Goal: Task Accomplishment & Management: Manage account settings

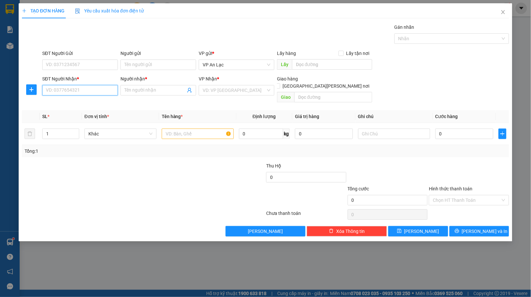
click at [88, 92] on input "SĐT Người Nhận *" at bounding box center [80, 90] width 76 height 10
click at [71, 106] on div "0939567651 - OANH" at bounding box center [80, 103] width 68 height 7
type input "0939567651"
type input "OANH"
type input "100.000"
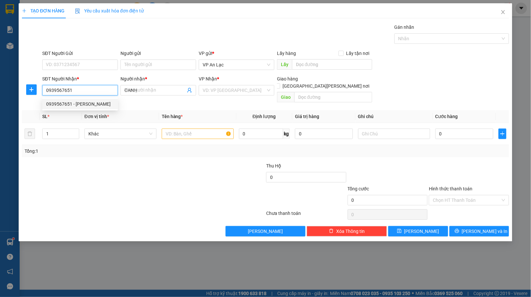
type input "100.000"
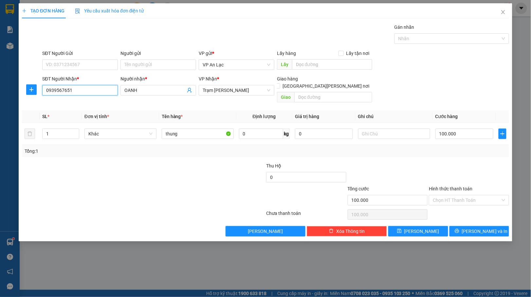
type input "0939567651"
click at [464, 129] on input "100.000" at bounding box center [464, 134] width 58 height 10
type input "0"
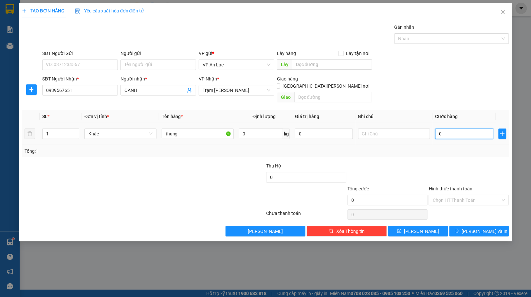
click at [435, 129] on input "0" at bounding box center [464, 134] width 58 height 10
type input "40"
type input "40.000"
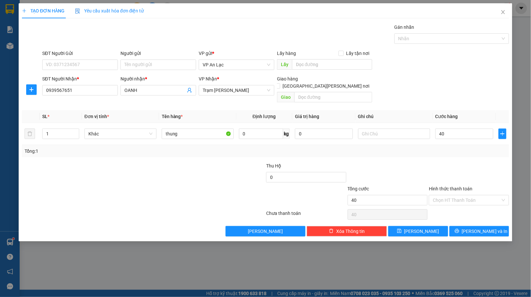
type input "40.000"
click at [495, 226] on button "[PERSON_NAME] và In" at bounding box center [479, 231] width 60 height 10
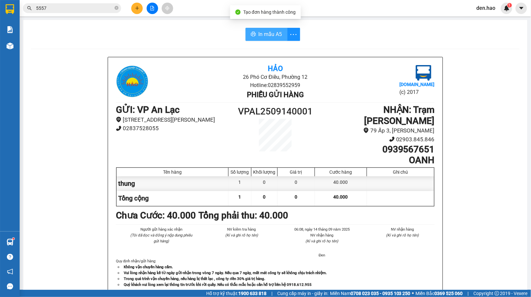
click at [268, 33] on span "In mẫu A5" at bounding box center [270, 34] width 24 height 8
click at [115, 11] on span at bounding box center [116, 8] width 4 height 6
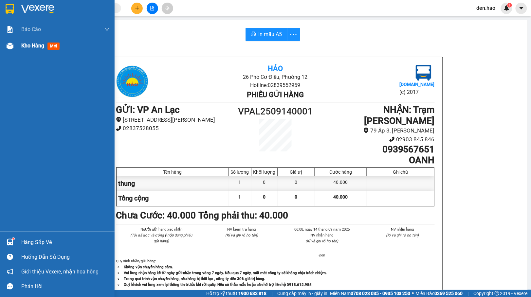
click at [15, 50] on div at bounding box center [9, 45] width 11 height 11
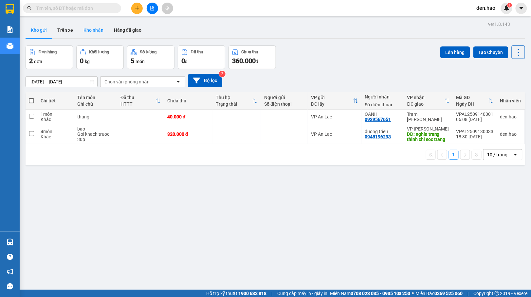
click at [90, 30] on button "Kho nhận" at bounding box center [93, 30] width 30 height 16
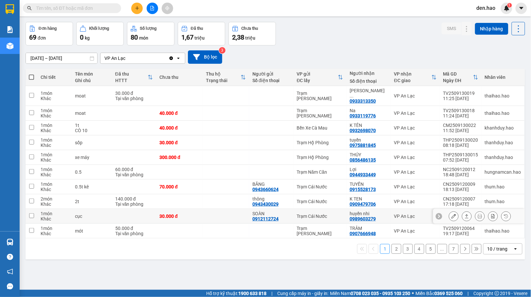
scroll to position [30, 0]
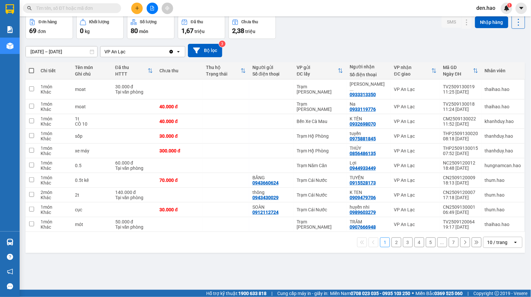
click at [449, 237] on button "7" at bounding box center [453, 242] width 10 height 10
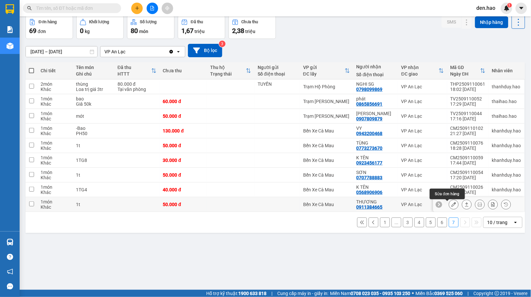
click at [451, 206] on icon at bounding box center [453, 204] width 5 height 5
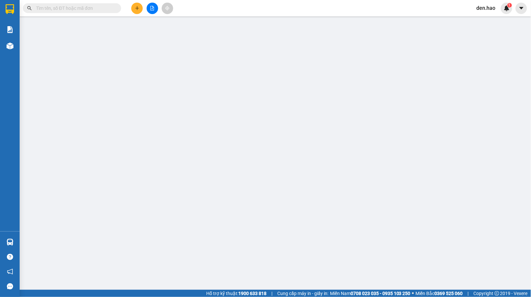
type input "0911384665"
type input "THƯƠNG"
type input "50.000"
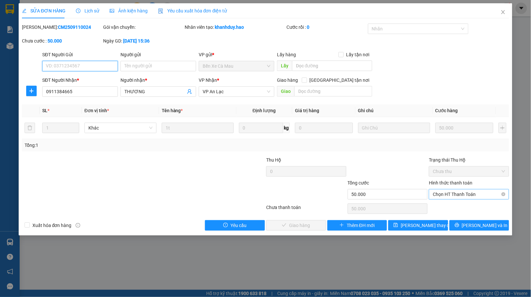
click at [442, 196] on span "Chọn HT Thanh Toán" at bounding box center [468, 194] width 72 height 10
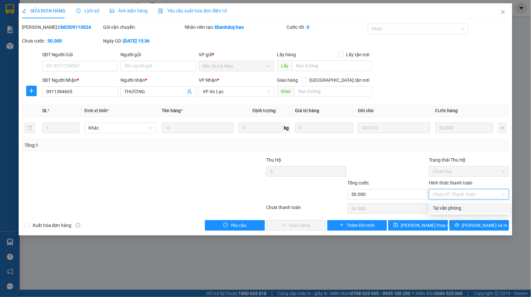
drag, startPoint x: 438, startPoint y: 206, endPoint x: 368, endPoint y: 217, distance: 71.5
click at [438, 206] on div "Tại văn phòng" at bounding box center [469, 207] width 72 height 7
type input "0"
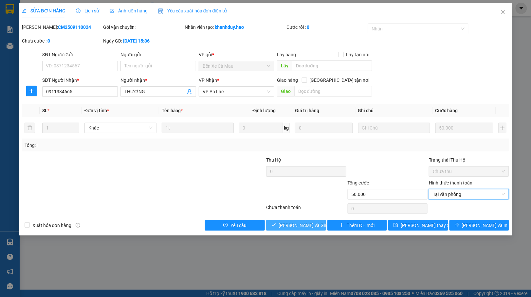
click at [292, 223] on span "[PERSON_NAME] và [PERSON_NAME] hàng" at bounding box center [309, 225] width 63 height 7
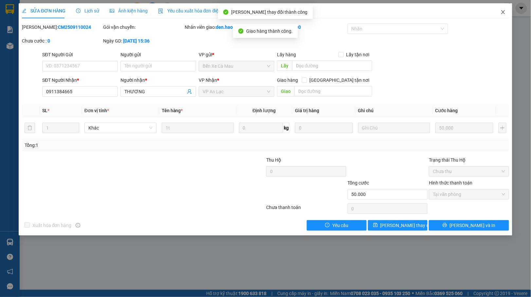
click at [500, 10] on icon "close" at bounding box center [502, 11] width 5 height 5
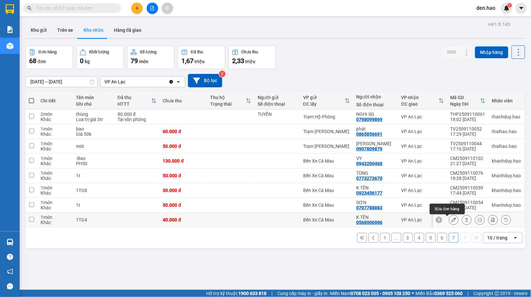
click at [451, 221] on icon at bounding box center [453, 220] width 5 height 5
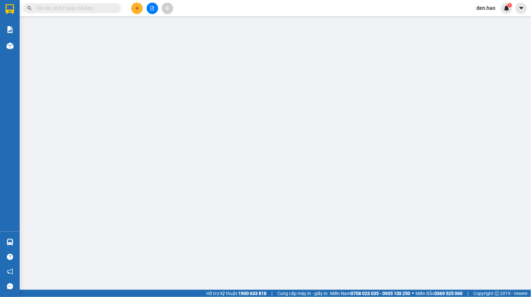
type input "0568906906"
type input "K TÊN"
type input "40.000"
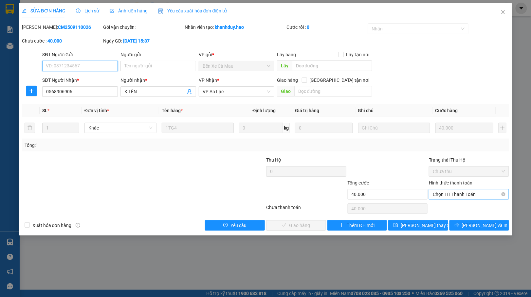
click at [453, 191] on span "Chọn HT Thanh Toán" at bounding box center [468, 194] width 72 height 10
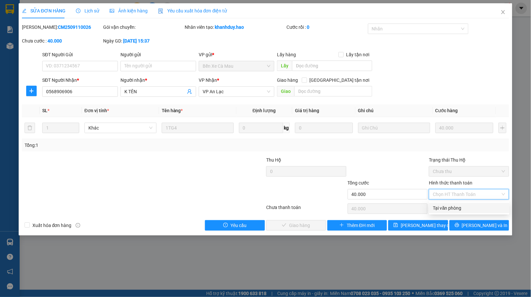
click at [446, 203] on div "Tại văn phòng" at bounding box center [469, 208] width 80 height 10
type input "0"
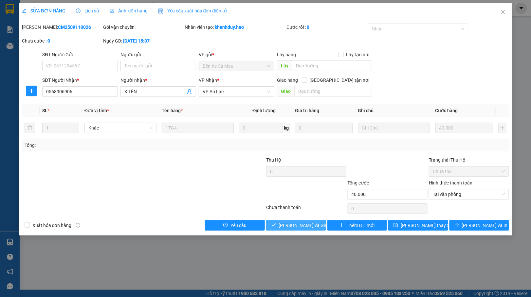
click at [303, 222] on span "[PERSON_NAME] và [PERSON_NAME] hàng" at bounding box center [309, 225] width 63 height 7
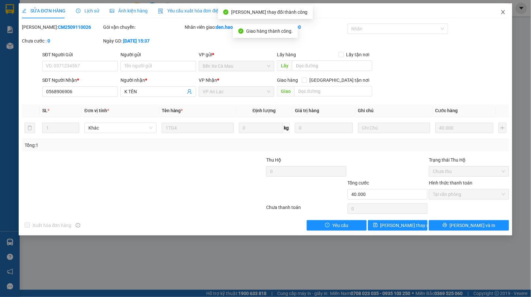
click at [499, 11] on span "Close" at bounding box center [503, 12] width 18 height 18
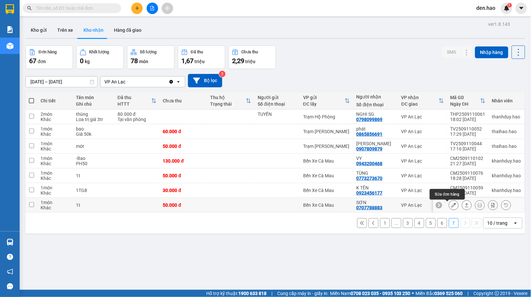
click at [451, 205] on icon at bounding box center [453, 205] width 5 height 5
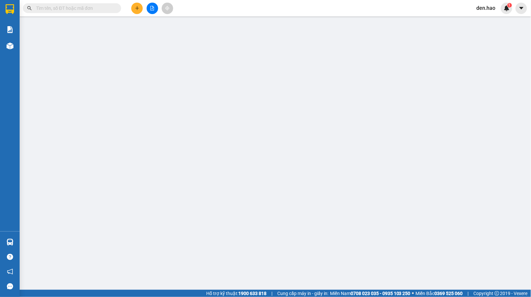
type input "0707788883"
type input "SƠN"
type input "50.000"
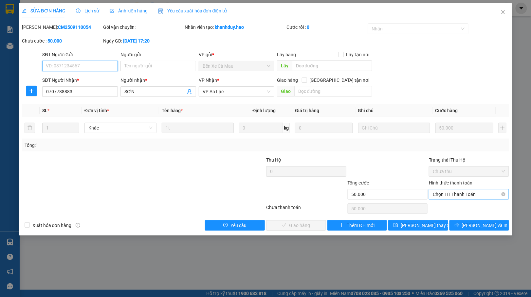
click at [465, 192] on span "Chọn HT Thanh Toán" at bounding box center [468, 194] width 72 height 10
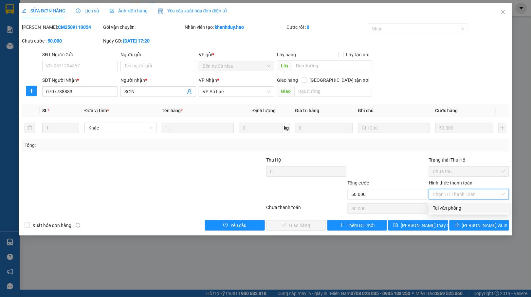
drag, startPoint x: 447, startPoint y: 205, endPoint x: 314, endPoint y: 226, distance: 134.1
click at [447, 205] on div "Tại văn phòng" at bounding box center [469, 207] width 72 height 7
type input "0"
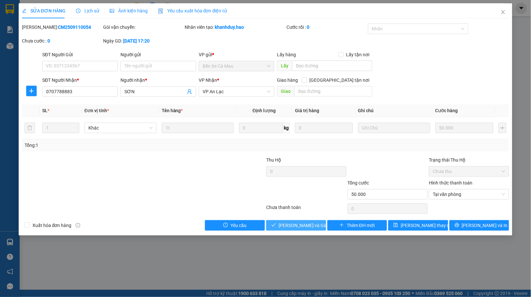
click at [280, 227] on button "[PERSON_NAME] và [PERSON_NAME] hàng" at bounding box center [296, 225] width 60 height 10
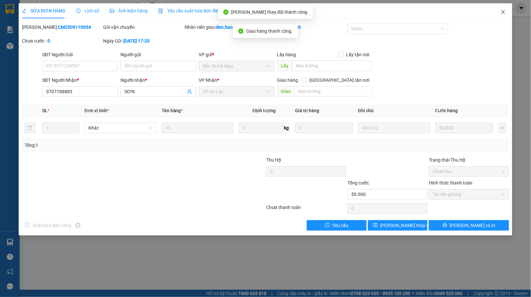
click at [499, 14] on span "Close" at bounding box center [503, 12] width 18 height 18
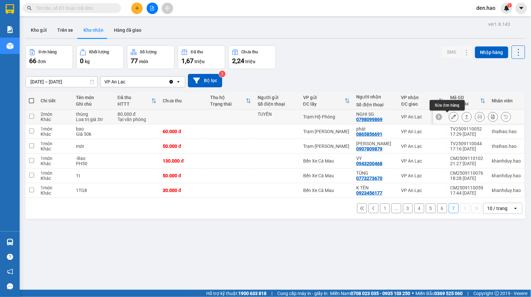
click at [451, 118] on icon at bounding box center [453, 116] width 5 height 5
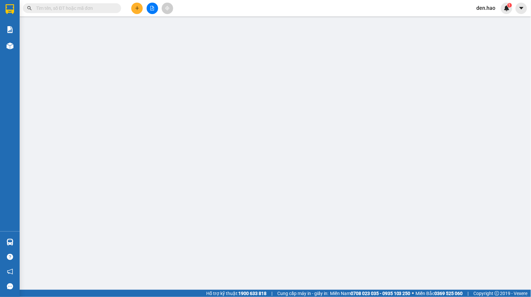
type input "TUYỀN"
type input "0798099869"
type input "NGHI SG"
type input "80.000"
type input "0"
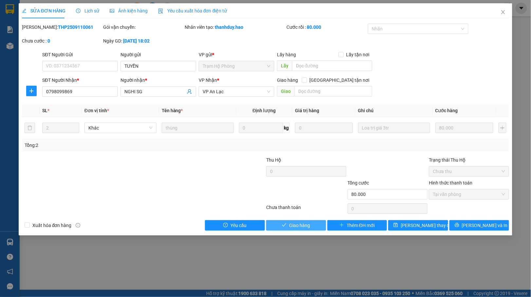
drag, startPoint x: 306, startPoint y: 228, endPoint x: 307, endPoint y: 224, distance: 3.5
click at [306, 227] on span "Giao hàng" at bounding box center [299, 225] width 21 height 7
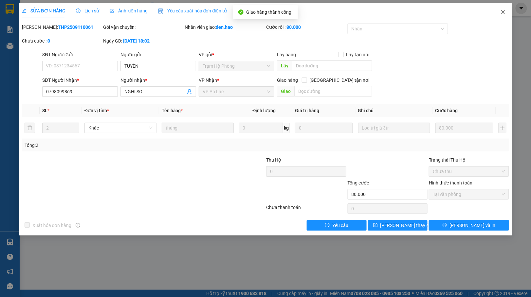
click at [500, 12] on span "Close" at bounding box center [503, 12] width 18 height 18
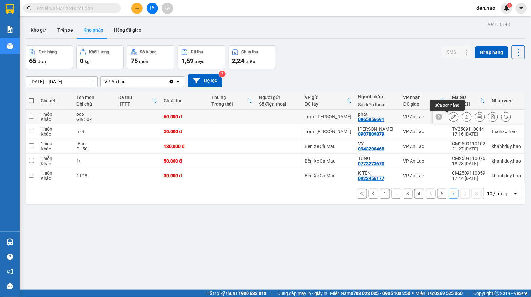
click at [451, 117] on icon at bounding box center [453, 116] width 5 height 5
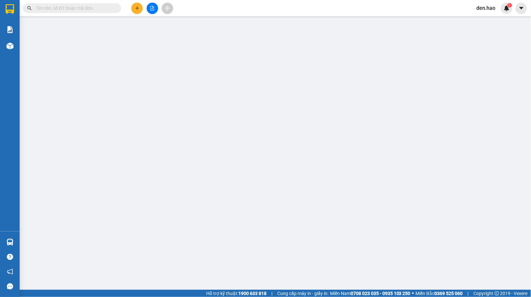
type input "0865856691"
type input "phát"
type input "60.000"
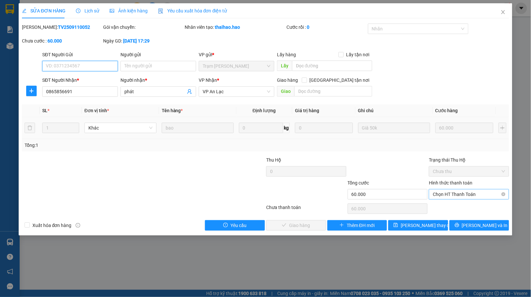
drag, startPoint x: 454, startPoint y: 197, endPoint x: 448, endPoint y: 201, distance: 8.1
click at [454, 196] on span "Chọn HT Thanh Toán" at bounding box center [468, 194] width 72 height 10
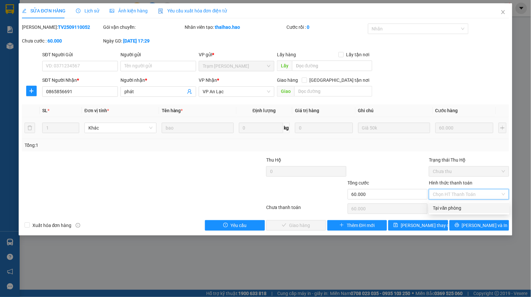
drag, startPoint x: 446, startPoint y: 203, endPoint x: 431, endPoint y: 209, distance: 16.0
click at [446, 203] on div "Tại văn phòng" at bounding box center [469, 208] width 80 height 10
type input "0"
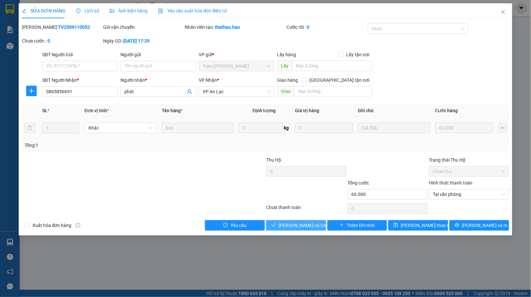
click at [296, 224] on span "[PERSON_NAME] và [PERSON_NAME] hàng" at bounding box center [309, 225] width 63 height 7
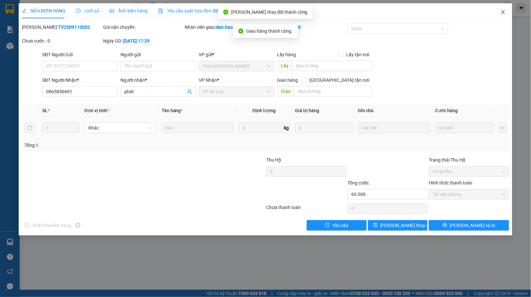
click at [508, 13] on span "Close" at bounding box center [503, 12] width 18 height 18
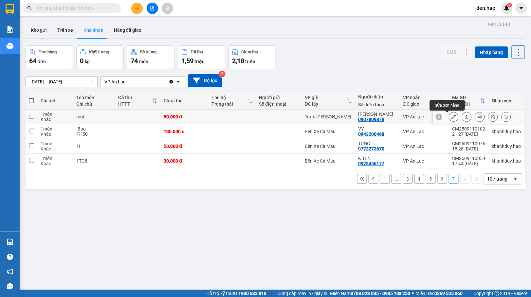
click at [451, 118] on icon at bounding box center [453, 116] width 5 height 5
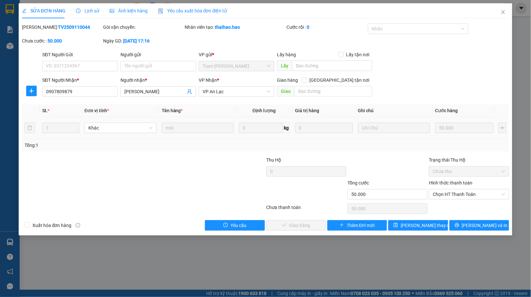
click at [447, 201] on div "Hình thức thanh toán Chọn HT Thanh Toán" at bounding box center [469, 190] width 80 height 23
click at [450, 195] on span "Chọn HT Thanh Toán" at bounding box center [468, 194] width 72 height 10
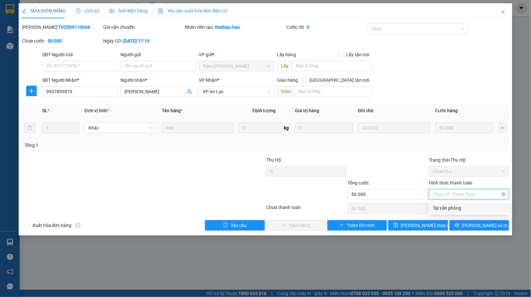
click at [443, 207] on div "Tại văn phòng" at bounding box center [469, 207] width 72 height 7
type input "0"
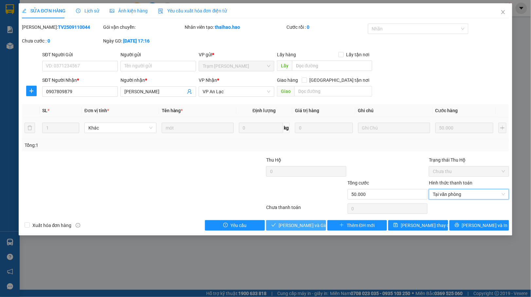
drag, startPoint x: 299, startPoint y: 225, endPoint x: 314, endPoint y: 215, distance: 18.8
click at [300, 224] on span "[PERSON_NAME] và [PERSON_NAME] hàng" at bounding box center [309, 225] width 63 height 7
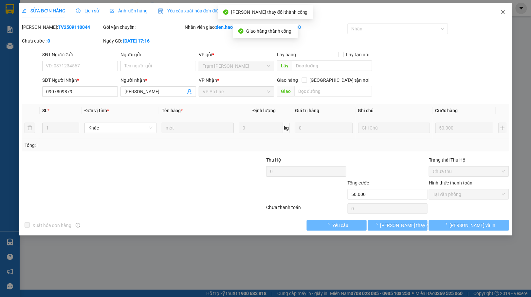
click at [500, 13] on icon "close" at bounding box center [502, 11] width 5 height 5
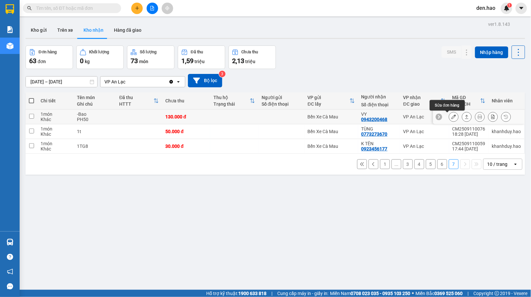
click at [451, 118] on icon at bounding box center [453, 116] width 5 height 5
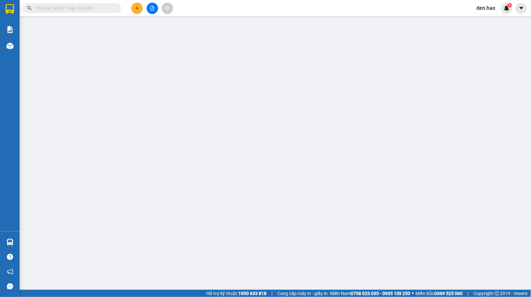
type input "0943200468"
type input "VY"
type input "130.000"
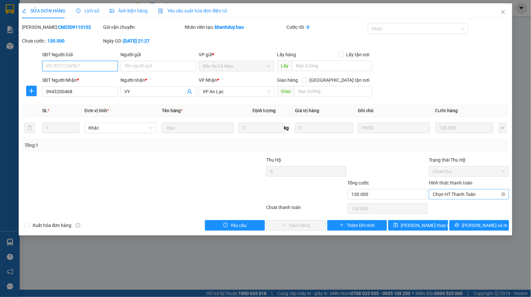
click at [452, 190] on span "Chọn HT Thanh Toán" at bounding box center [468, 194] width 72 height 10
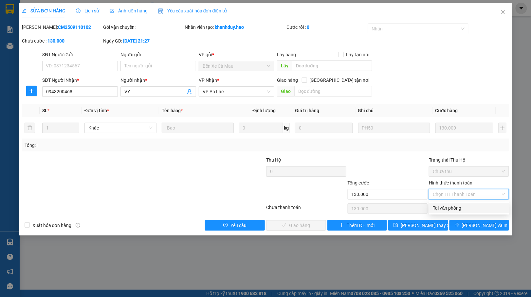
click at [451, 203] on div "Tại văn phòng" at bounding box center [469, 208] width 80 height 10
type input "0"
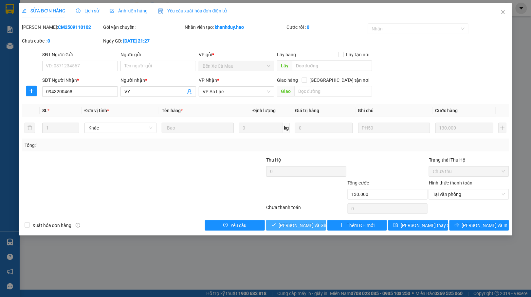
click at [310, 228] on span "[PERSON_NAME] và [PERSON_NAME] hàng" at bounding box center [309, 225] width 63 height 7
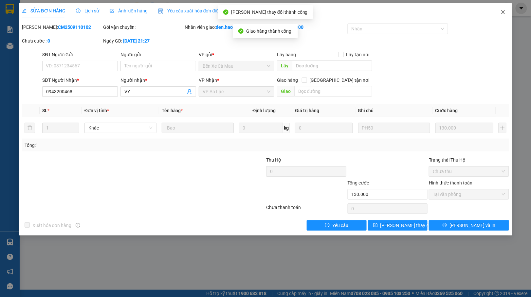
click at [504, 14] on icon "close" at bounding box center [503, 12] width 4 height 4
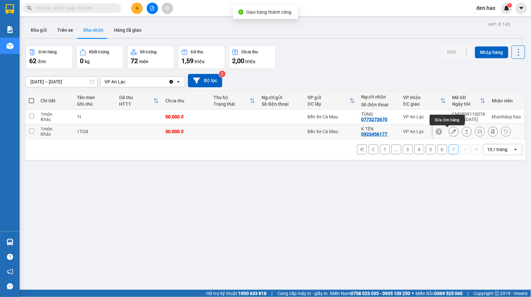
click at [451, 132] on icon at bounding box center [453, 131] width 5 height 5
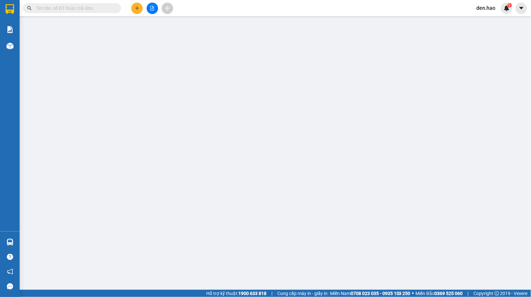
type input "0923456177"
type input "K TÊN"
type input "30.000"
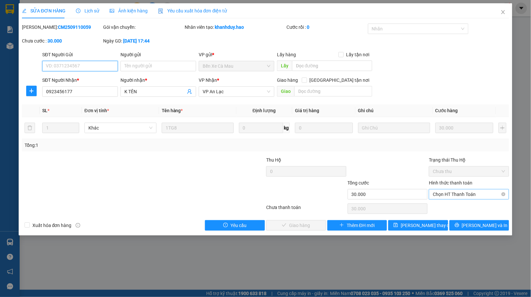
click at [446, 190] on span "Chọn HT Thanh Toán" at bounding box center [468, 194] width 72 height 10
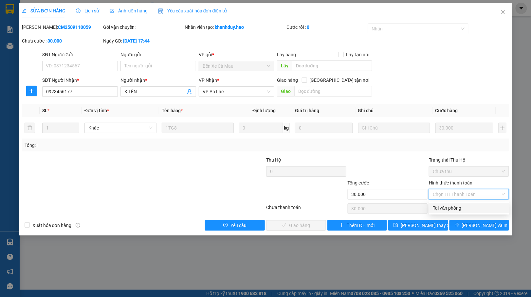
click at [444, 203] on div "Tại văn phòng" at bounding box center [469, 208] width 80 height 10
type input "0"
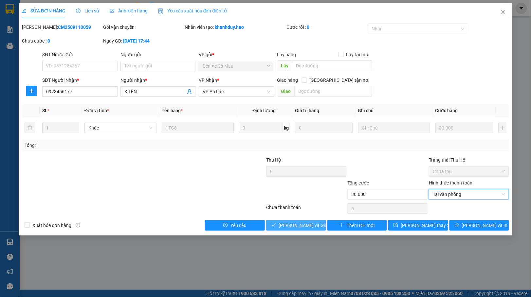
click at [309, 221] on button "[PERSON_NAME] và [PERSON_NAME] hàng" at bounding box center [296, 225] width 60 height 10
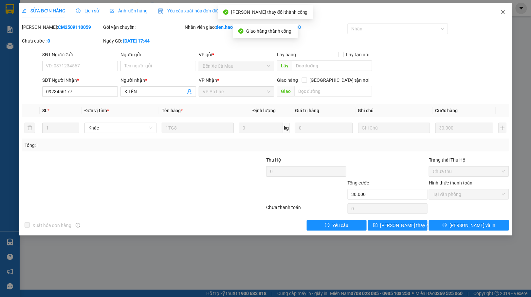
click at [500, 11] on icon "close" at bounding box center [502, 11] width 5 height 5
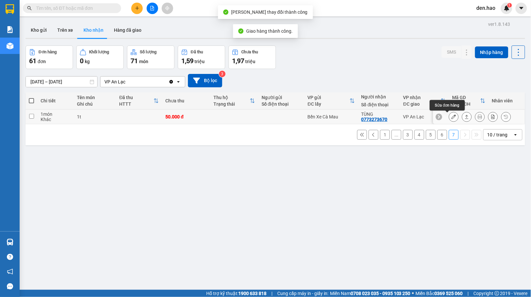
click at [449, 114] on button at bounding box center [453, 116] width 9 height 11
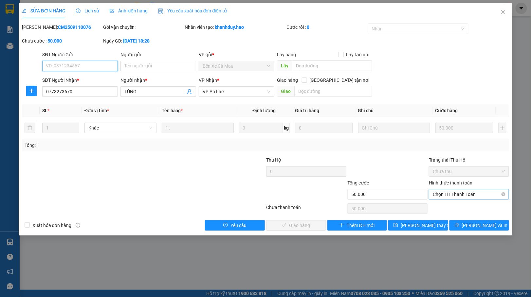
click at [436, 191] on span "Chọn HT Thanh Toán" at bounding box center [468, 194] width 72 height 10
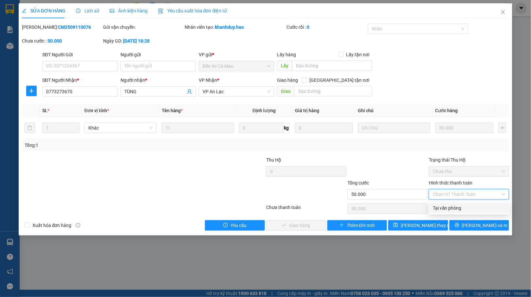
click at [436, 204] on div "Tại văn phòng" at bounding box center [469, 207] width 72 height 7
type input "0"
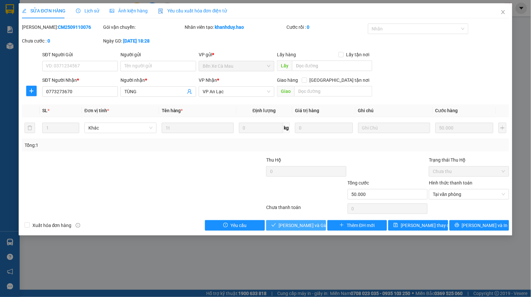
click at [292, 221] on button "[PERSON_NAME] và [PERSON_NAME] hàng" at bounding box center [296, 225] width 60 height 10
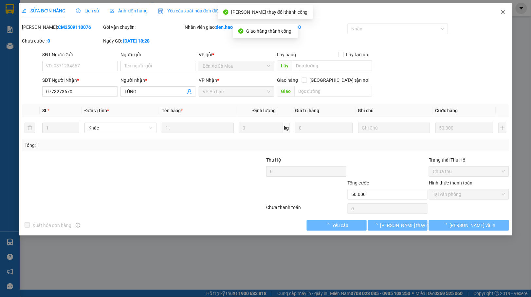
click at [503, 10] on icon "close" at bounding box center [502, 11] width 5 height 5
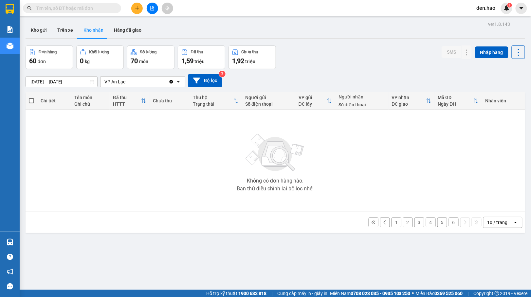
click at [448, 220] on button "6" at bounding box center [453, 223] width 10 height 10
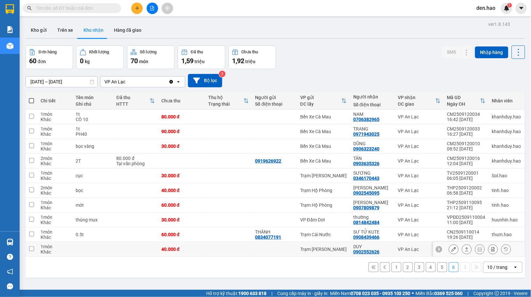
click at [451, 251] on icon at bounding box center [453, 249] width 5 height 5
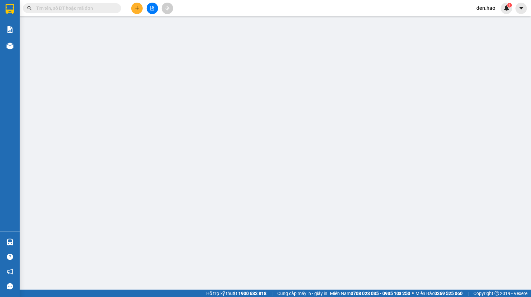
type input "0902552626"
type input "DUY"
type input "40.000"
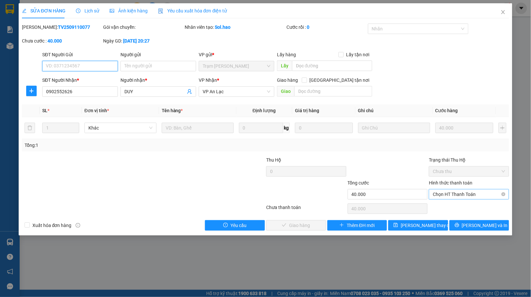
click at [454, 197] on span "Chọn HT Thanh Toán" at bounding box center [468, 194] width 72 height 10
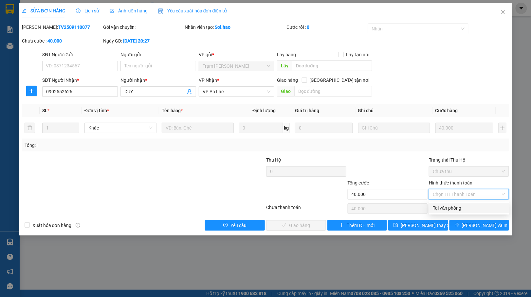
drag, startPoint x: 439, startPoint y: 210, endPoint x: 434, endPoint y: 207, distance: 5.1
click at [439, 209] on div "Tại văn phòng" at bounding box center [469, 207] width 72 height 7
type input "0"
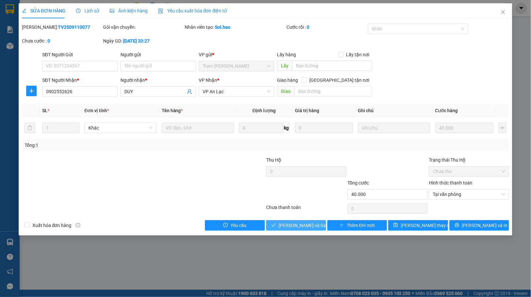
click at [303, 224] on span "[PERSON_NAME] và [PERSON_NAME] hàng" at bounding box center [309, 225] width 63 height 7
click at [501, 12] on icon "close" at bounding box center [502, 11] width 5 height 5
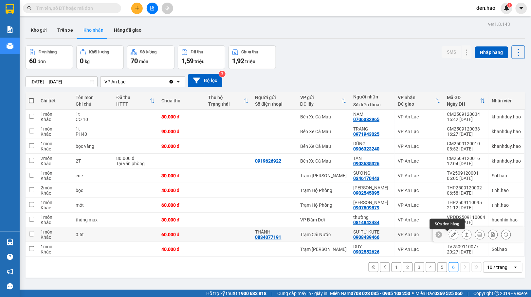
click at [451, 235] on icon at bounding box center [453, 234] width 5 height 5
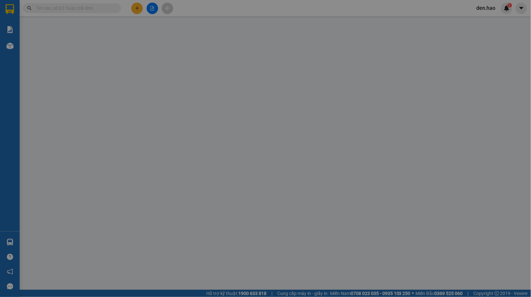
type input "0834077191"
type input "THÀNH"
type input "0908439466"
type input "SƯ TỬ KUTE"
type input "60.000"
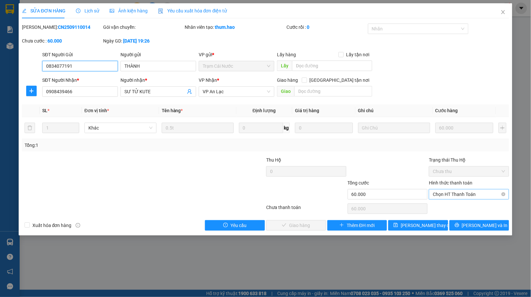
click at [453, 193] on span "Chọn HT Thanh Toán" at bounding box center [468, 194] width 72 height 10
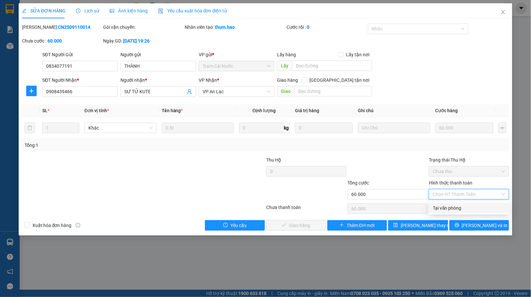
drag, startPoint x: 444, startPoint y: 206, endPoint x: 320, endPoint y: 224, distance: 125.7
click at [433, 207] on div "Tại văn phòng" at bounding box center [469, 207] width 72 height 7
type input "0"
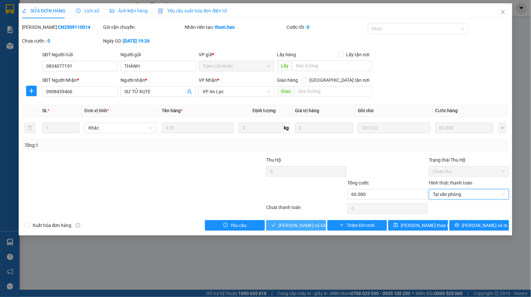
drag, startPoint x: 289, startPoint y: 228, endPoint x: 308, endPoint y: 216, distance: 22.0
click at [291, 226] on span "[PERSON_NAME] và [PERSON_NAME] hàng" at bounding box center [309, 225] width 63 height 7
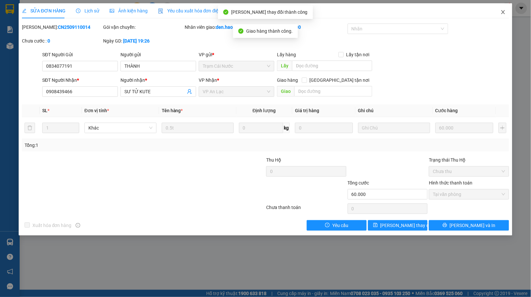
click at [503, 10] on icon "close" at bounding box center [502, 11] width 5 height 5
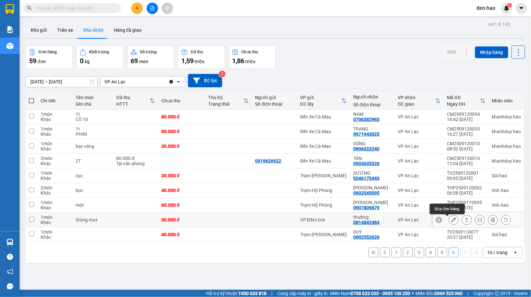
click at [451, 221] on icon at bounding box center [453, 220] width 5 height 5
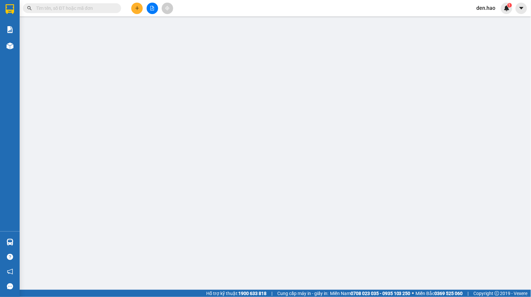
type input "0814842484"
type input "thường"
type input "30.000"
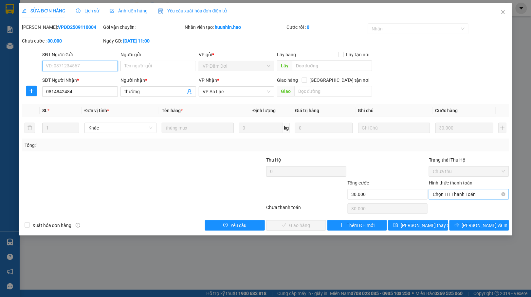
click at [446, 195] on span "Chọn HT Thanh Toán" at bounding box center [468, 194] width 72 height 10
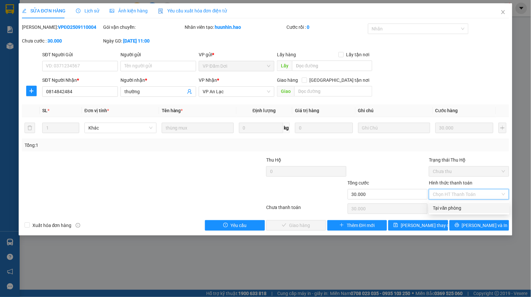
drag, startPoint x: 443, startPoint y: 204, endPoint x: 431, endPoint y: 207, distance: 11.8
click at [442, 204] on div "Tại văn phòng" at bounding box center [469, 207] width 72 height 7
type input "0"
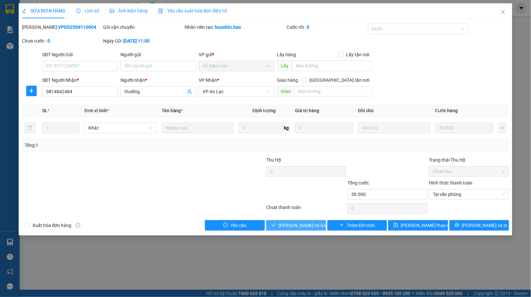
drag, startPoint x: 322, startPoint y: 217, endPoint x: 310, endPoint y: 223, distance: 13.0
click at [317, 222] on div "Total Paid Fee 0 Total UnPaid Fee 30.000 Cash Collection Total Fee Mã ĐH: VPĐD2…" at bounding box center [265, 127] width 487 height 207
click at [306, 224] on span "[PERSON_NAME] và [PERSON_NAME] hàng" at bounding box center [309, 225] width 63 height 7
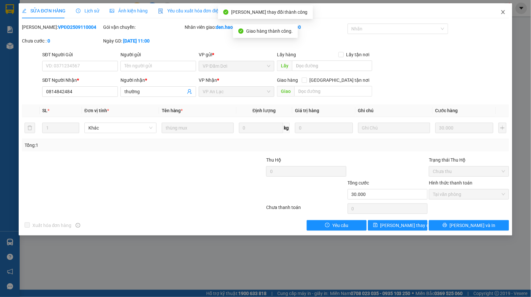
click at [500, 8] on span "Close" at bounding box center [503, 12] width 18 height 18
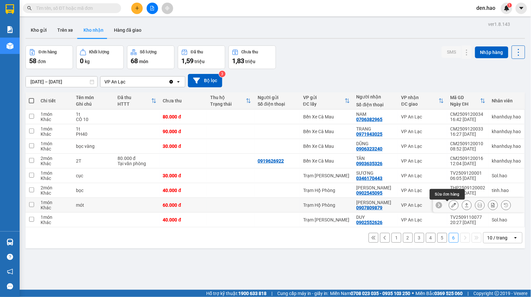
click at [451, 206] on icon at bounding box center [453, 205] width 5 height 5
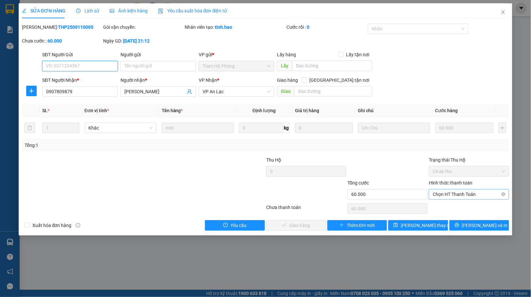
click at [444, 196] on span "Chọn HT Thanh Toán" at bounding box center [468, 194] width 72 height 10
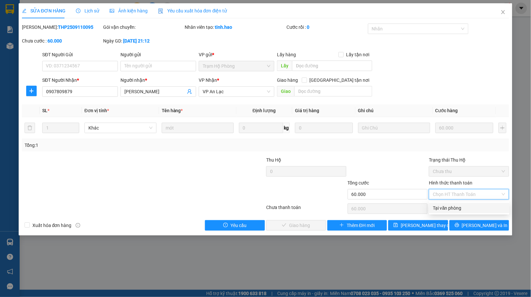
drag, startPoint x: 440, startPoint y: 206, endPoint x: 354, endPoint y: 211, distance: 85.9
click at [439, 206] on div "Tại văn phòng" at bounding box center [469, 207] width 72 height 7
type input "0"
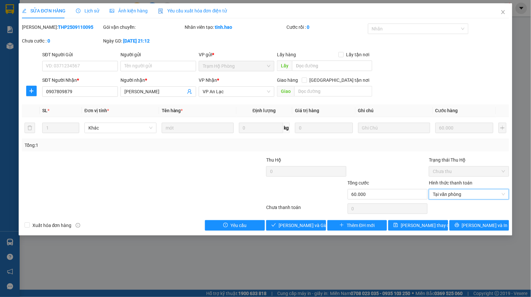
click at [299, 220] on div "Total Paid Fee 0 Total UnPaid Fee 60.000 Cash Collection Total Fee Mã ĐH: THP25…" at bounding box center [265, 127] width 487 height 207
drag, startPoint x: 303, startPoint y: 226, endPoint x: 325, endPoint y: 210, distance: 27.2
click at [304, 225] on span "[PERSON_NAME] và [PERSON_NAME] hàng" at bounding box center [309, 225] width 63 height 7
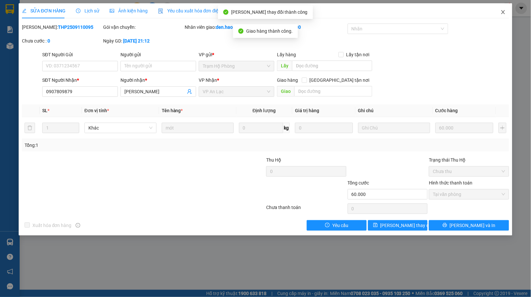
click at [503, 14] on icon "close" at bounding box center [502, 11] width 5 height 5
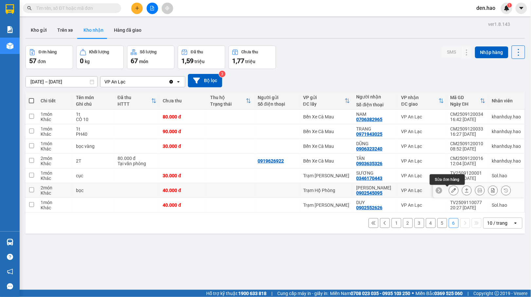
click at [451, 191] on icon at bounding box center [453, 190] width 5 height 5
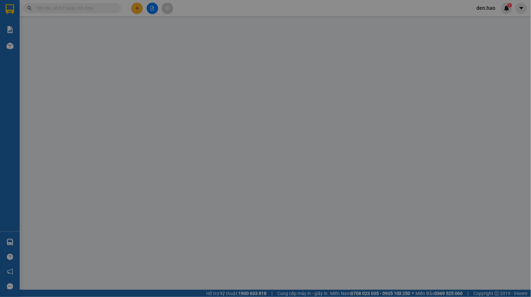
type input "0902545095"
type input "Thy Ngô"
type input "40.000"
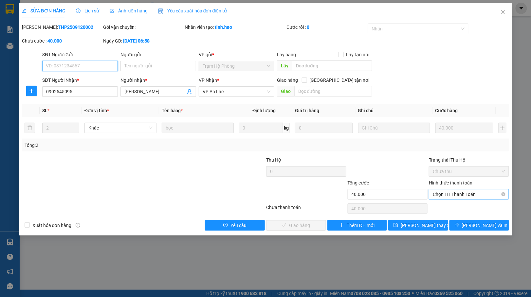
click at [454, 195] on span "Chọn HT Thanh Toán" at bounding box center [468, 194] width 72 height 10
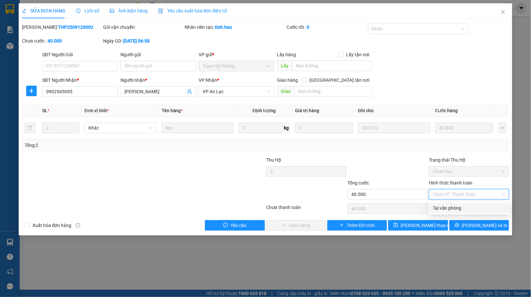
drag, startPoint x: 450, startPoint y: 203, endPoint x: 434, endPoint y: 207, distance: 16.8
click at [448, 203] on div "Tại văn phòng" at bounding box center [469, 208] width 80 height 10
type input "0"
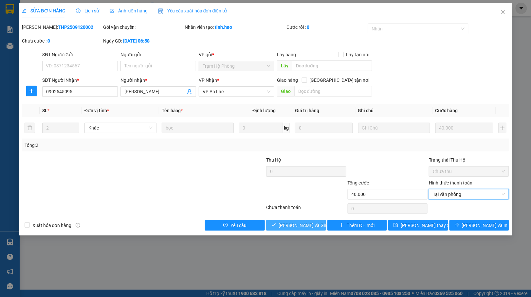
click at [277, 221] on button "[PERSON_NAME] và [PERSON_NAME] hàng" at bounding box center [296, 225] width 60 height 10
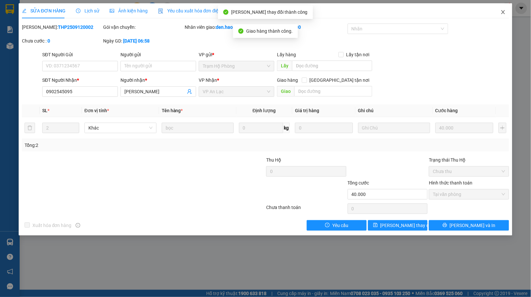
click at [502, 12] on icon "close" at bounding box center [502, 11] width 5 height 5
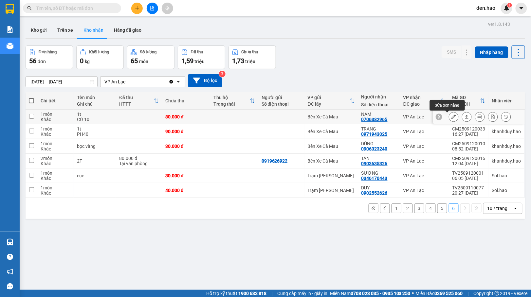
click at [451, 115] on icon at bounding box center [453, 116] width 5 height 5
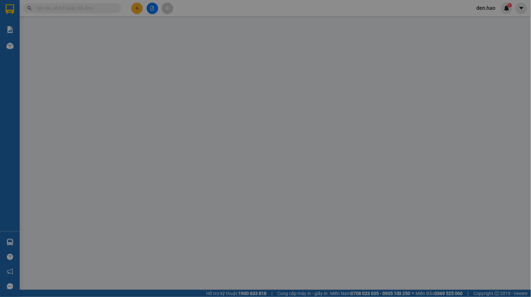
type input "0706382965"
type input "NAM"
type input "80.000"
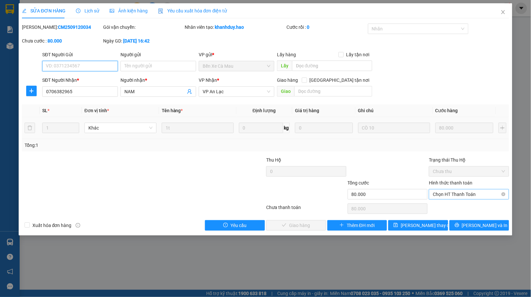
click at [444, 193] on span "Chọn HT Thanh Toán" at bounding box center [468, 194] width 72 height 10
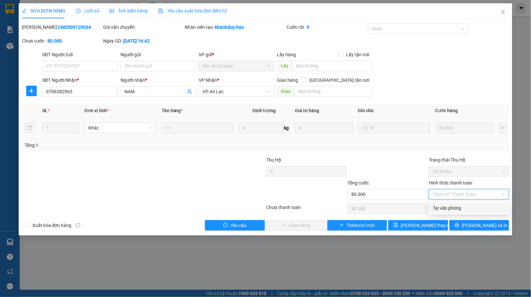
drag, startPoint x: 434, startPoint y: 206, endPoint x: 360, endPoint y: 215, distance: 74.1
click at [433, 205] on div "Tại văn phòng" at bounding box center [469, 207] width 72 height 7
type input "0"
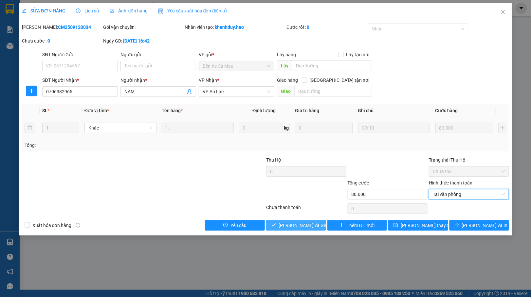
drag, startPoint x: 287, startPoint y: 224, endPoint x: 357, endPoint y: 183, distance: 80.7
click at [292, 217] on div "Total Paid Fee 0 Total UnPaid Fee 80.000 Cash Collection Total Fee Mã ĐH: CM250…" at bounding box center [265, 127] width 487 height 207
click at [294, 225] on span "[PERSON_NAME] và [PERSON_NAME] hàng" at bounding box center [309, 225] width 63 height 7
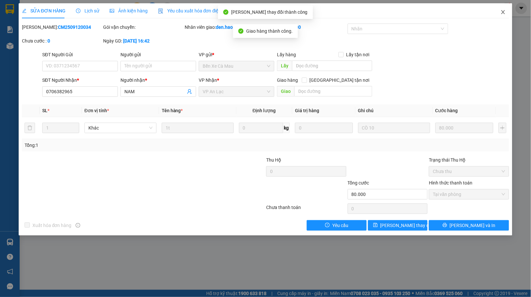
click at [499, 10] on span "Close" at bounding box center [503, 12] width 18 height 18
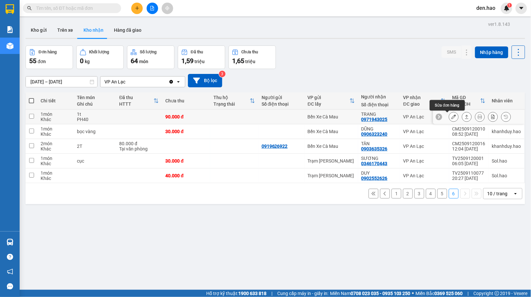
click at [451, 117] on icon at bounding box center [453, 116] width 5 height 5
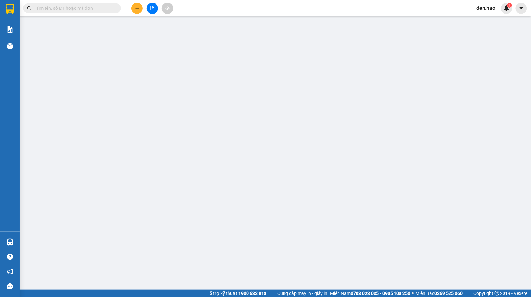
type input "0971943025"
type input "TRANG"
type input "90.000"
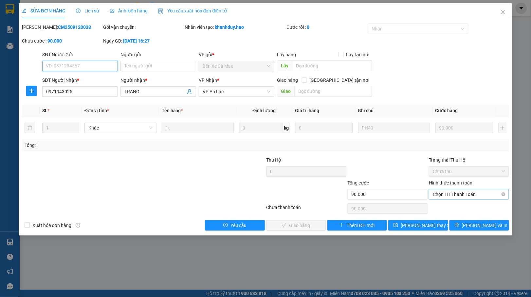
click at [432, 198] on div "Chọn HT Thanh Toán" at bounding box center [469, 194] width 80 height 10
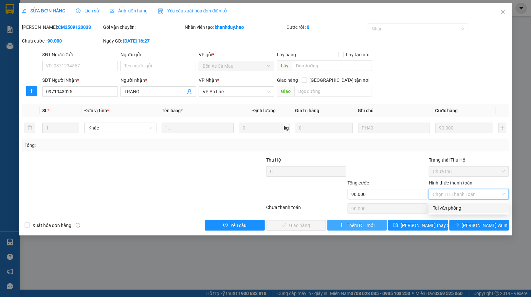
drag, startPoint x: 436, startPoint y: 207, endPoint x: 335, endPoint y: 224, distance: 102.2
click at [435, 207] on div "Tại văn phòng" at bounding box center [469, 207] width 72 height 7
type input "0"
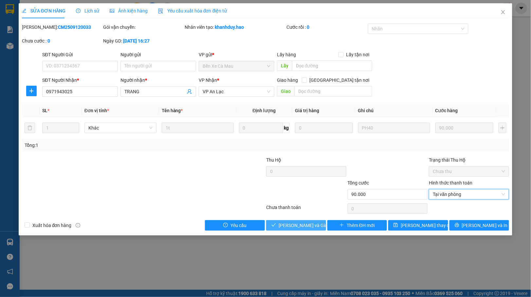
drag, startPoint x: 291, startPoint y: 231, endPoint x: 311, endPoint y: 218, distance: 24.0
click at [291, 230] on button "[PERSON_NAME] và [PERSON_NAME] hàng" at bounding box center [296, 225] width 60 height 10
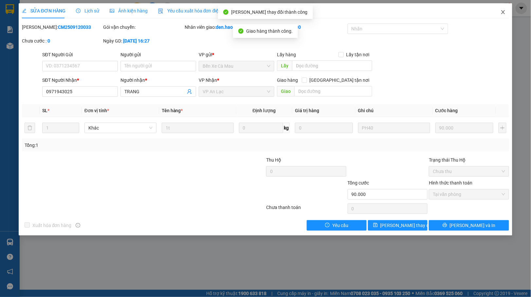
click at [502, 10] on icon "close" at bounding box center [502, 11] width 5 height 5
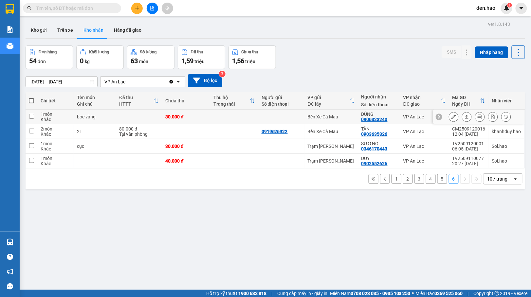
click at [451, 117] on icon at bounding box center [453, 116] width 5 height 5
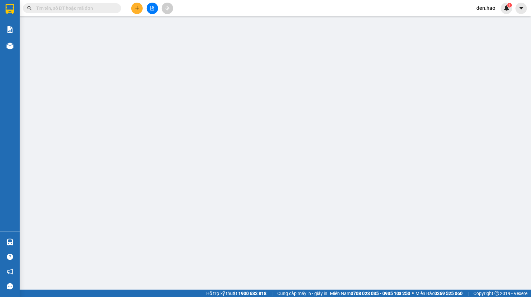
type input "0906323240"
type input "DŨNG"
type input "30.000"
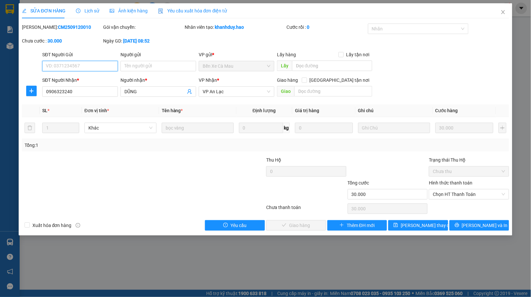
drag, startPoint x: 447, startPoint y: 194, endPoint x: 437, endPoint y: 201, distance: 11.7
click at [447, 194] on span "Chọn HT Thanh Toán" at bounding box center [468, 194] width 72 height 10
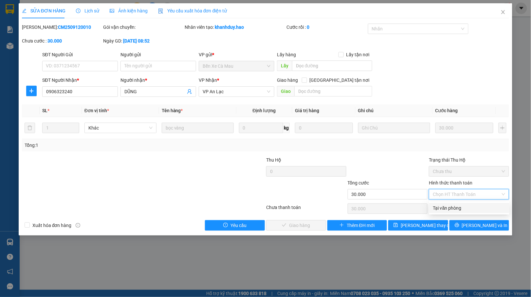
click at [438, 206] on div "Tại văn phòng" at bounding box center [469, 207] width 72 height 7
type input "0"
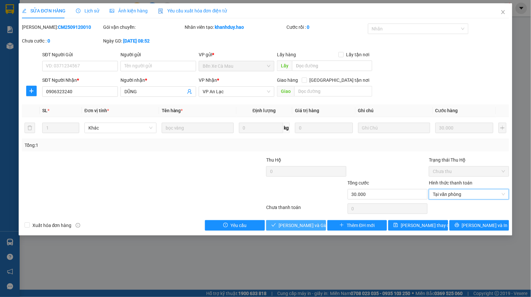
drag, startPoint x: 278, startPoint y: 226, endPoint x: 294, endPoint y: 216, distance: 19.7
click at [276, 226] on icon "check" at bounding box center [273, 225] width 5 height 5
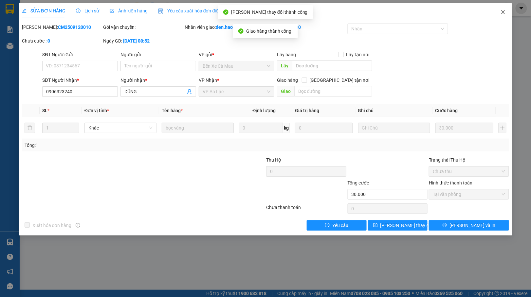
click at [497, 12] on span "Close" at bounding box center [503, 12] width 18 height 18
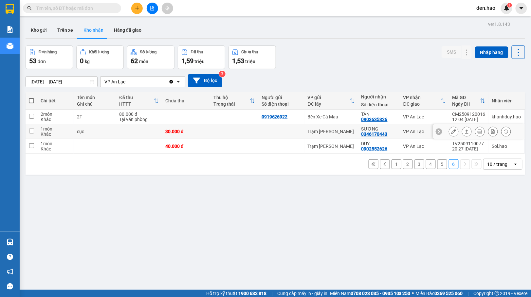
click at [449, 133] on button at bounding box center [453, 131] width 9 height 11
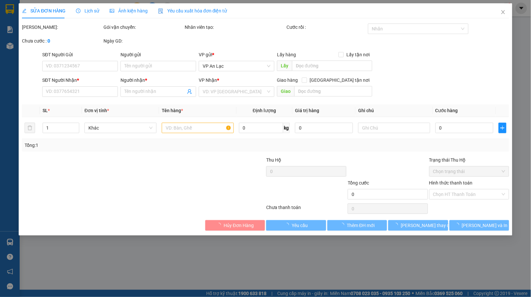
type input "0346170443"
type input "SƯƠNG"
type input "30.000"
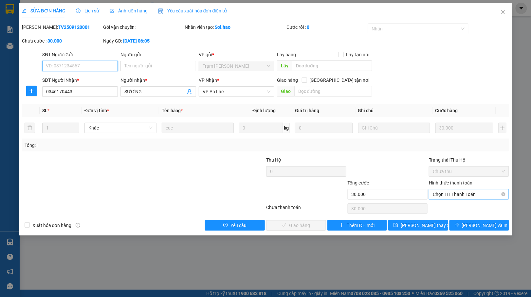
click at [455, 193] on span "Chọn HT Thanh Toán" at bounding box center [468, 194] width 72 height 10
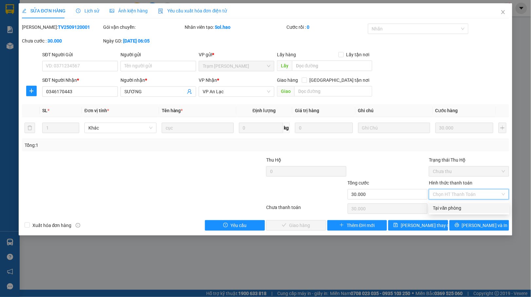
click at [437, 205] on div "Tại văn phòng" at bounding box center [469, 207] width 72 height 7
type input "0"
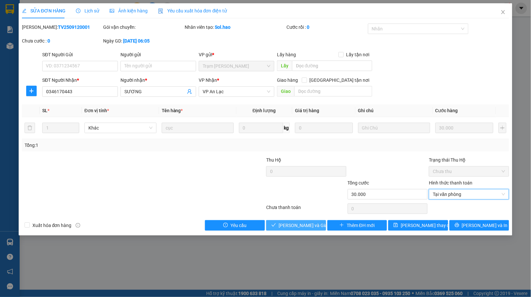
click at [267, 227] on button "[PERSON_NAME] và [PERSON_NAME] hàng" at bounding box center [296, 225] width 60 height 10
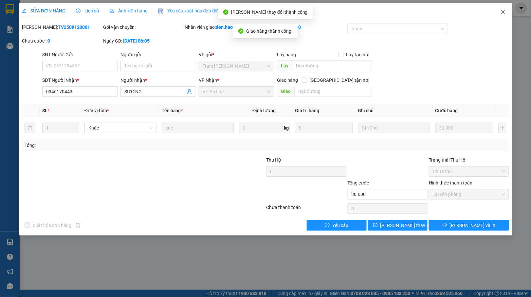
click at [501, 12] on icon "close" at bounding box center [502, 11] width 5 height 5
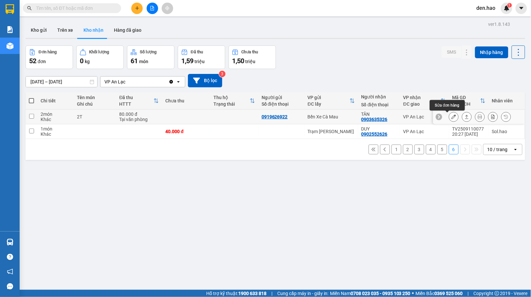
click at [449, 114] on button at bounding box center [453, 116] width 9 height 11
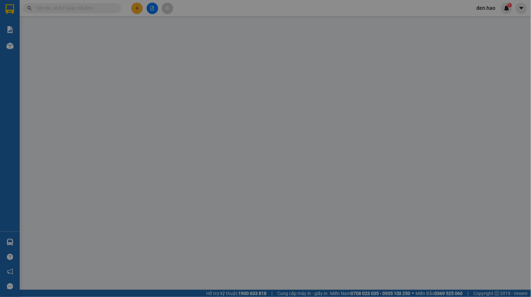
type input "0919626922"
type input "0903635326"
type input "TÂN"
type input "80.000"
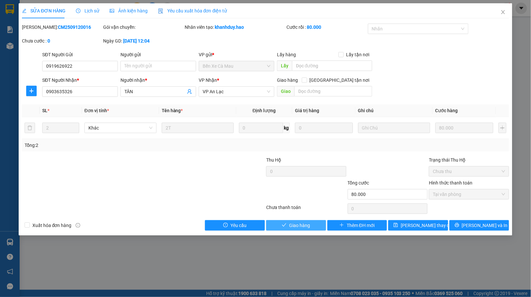
click at [286, 224] on icon "check" at bounding box center [284, 225] width 5 height 5
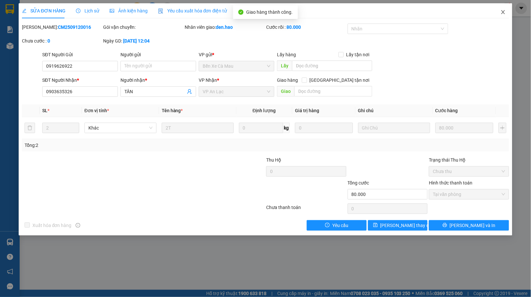
click at [505, 7] on span "Close" at bounding box center [503, 12] width 18 height 18
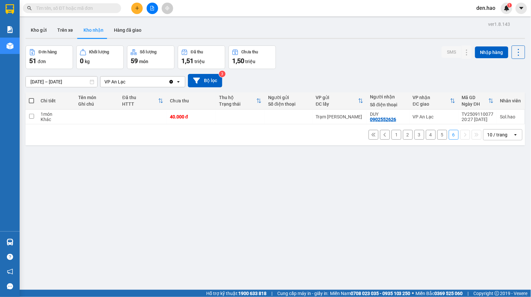
click at [437, 138] on button "5" at bounding box center [442, 135] width 10 height 10
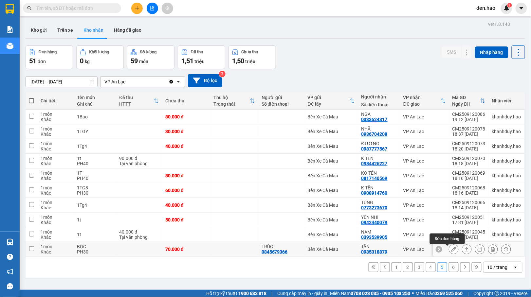
click at [451, 251] on icon at bounding box center [453, 249] width 5 height 5
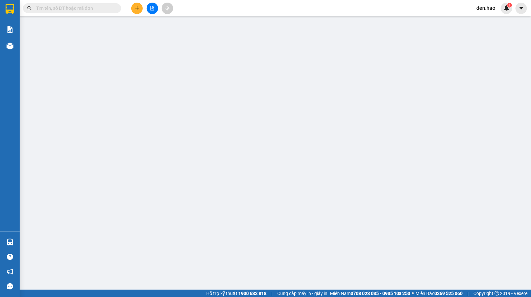
type input "0845679366"
type input "TRÚC"
type input "0935318879"
type input "TÂN"
type input "70.000"
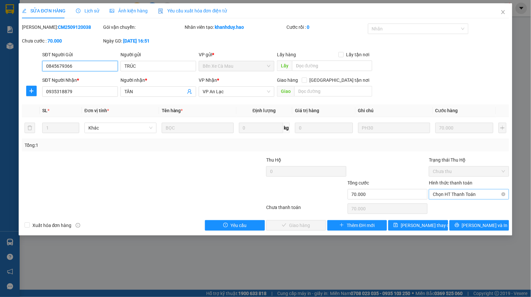
click at [442, 195] on span "Chọn HT Thanh Toán" at bounding box center [468, 194] width 72 height 10
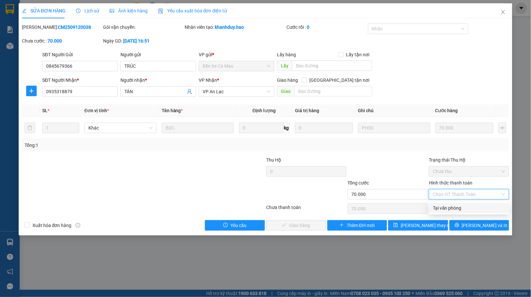
drag, startPoint x: 444, startPoint y: 204, endPoint x: 439, endPoint y: 207, distance: 5.3
click at [444, 204] on div "Tại văn phòng" at bounding box center [469, 207] width 72 height 7
type input "0"
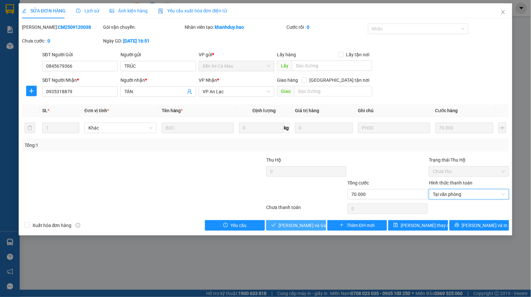
click at [293, 227] on span "[PERSON_NAME] và [PERSON_NAME] hàng" at bounding box center [309, 225] width 63 height 7
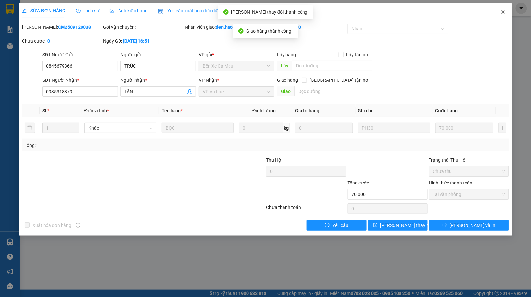
click at [504, 11] on icon "close" at bounding box center [502, 11] width 5 height 5
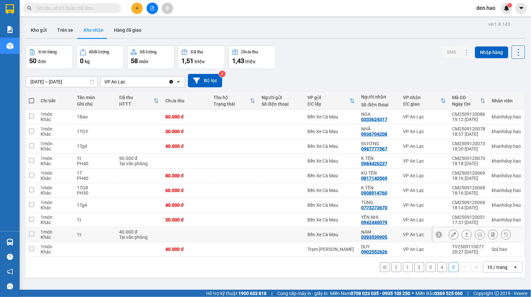
click at [382, 232] on div "NAM" at bounding box center [378, 231] width 35 height 5
checkbox input "true"
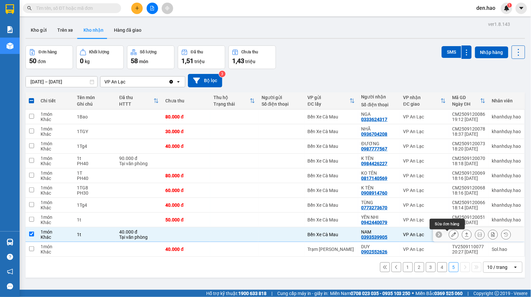
click at [451, 237] on icon at bounding box center [453, 234] width 5 height 5
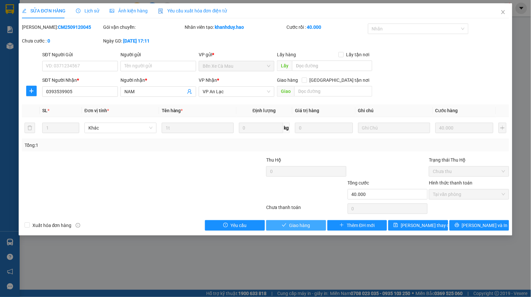
click at [308, 224] on span "Giao hàng" at bounding box center [299, 225] width 21 height 7
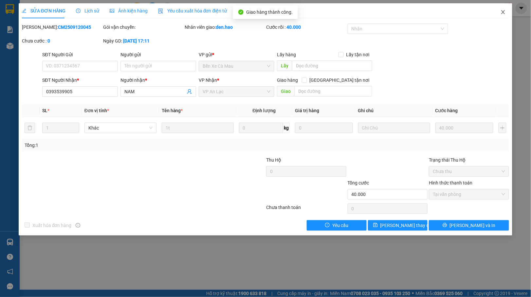
click at [503, 9] on span "Close" at bounding box center [503, 12] width 18 height 18
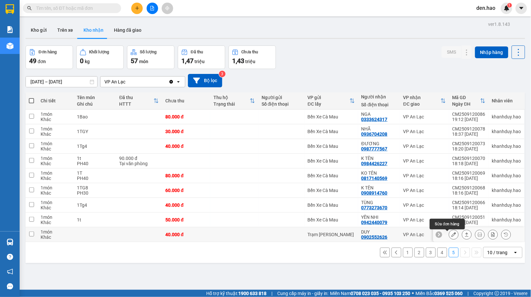
click at [451, 234] on icon at bounding box center [453, 234] width 5 height 5
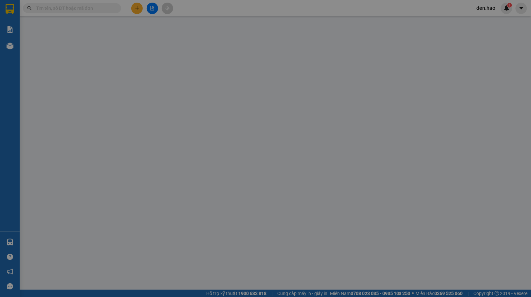
type input "0902552626"
type input "DUY"
type input "40.000"
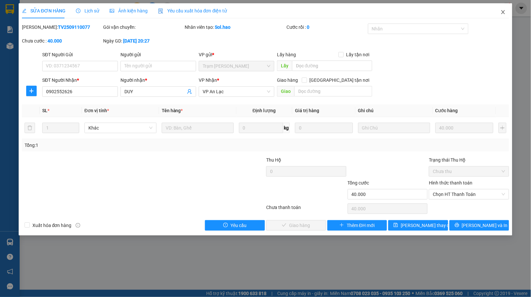
click at [499, 14] on span "Close" at bounding box center [503, 12] width 18 height 18
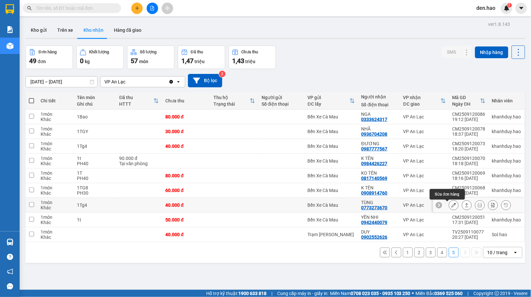
click at [451, 207] on icon at bounding box center [453, 205] width 5 height 5
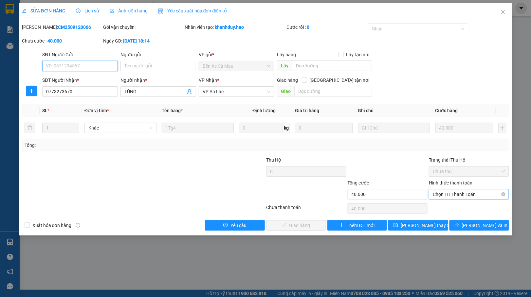
click at [468, 192] on span "Chọn HT Thanh Toán" at bounding box center [468, 194] width 72 height 10
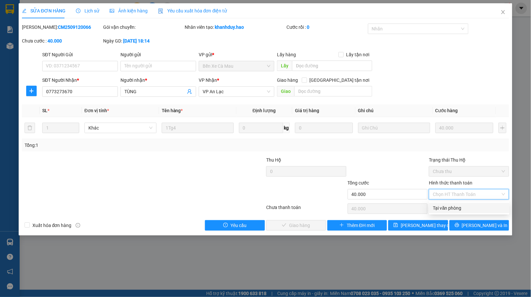
click at [439, 208] on div "Tại văn phòng" at bounding box center [469, 207] width 72 height 7
type input "0"
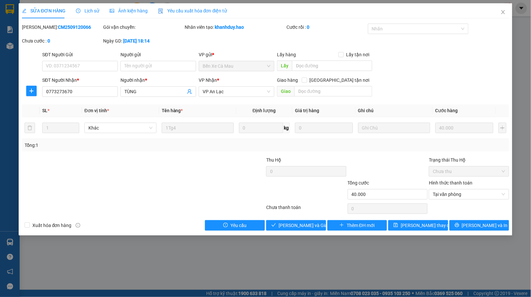
click at [290, 232] on div "SỬA ĐƠN HÀNG Lịch sử Ảnh kiện hàng Yêu cầu xuất hóa đơn điện tử Total Paid Fee …" at bounding box center [265, 119] width 493 height 232
click at [295, 224] on span "[PERSON_NAME] và [PERSON_NAME] hàng" at bounding box center [309, 225] width 63 height 7
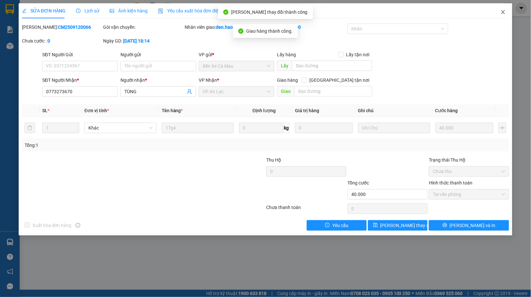
click at [502, 13] on icon "close" at bounding box center [503, 12] width 4 height 4
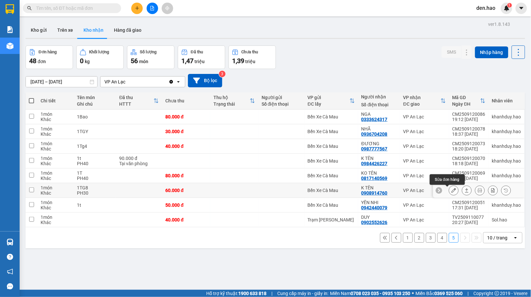
click at [451, 190] on icon at bounding box center [453, 190] width 5 height 5
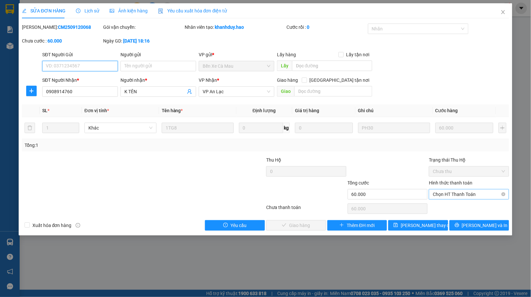
click at [454, 194] on span "Chọn HT Thanh Toán" at bounding box center [468, 194] width 72 height 10
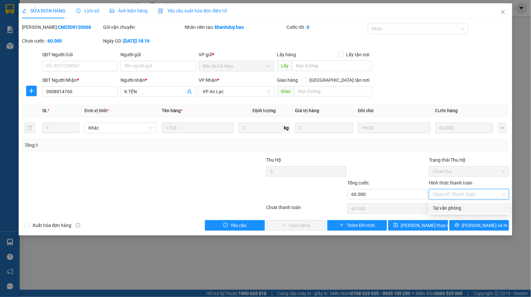
click at [432, 207] on div "Tại văn phòng" at bounding box center [469, 208] width 80 height 10
type input "0"
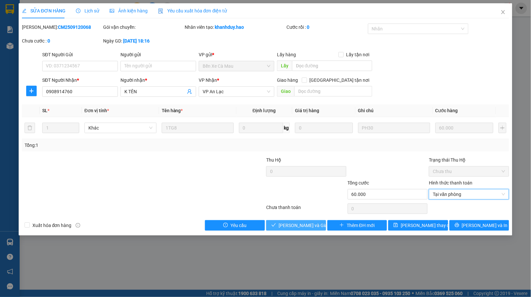
click at [310, 224] on span "[PERSON_NAME] và [PERSON_NAME] hàng" at bounding box center [309, 225] width 63 height 7
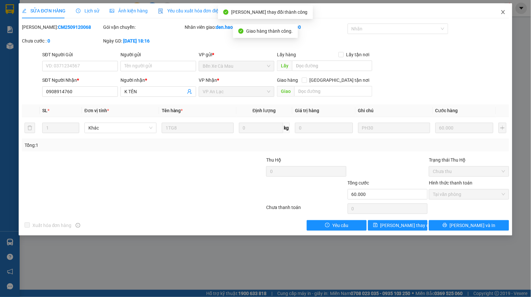
click at [503, 9] on span "Close" at bounding box center [503, 12] width 18 height 18
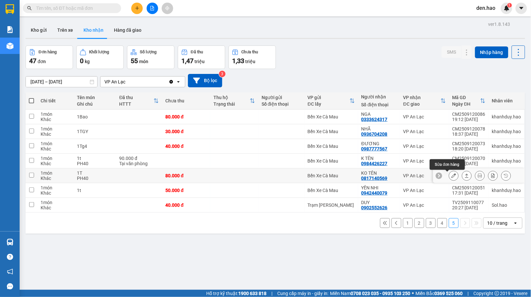
click at [449, 175] on button at bounding box center [453, 175] width 9 height 11
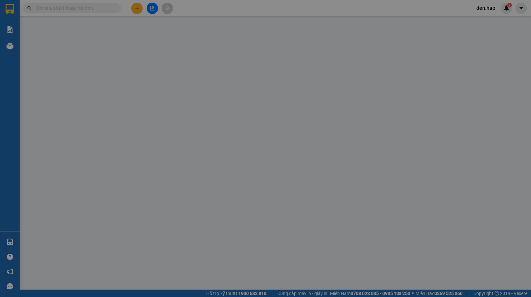
type input "0817140569"
type input "KO TÊN"
type input "80.000"
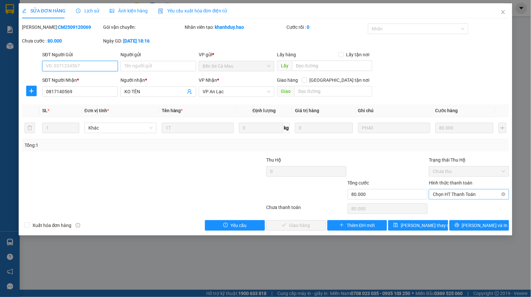
drag, startPoint x: 469, startPoint y: 191, endPoint x: 450, endPoint y: 200, distance: 20.6
click at [467, 192] on span "Chọn HT Thanh Toán" at bounding box center [468, 194] width 72 height 10
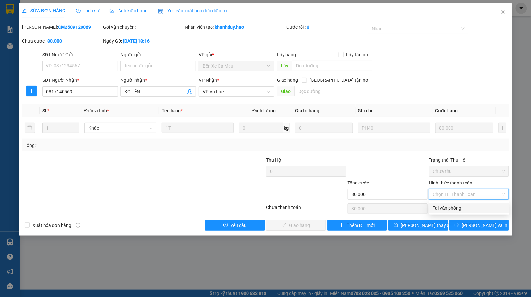
click at [441, 207] on div "Tại văn phòng" at bounding box center [469, 207] width 72 height 7
type input "0"
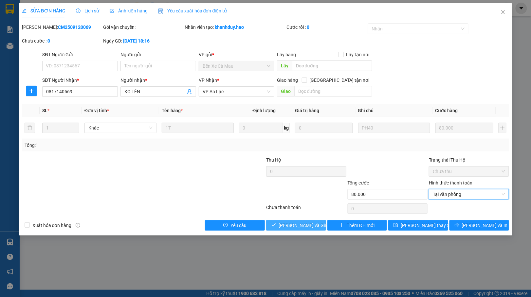
drag, startPoint x: 318, startPoint y: 224, endPoint x: 333, endPoint y: 210, distance: 20.6
click at [317, 224] on button "[PERSON_NAME] và [PERSON_NAME] hàng" at bounding box center [296, 225] width 60 height 10
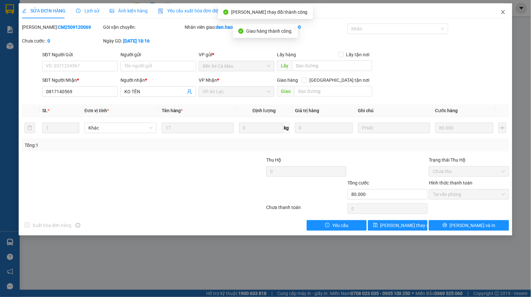
click at [501, 13] on icon "close" at bounding box center [502, 11] width 5 height 5
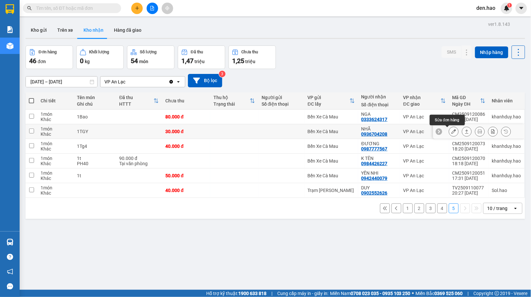
click at [451, 130] on icon at bounding box center [453, 131] width 5 height 5
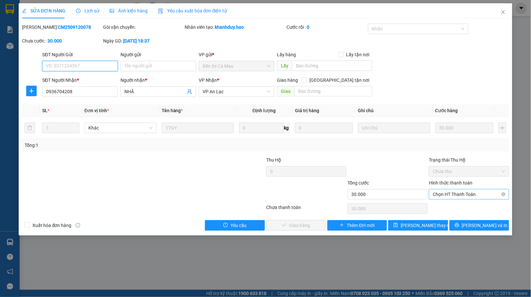
click at [449, 194] on span "Chọn HT Thanh Toán" at bounding box center [468, 194] width 72 height 10
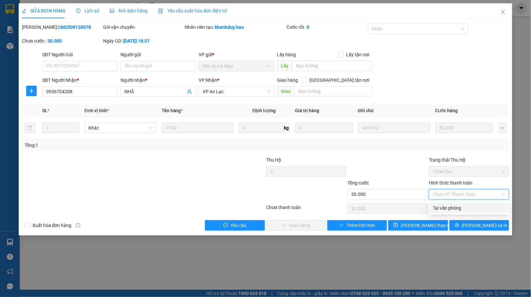
drag, startPoint x: 446, startPoint y: 206, endPoint x: 442, endPoint y: 207, distance: 4.8
click at [446, 206] on div "Tại văn phòng" at bounding box center [469, 207] width 72 height 7
type input "0"
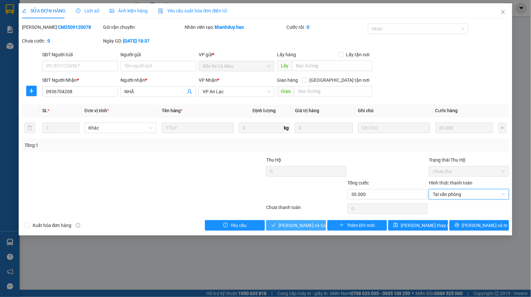
click at [303, 229] on span "[PERSON_NAME] và [PERSON_NAME] hàng" at bounding box center [309, 225] width 63 height 7
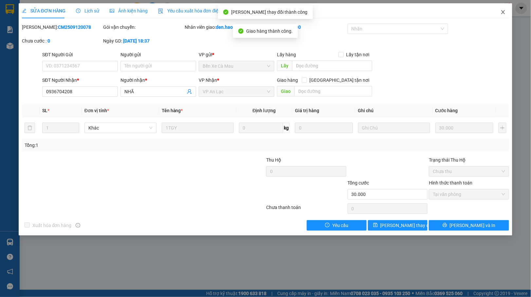
click at [500, 14] on icon "close" at bounding box center [502, 11] width 5 height 5
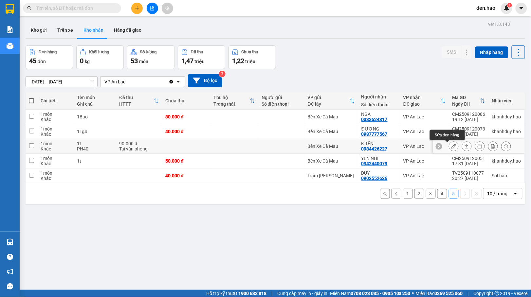
click at [449, 144] on button at bounding box center [453, 146] width 9 height 11
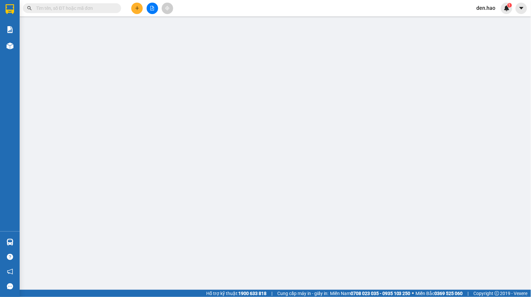
type input "0984426227"
type input "K TÊN"
type input "90.000"
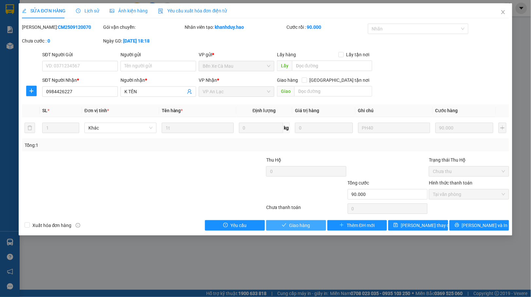
click at [310, 224] on button "Giao hàng" at bounding box center [296, 225] width 60 height 10
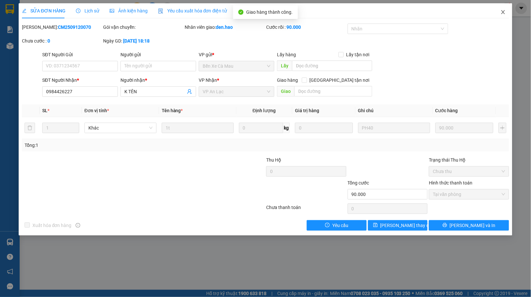
click at [501, 11] on icon "close" at bounding box center [502, 11] width 5 height 5
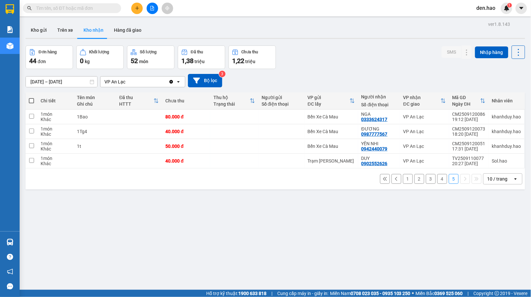
click at [437, 178] on button "4" at bounding box center [442, 179] width 10 height 10
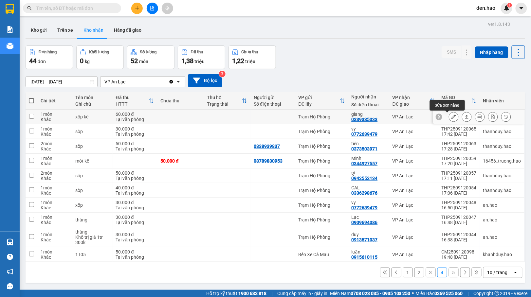
click at [448, 113] on div at bounding box center [453, 117] width 10 height 10
drag, startPoint x: 452, startPoint y: 117, endPoint x: 449, endPoint y: 114, distance: 3.9
click at [453, 115] on div at bounding box center [479, 117] width 62 height 10
click at [448, 115] on div at bounding box center [453, 117] width 10 height 10
click at [449, 121] on button at bounding box center [453, 116] width 9 height 11
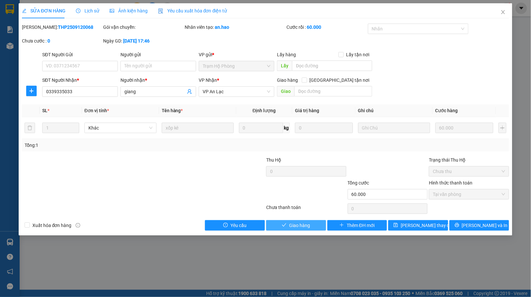
click at [300, 227] on span "Giao hàng" at bounding box center [299, 225] width 21 height 7
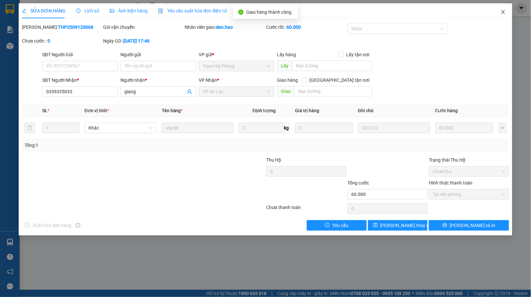
click at [502, 15] on icon "close" at bounding box center [502, 11] width 5 height 5
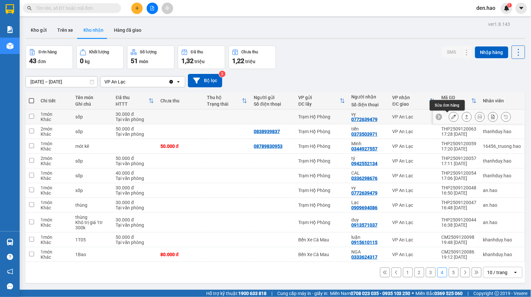
click at [451, 115] on icon at bounding box center [453, 116] width 5 height 5
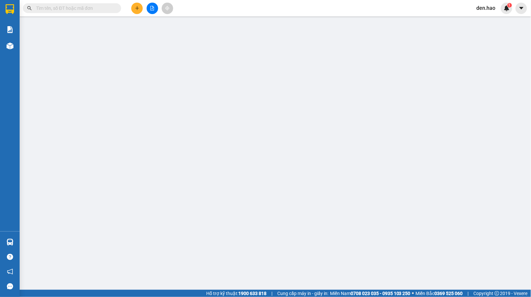
type input "0772639479"
type input "vy"
type input "30.000"
type input "0"
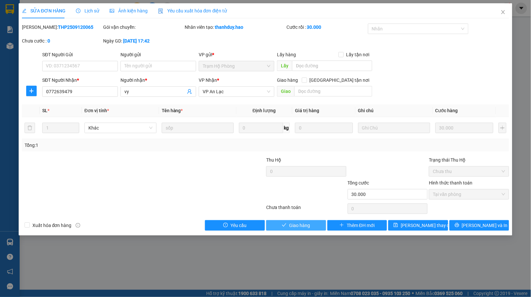
click at [304, 220] on button "Giao hàng" at bounding box center [296, 225] width 60 height 10
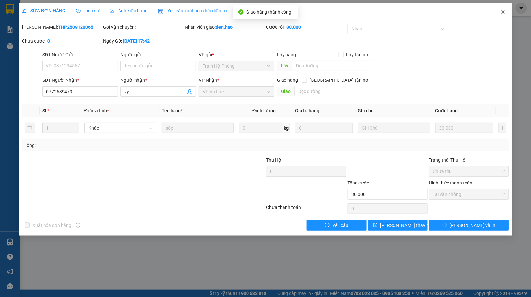
click at [502, 12] on icon "close" at bounding box center [502, 11] width 5 height 5
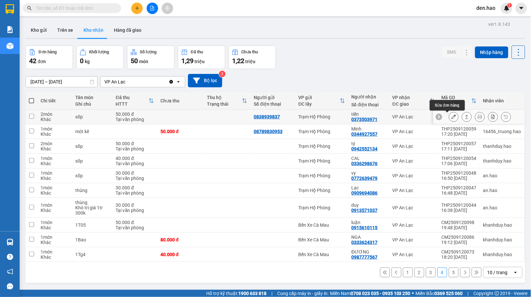
click at [449, 115] on button at bounding box center [453, 116] width 9 height 11
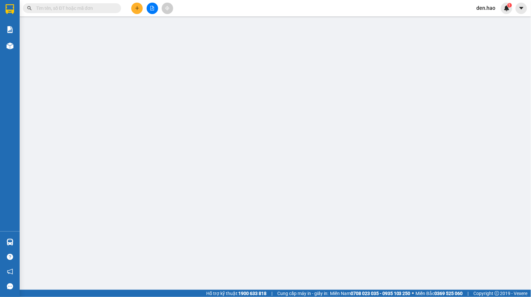
type input "0838939837"
type input "0373503971"
type input "tiến"
type input "50.000"
type input "0"
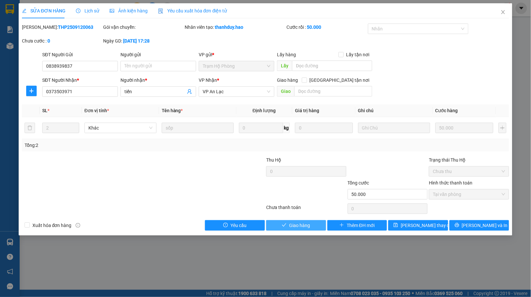
click at [294, 223] on span "Giao hàng" at bounding box center [299, 225] width 21 height 7
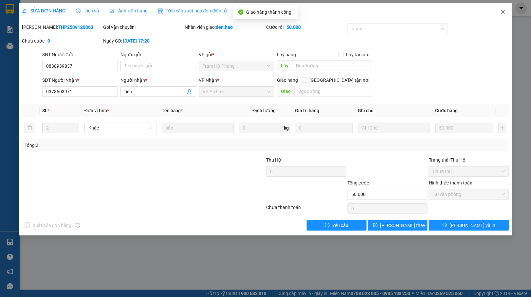
click at [498, 12] on span "Close" at bounding box center [503, 12] width 18 height 18
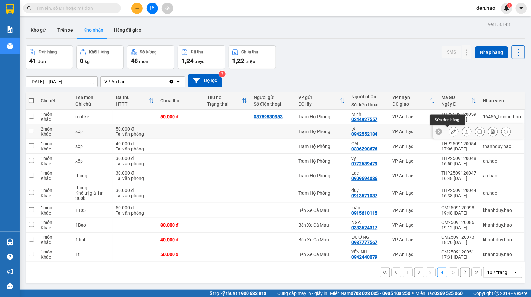
click at [451, 134] on icon at bounding box center [453, 131] width 5 height 5
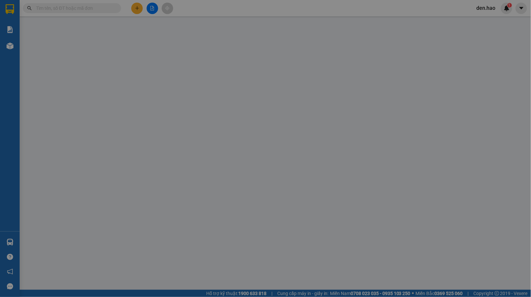
type input "0942552134"
type input "tý"
type input "50.000"
type input "0"
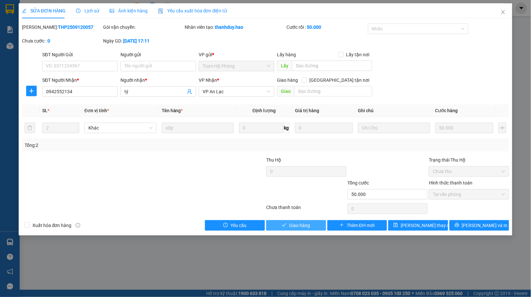
click at [305, 222] on button "Giao hàng" at bounding box center [296, 225] width 60 height 10
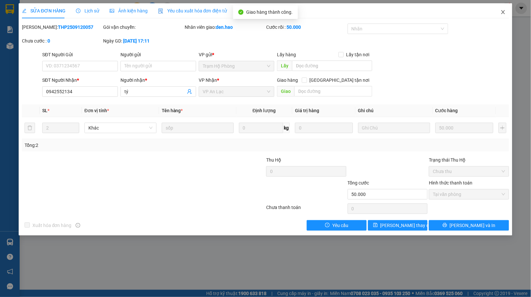
click at [503, 8] on span "Close" at bounding box center [503, 12] width 18 height 18
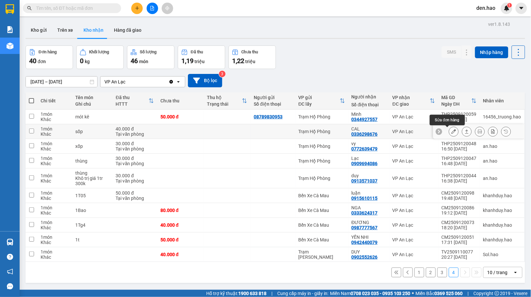
click at [440, 132] on div at bounding box center [479, 131] width 92 height 15
click at [451, 132] on icon at bounding box center [453, 131] width 5 height 5
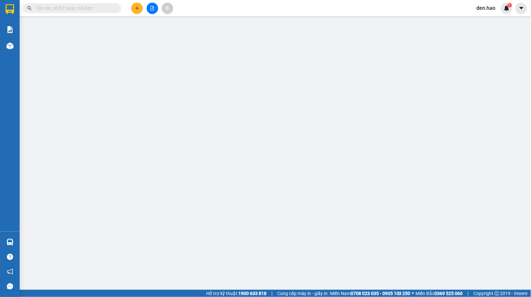
type input "0336298676"
type input "CAL"
type input "40.000"
type input "0"
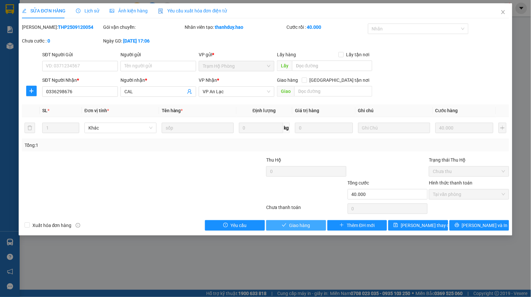
click at [305, 230] on button "Giao hàng" at bounding box center [296, 225] width 60 height 10
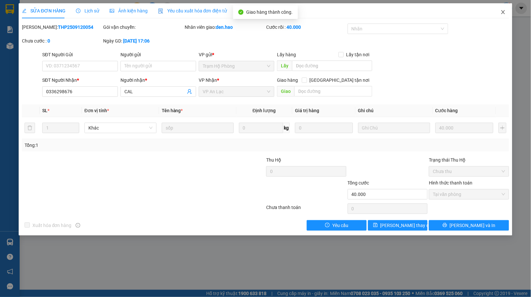
click at [505, 10] on icon "close" at bounding box center [502, 11] width 5 height 5
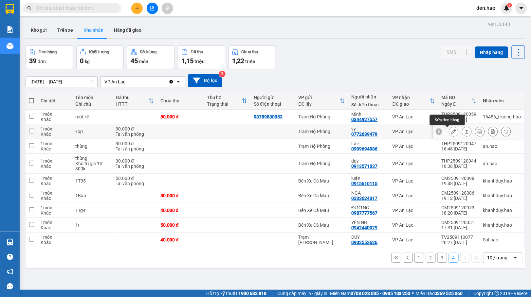
click at [451, 131] on icon at bounding box center [453, 131] width 5 height 5
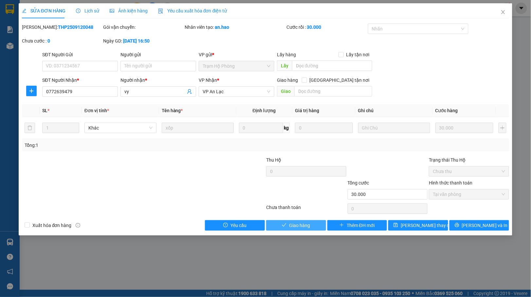
click at [280, 225] on button "Giao hàng" at bounding box center [296, 225] width 60 height 10
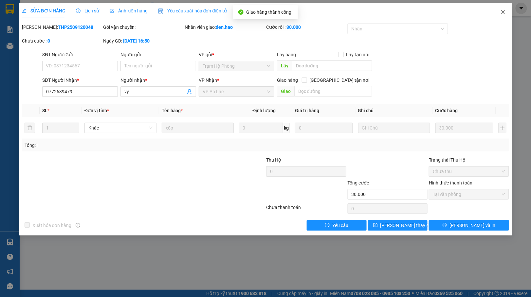
click at [504, 9] on span "Close" at bounding box center [503, 12] width 18 height 18
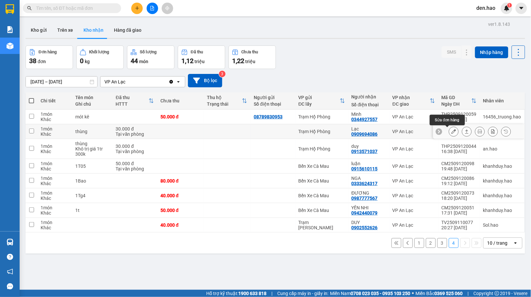
click at [449, 132] on button at bounding box center [453, 131] width 9 height 11
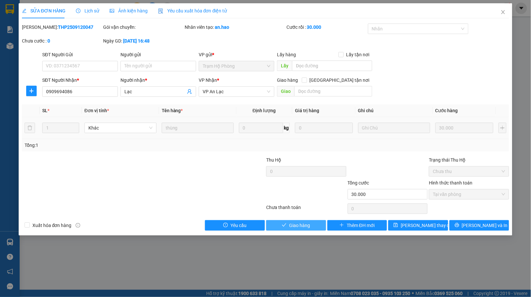
drag, startPoint x: 286, startPoint y: 225, endPoint x: 288, endPoint y: 221, distance: 4.8
click at [286, 224] on icon "check" at bounding box center [284, 225] width 5 height 5
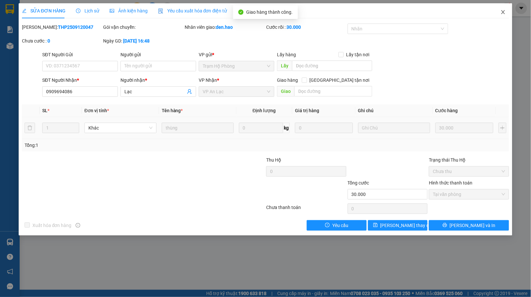
click at [499, 15] on span "Close" at bounding box center [503, 12] width 18 height 18
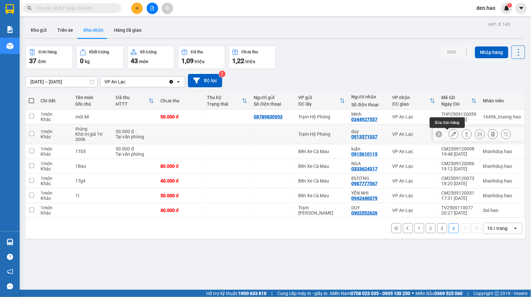
click at [449, 132] on button at bounding box center [453, 134] width 9 height 11
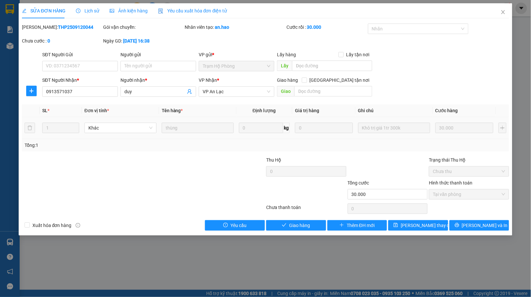
click at [289, 220] on div "Total Paid Fee 30.000 Total UnPaid Fee 0 Cash Collection Total Fee Mã ĐH: THP25…" at bounding box center [265, 127] width 487 height 207
click at [294, 222] on span "Giao hàng" at bounding box center [299, 225] width 21 height 7
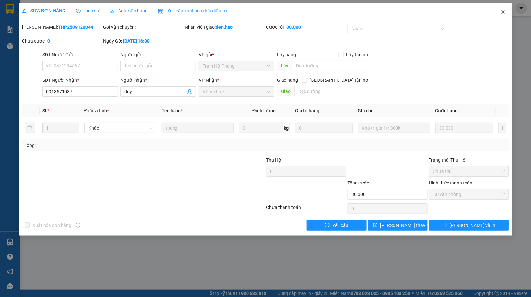
click at [498, 12] on span "Close" at bounding box center [503, 12] width 18 height 18
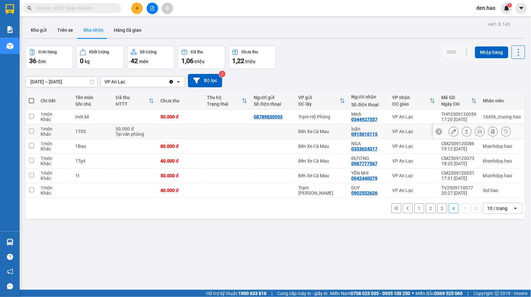
click at [451, 131] on icon at bounding box center [453, 131] width 5 height 5
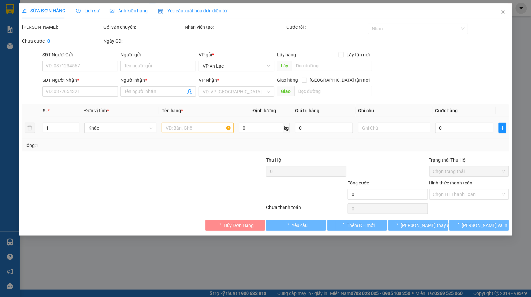
type input "0915610115"
type input "luận"
type input "50.000"
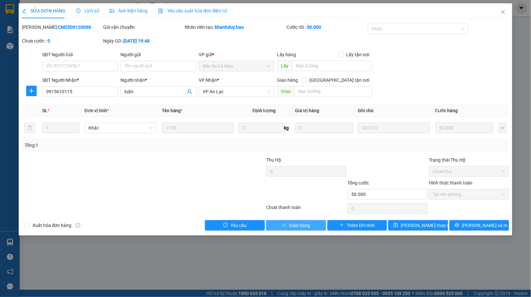
click at [295, 229] on span "Giao hàng" at bounding box center [299, 225] width 21 height 7
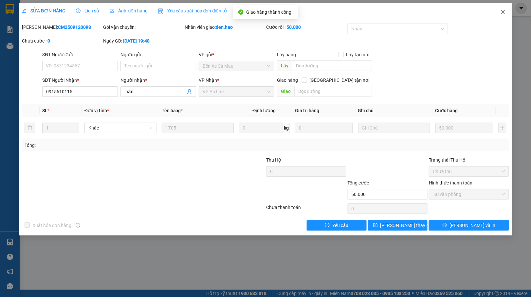
click at [504, 10] on icon "close" at bounding box center [502, 11] width 5 height 5
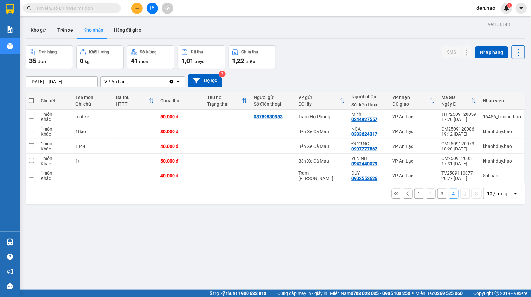
click at [437, 194] on button "3" at bounding box center [442, 194] width 10 height 10
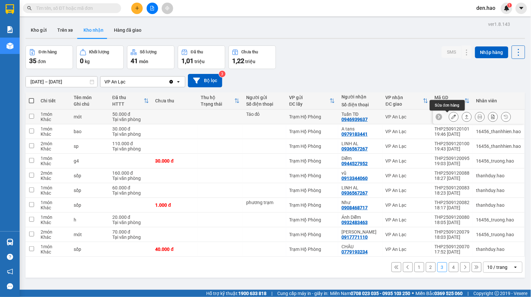
click at [449, 116] on button at bounding box center [453, 116] width 9 height 11
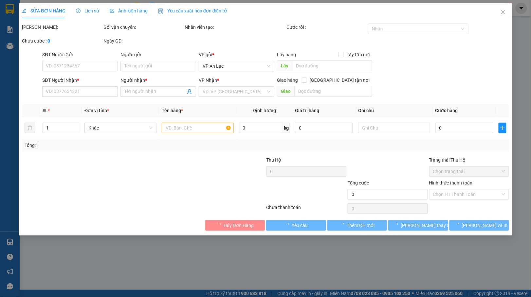
type input "Táo đỏ"
type input "0946939637"
type input "Tuấn TĐ"
type input "50.000"
type input "0"
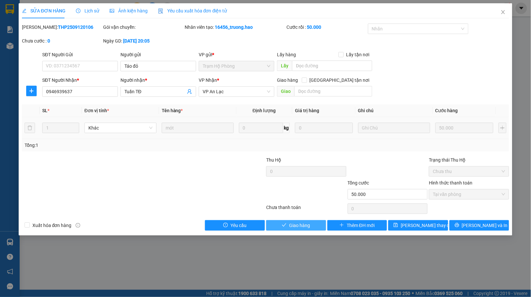
click at [304, 222] on span "Giao hàng" at bounding box center [299, 225] width 21 height 7
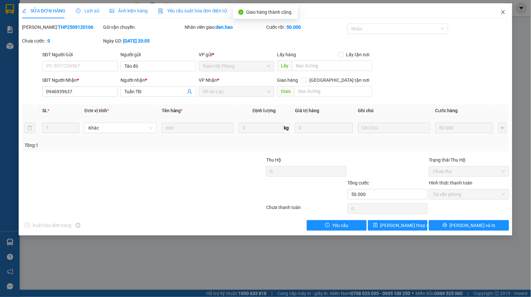
click at [502, 11] on icon "close" at bounding box center [502, 11] width 5 height 5
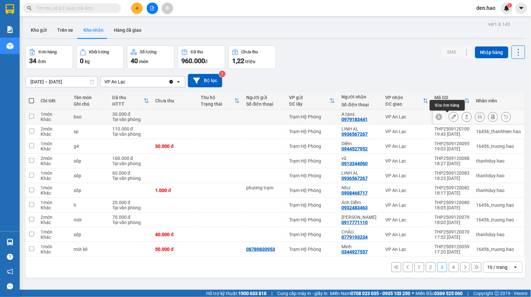
click at [451, 119] on icon at bounding box center [453, 116] width 5 height 5
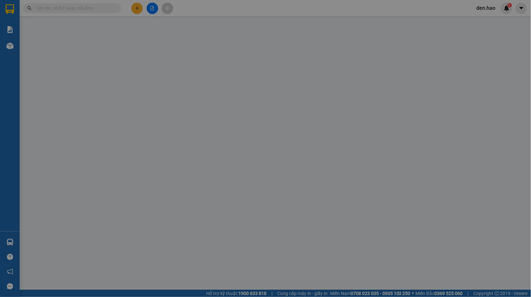
type input "0979183441"
type input "A tans"
type input "30.000"
type input "0"
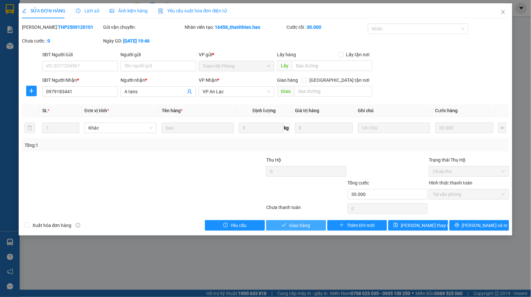
click at [289, 225] on span "Giao hàng" at bounding box center [299, 225] width 21 height 7
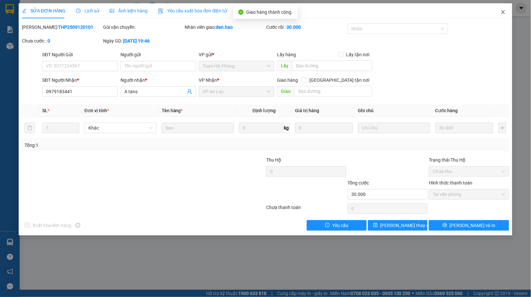
click at [500, 14] on icon "close" at bounding box center [502, 11] width 5 height 5
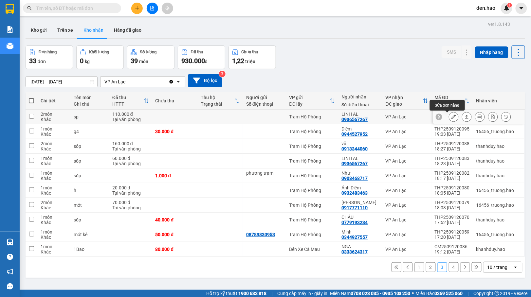
click at [449, 117] on button at bounding box center [453, 116] width 9 height 11
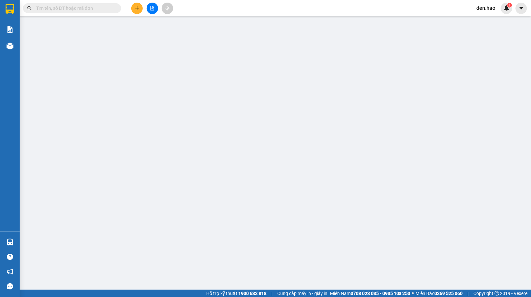
type input "0936567267"
type input "LINH AL"
type input "110.000"
type input "0"
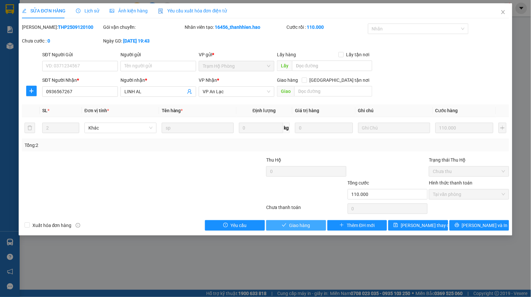
click at [305, 223] on span "Giao hàng" at bounding box center [299, 225] width 21 height 7
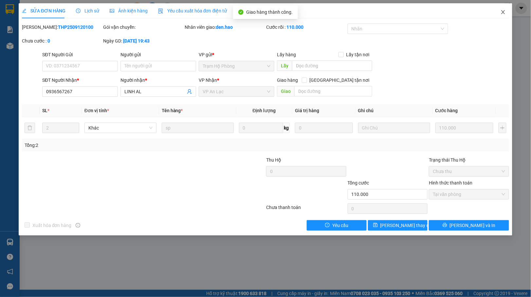
click at [501, 13] on icon "close" at bounding box center [502, 11] width 5 height 5
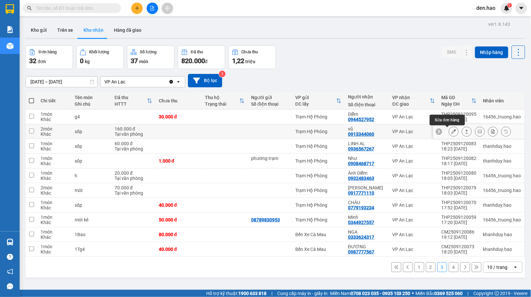
click at [451, 132] on icon at bounding box center [453, 131] width 5 height 5
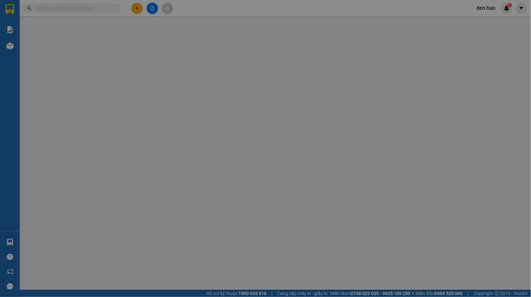
type input "0913344060"
type input "vũ"
type input "160.000"
type input "0"
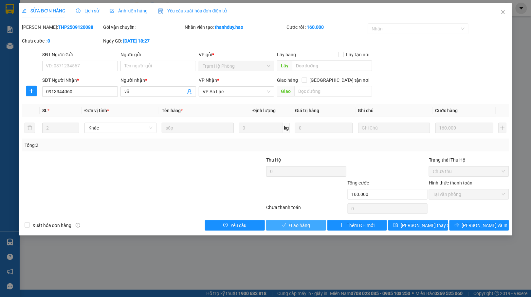
click at [297, 222] on button "Giao hàng" at bounding box center [296, 225] width 60 height 10
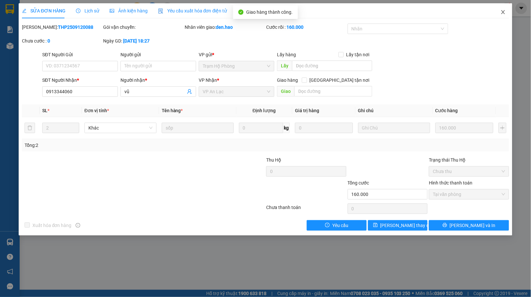
click at [499, 13] on span "Close" at bounding box center [503, 12] width 18 height 18
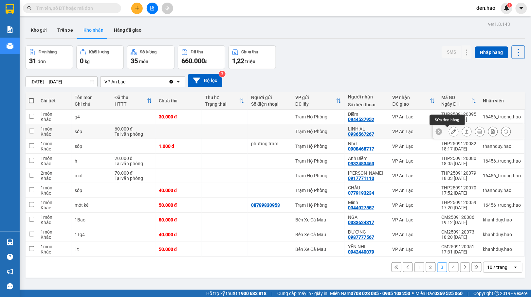
click at [451, 130] on icon at bounding box center [453, 131] width 5 height 5
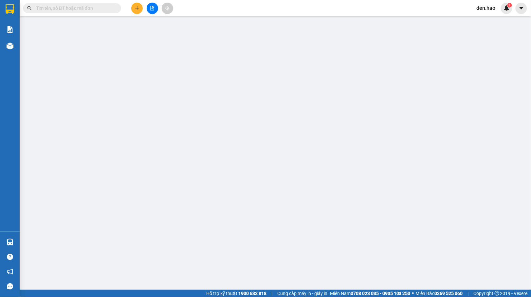
type input "0936567267"
type input "LINH AL"
type input "60.000"
type input "0"
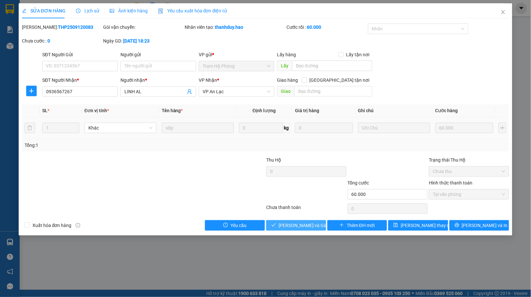
click at [310, 229] on span "[PERSON_NAME] và [PERSON_NAME] hàng" at bounding box center [309, 225] width 63 height 7
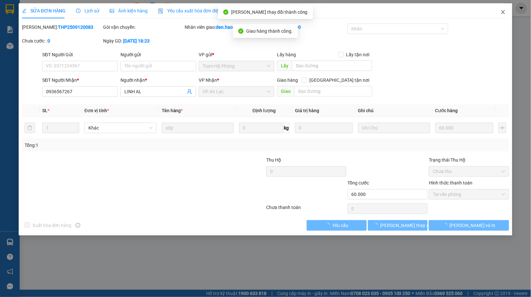
click at [502, 9] on span "Close" at bounding box center [503, 12] width 18 height 18
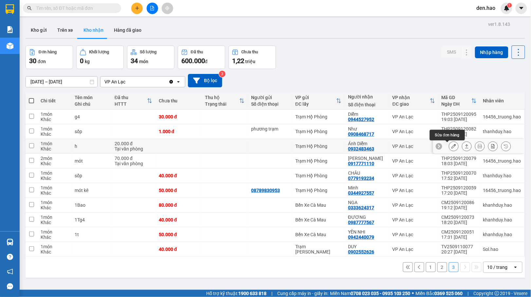
click at [449, 146] on button at bounding box center [453, 146] width 9 height 11
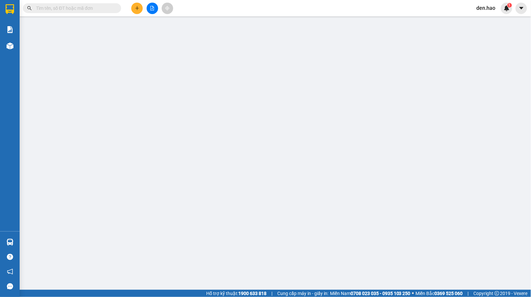
type input "0932483463"
type input "Ánh Diễm"
type input "20.000"
type input "0"
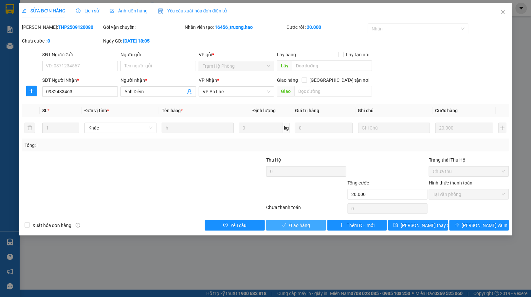
click at [290, 224] on span "Giao hàng" at bounding box center [299, 225] width 21 height 7
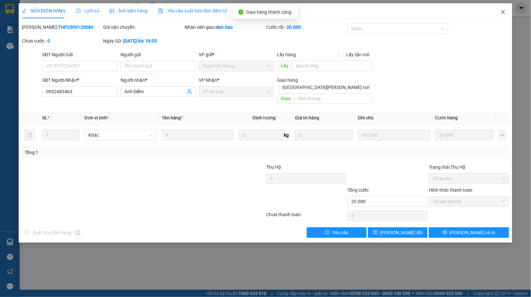
click at [503, 12] on icon "close" at bounding box center [503, 12] width 4 height 4
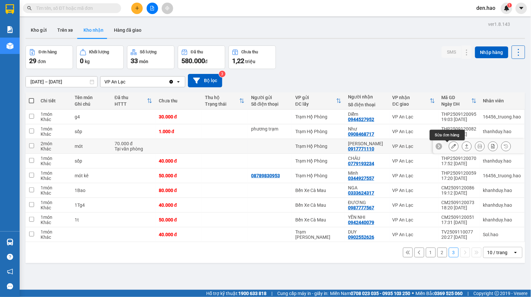
click at [451, 146] on icon at bounding box center [453, 146] width 5 height 5
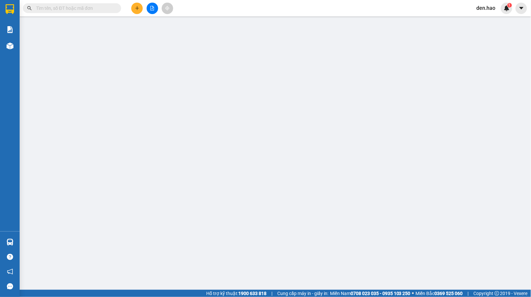
type input "0917771110"
type input "[PERSON_NAME]"
type input "70.000"
type input "0"
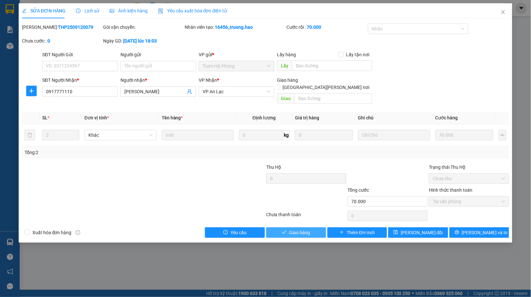
click at [296, 229] on span "Giao hàng" at bounding box center [299, 232] width 21 height 7
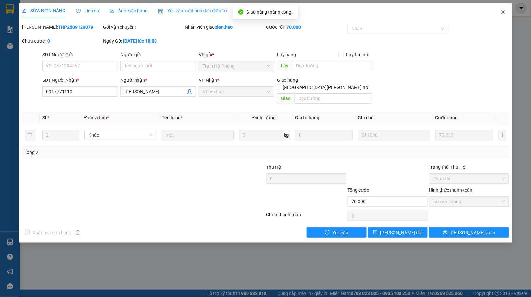
click at [501, 12] on icon "close" at bounding box center [502, 11] width 5 height 5
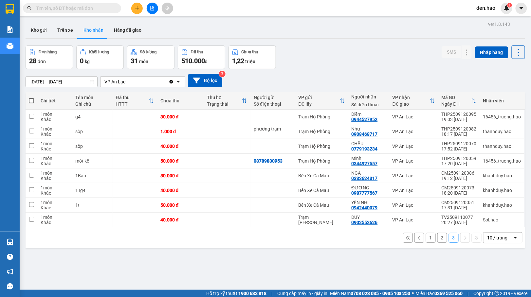
drag, startPoint x: 432, startPoint y: 238, endPoint x: 422, endPoint y: 231, distance: 13.1
click at [437, 238] on button "2" at bounding box center [442, 238] width 10 height 10
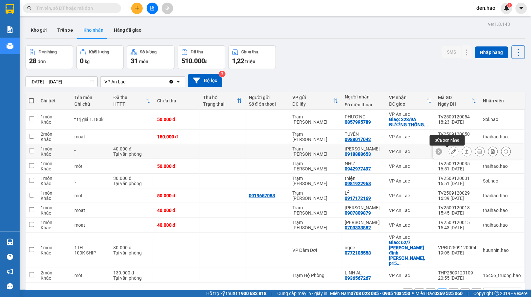
click at [450, 151] on button at bounding box center [453, 151] width 9 height 11
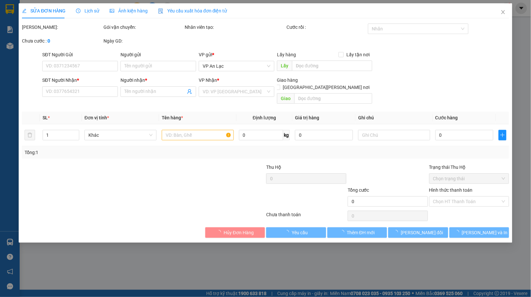
type input "0918888653"
type input "[PERSON_NAME]"
type input "40.000"
type input "0"
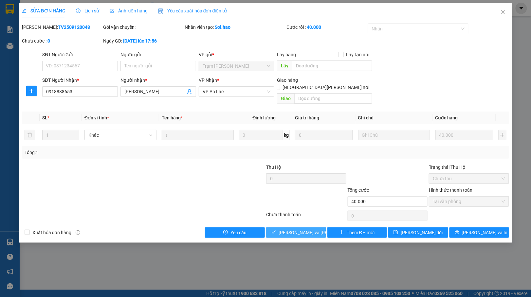
click at [310, 229] on span "[PERSON_NAME] và [PERSON_NAME] hàng" at bounding box center [322, 232] width 88 height 7
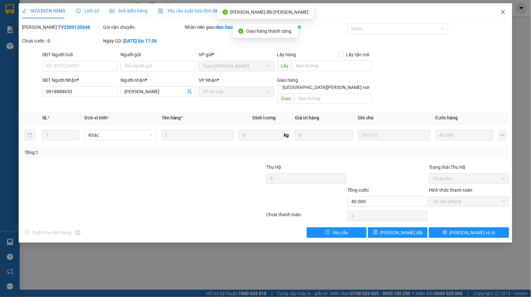
click at [501, 12] on icon "close" at bounding box center [502, 11] width 5 height 5
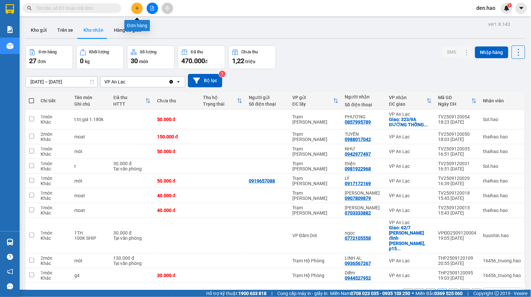
click at [140, 6] on button at bounding box center [136, 8] width 11 height 11
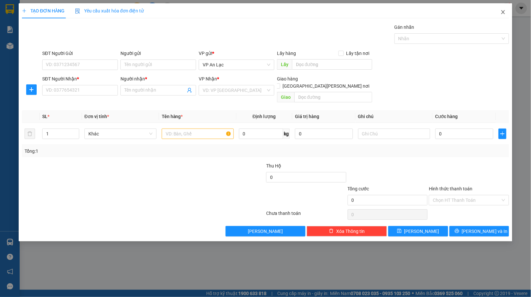
click at [498, 12] on span "Close" at bounding box center [503, 12] width 18 height 18
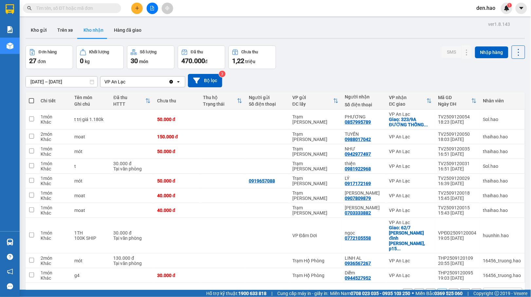
click at [80, 9] on input "text" at bounding box center [74, 8] width 77 height 7
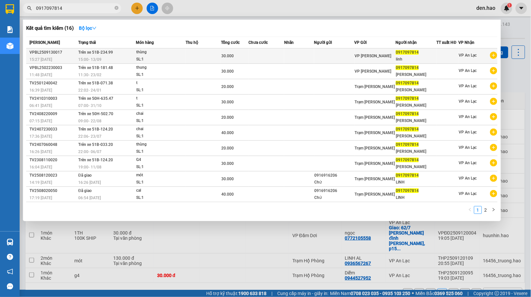
type input "0917097814"
click at [321, 57] on td at bounding box center [334, 55] width 40 height 15
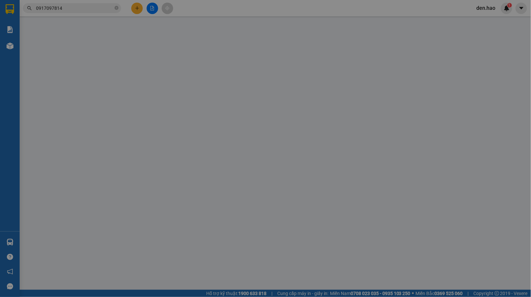
type input "0917097814"
type input "linh"
type input "30.000"
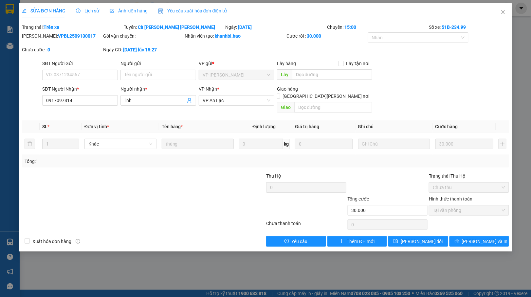
click at [128, 9] on span "Ảnh kiện hàng" at bounding box center [129, 10] width 38 height 5
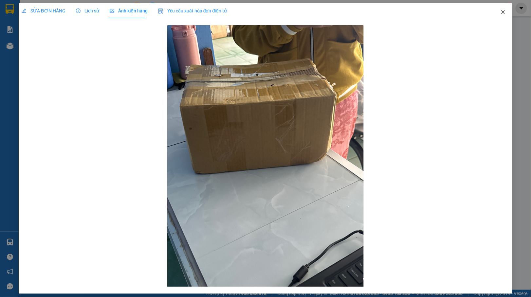
click at [500, 15] on icon "close" at bounding box center [502, 11] width 5 height 5
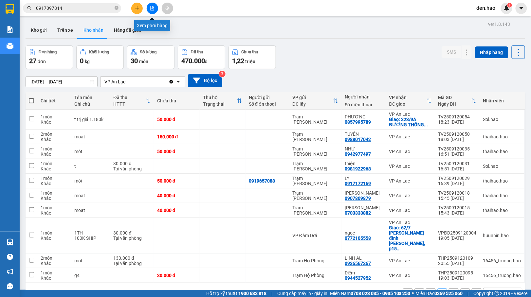
click at [154, 5] on button at bounding box center [152, 8] width 11 height 11
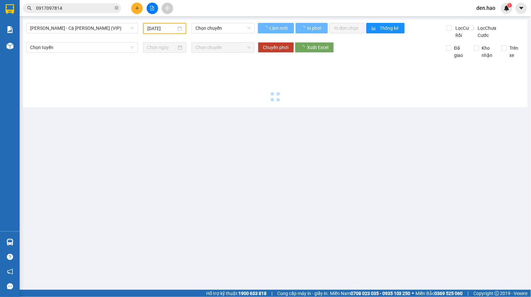
type input "[DATE]"
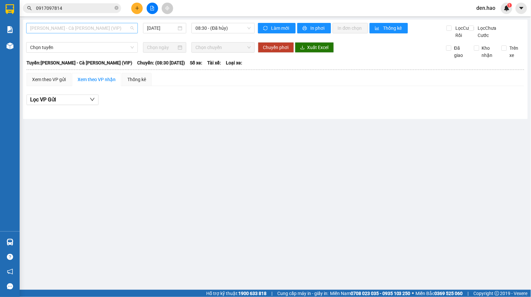
click at [98, 26] on span "[PERSON_NAME] - Cà [PERSON_NAME] (VIP)" at bounding box center [82, 28] width 104 height 10
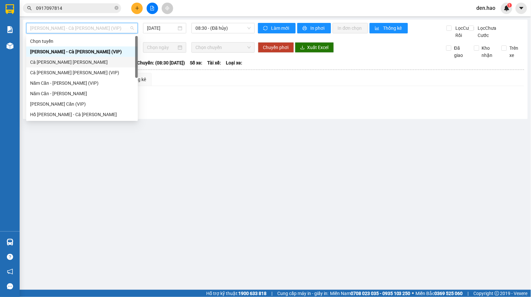
click at [54, 62] on div "Cà [PERSON_NAME] [PERSON_NAME]" at bounding box center [82, 62] width 104 height 7
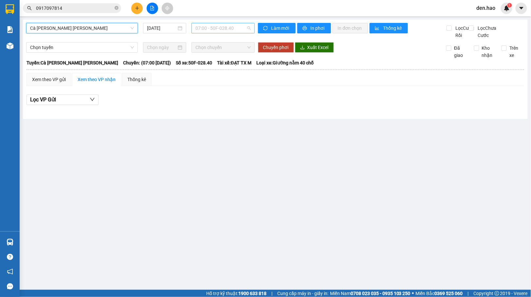
click at [217, 29] on span "07:00 - 50F-028.40" at bounding box center [222, 28] width 55 height 10
click at [146, 29] on div "[DATE]" at bounding box center [165, 28] width 44 height 10
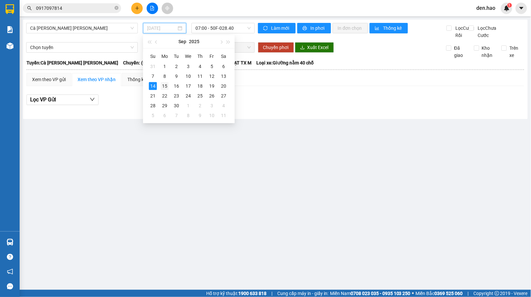
click at [164, 85] on div "15" at bounding box center [165, 86] width 8 height 8
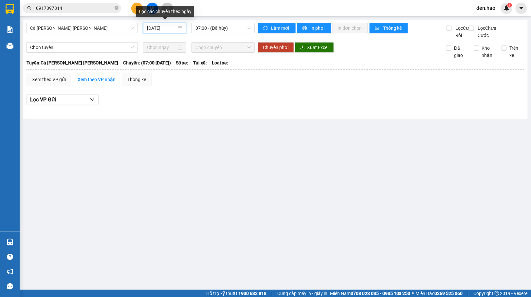
click at [148, 28] on input "[DATE]" at bounding box center [162, 28] width 30 height 7
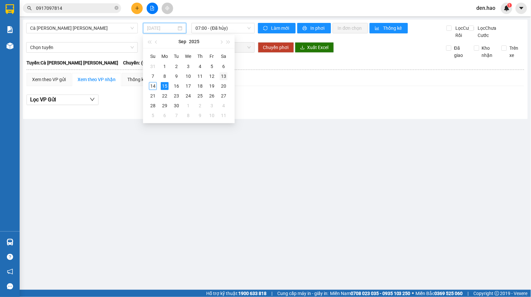
click at [222, 75] on div "13" at bounding box center [224, 76] width 8 height 8
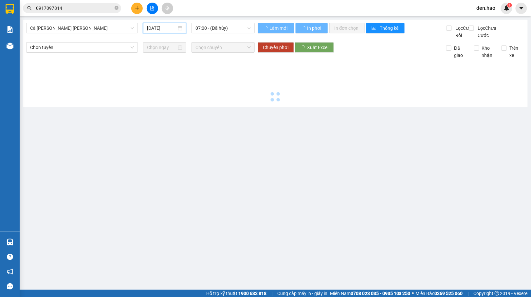
type input "[DATE]"
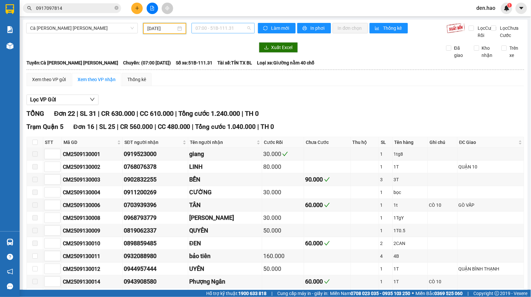
click at [217, 26] on span "07:00 - 51B-111.31" at bounding box center [222, 28] width 55 height 10
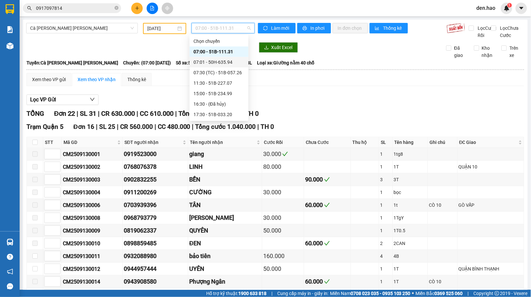
click at [219, 63] on div "07:01 - 50H-635.94" at bounding box center [218, 62] width 51 height 7
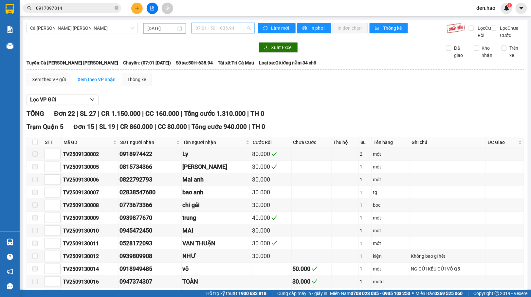
click at [217, 29] on span "07:01 - 50H-635.94" at bounding box center [222, 28] width 55 height 10
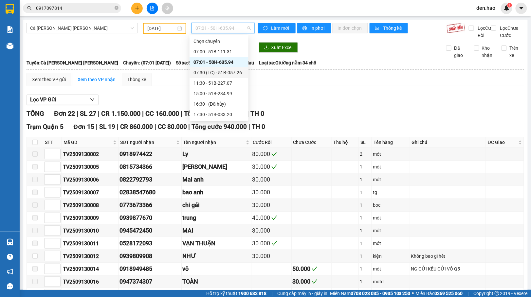
click at [208, 71] on div "07:30 (TC) - 51B-057.26" at bounding box center [218, 72] width 51 height 7
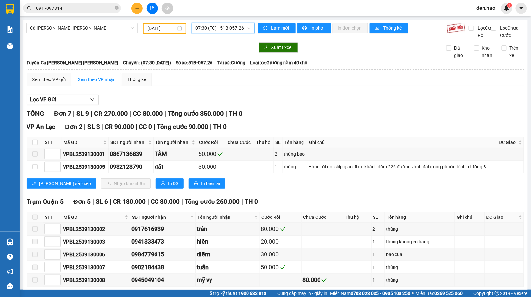
click at [241, 26] on span "07:30 (TC) - 51B-057.26" at bounding box center [222, 28] width 55 height 10
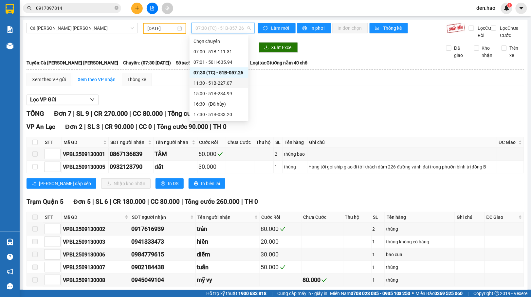
click at [220, 80] on div "11:30 - 51B-227.07" at bounding box center [218, 82] width 51 height 7
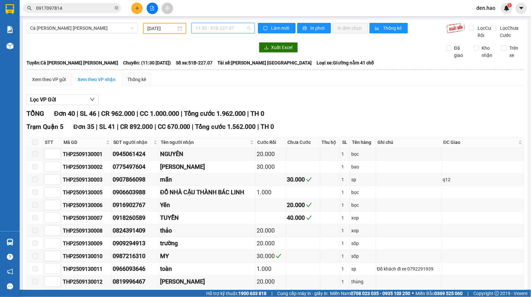
click at [204, 29] on span "11:30 - 51B-227.07" at bounding box center [222, 28] width 55 height 10
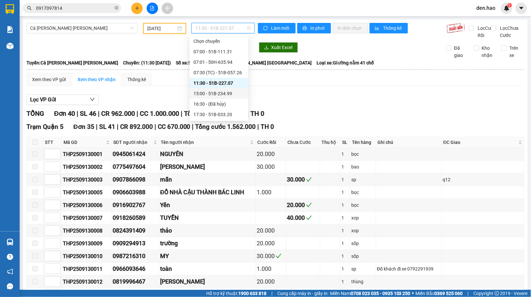
click at [210, 94] on div "15:00 - 51B-234.99" at bounding box center [218, 93] width 51 height 7
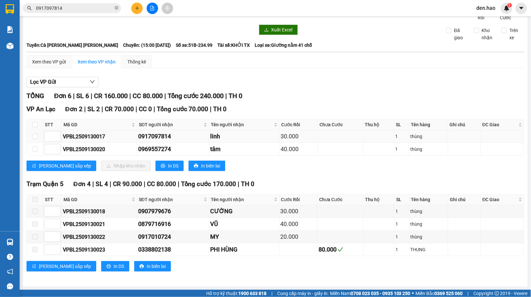
scroll to position [27, 0]
click at [35, 122] on input "checkbox" at bounding box center [34, 124] width 5 height 5
checkbox input "true"
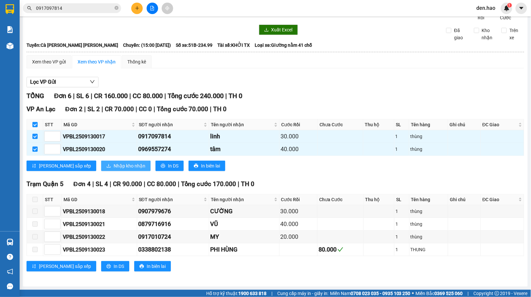
click at [114, 162] on span "Nhập kho nhận" at bounding box center [130, 165] width 32 height 7
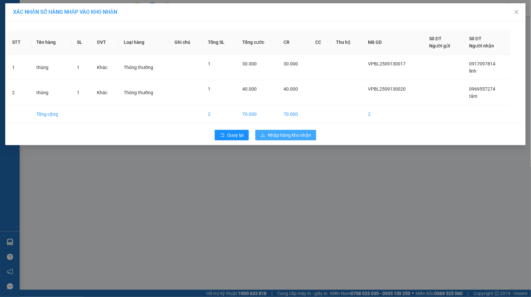
click at [275, 134] on span "Nhập hàng kho nhận" at bounding box center [289, 135] width 43 height 7
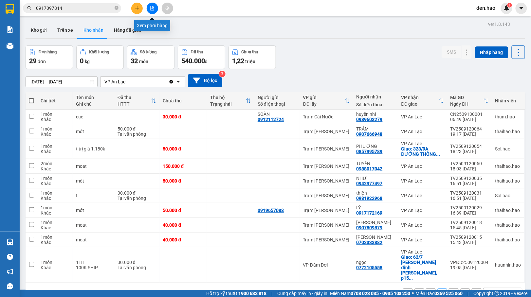
click at [153, 9] on icon "file-add" at bounding box center [152, 8] width 5 height 5
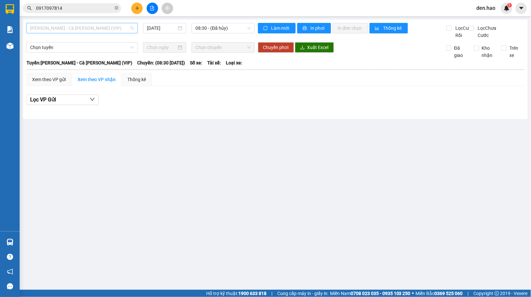
click at [119, 30] on span "[PERSON_NAME] - Cà [PERSON_NAME] (VIP)" at bounding box center [82, 28] width 104 height 10
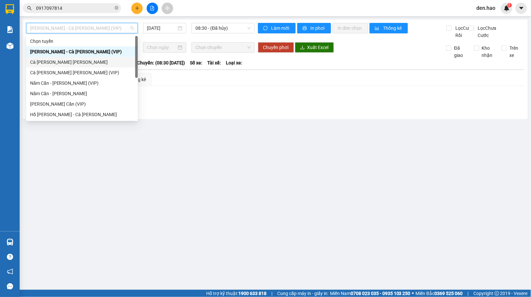
click at [69, 64] on div "Cà [PERSON_NAME] [PERSON_NAME]" at bounding box center [82, 62] width 104 height 7
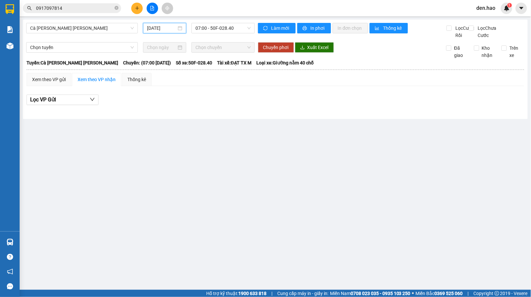
click at [148, 25] on input "[DATE]" at bounding box center [162, 28] width 30 height 7
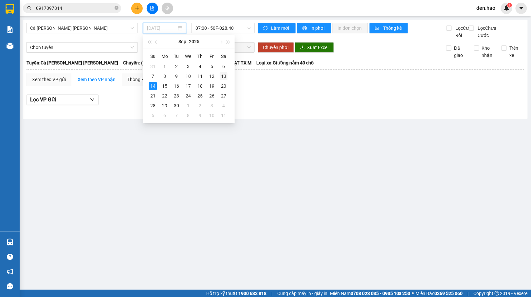
click at [222, 75] on div "13" at bounding box center [224, 76] width 8 height 8
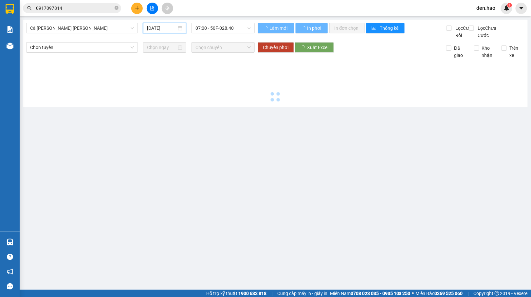
type input "[DATE]"
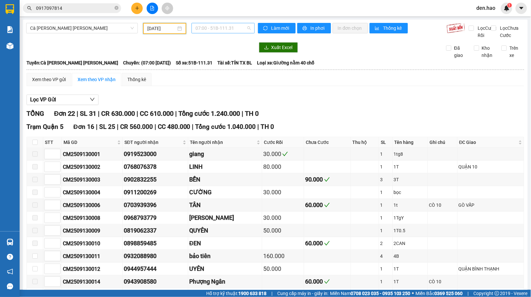
click at [222, 29] on span "07:00 - 51B-111.31" at bounding box center [222, 28] width 55 height 10
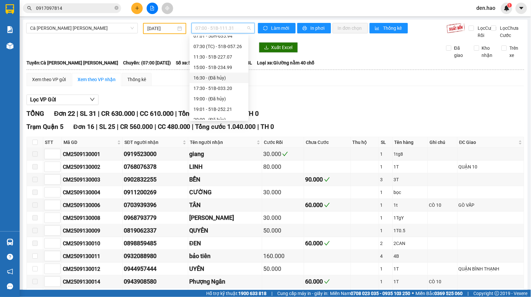
scroll to position [44, 0]
click at [219, 91] on div "19:01 - 51B-252.21" at bounding box center [218, 91] width 51 height 7
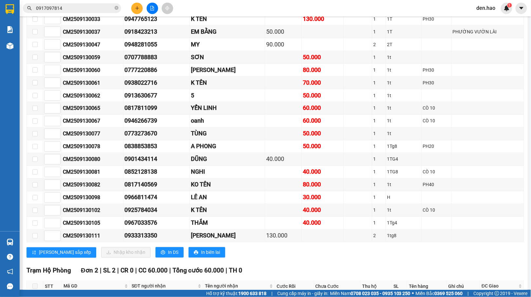
scroll to position [959, 0]
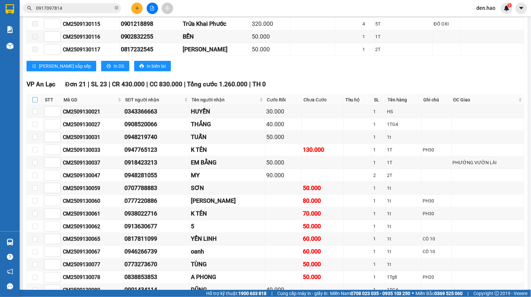
click at [36, 102] on input "checkbox" at bounding box center [34, 99] width 5 height 5
checkbox input "true"
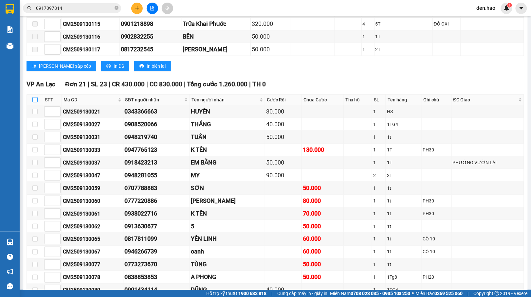
checkbox input "true"
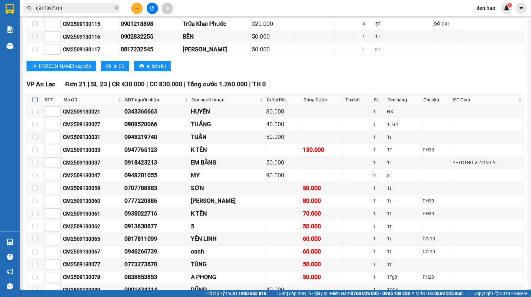
checkbox input "true"
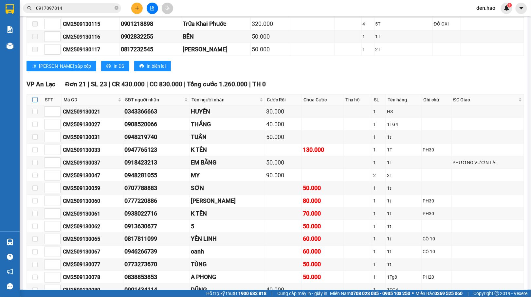
checkbox input "true"
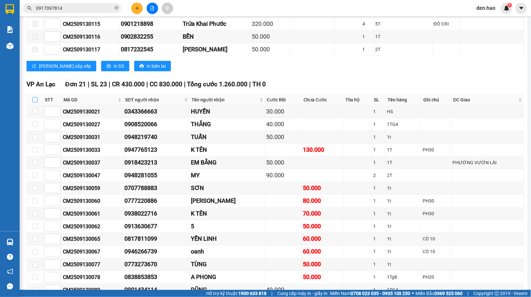
checkbox input "true"
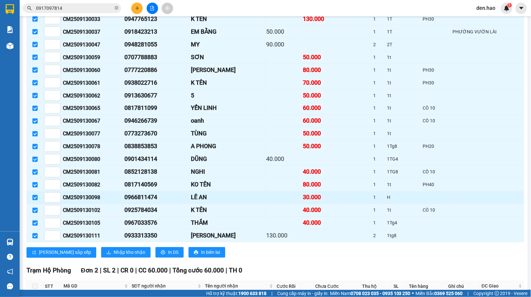
scroll to position [1265, 0]
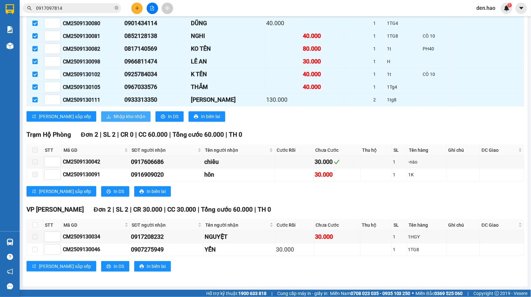
click at [114, 114] on span "Nhập kho nhận" at bounding box center [130, 116] width 32 height 7
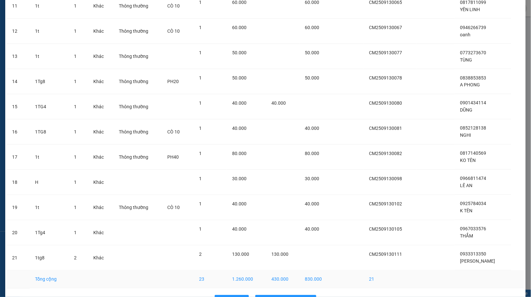
scroll to position [337, 0]
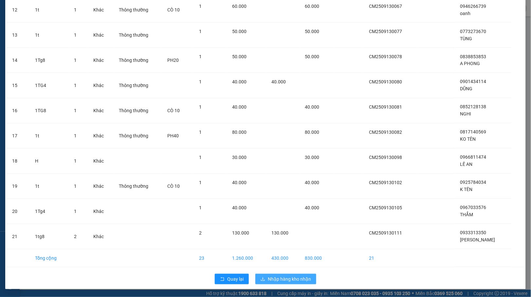
click at [290, 279] on span "Nhập hàng kho nhận" at bounding box center [289, 278] width 43 height 7
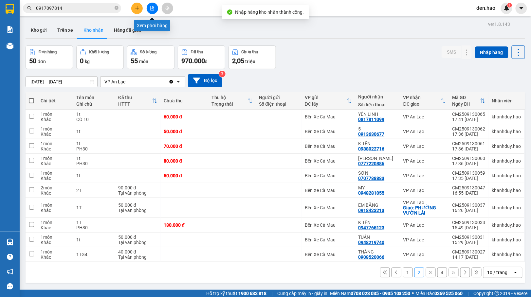
click at [152, 9] on icon "file-add" at bounding box center [152, 8] width 4 height 5
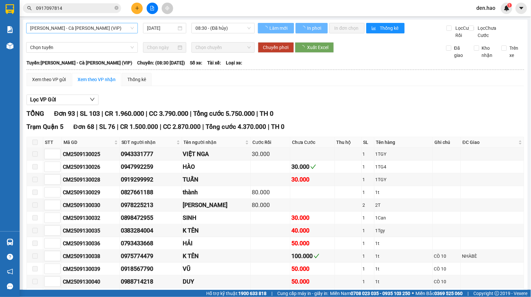
type input "[DATE]"
click at [122, 27] on span "[PERSON_NAME] - Cà [PERSON_NAME] (VIP)" at bounding box center [82, 28] width 104 height 10
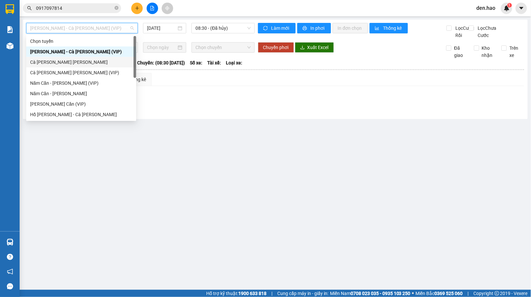
click at [60, 62] on div "Cà [PERSON_NAME] [PERSON_NAME]" at bounding box center [81, 62] width 102 height 7
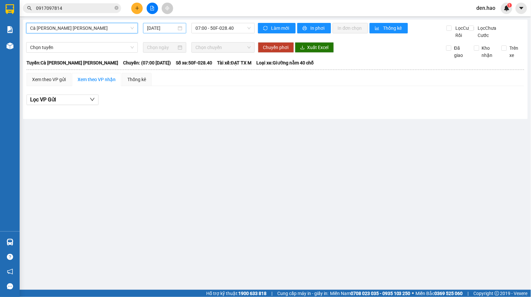
click at [147, 27] on input "[DATE]" at bounding box center [162, 28] width 30 height 7
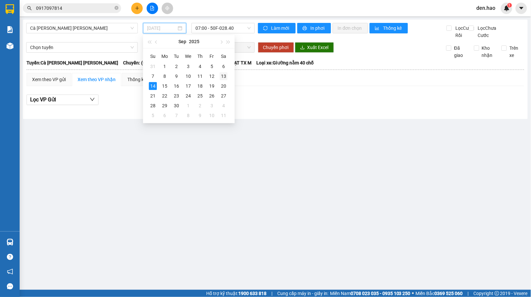
click at [222, 75] on div "13" at bounding box center [224, 76] width 8 height 8
type input "[DATE]"
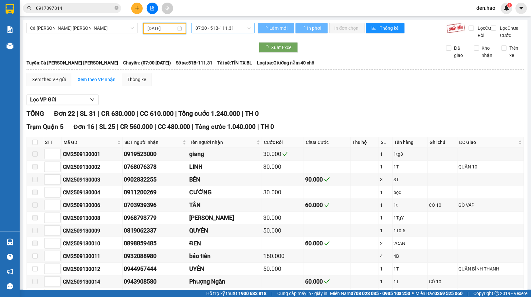
click at [225, 28] on span "07:00 - 51B-111.31" at bounding box center [222, 28] width 55 height 10
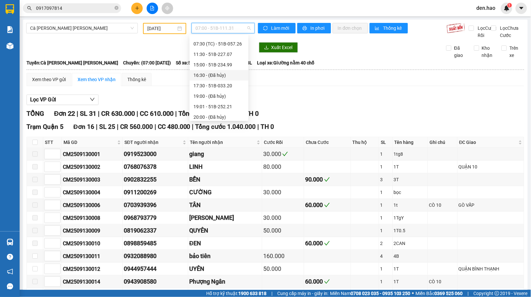
scroll to position [44, 0]
click at [226, 111] on div "21:02 (TC) - 50H-411.02" at bounding box center [218, 112] width 51 height 7
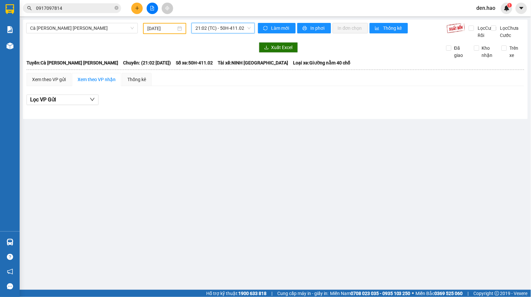
click at [207, 27] on span "21:02 (TC) - 50H-411.02" at bounding box center [222, 28] width 55 height 10
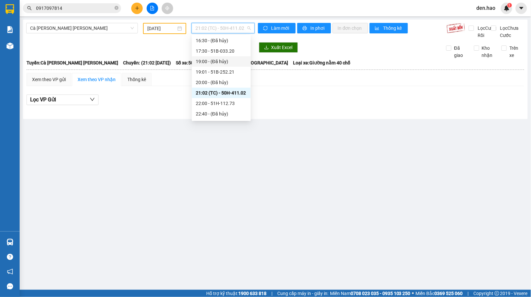
scroll to position [73, 0]
click at [226, 95] on div "22:00 - 51H-112.73" at bounding box center [221, 93] width 51 height 7
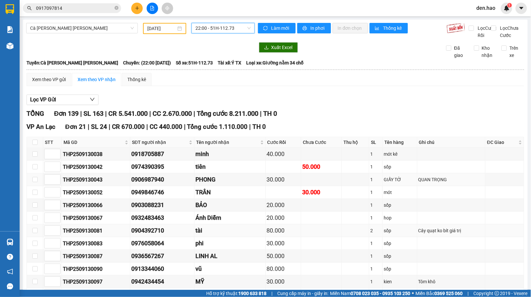
scroll to position [87, 0]
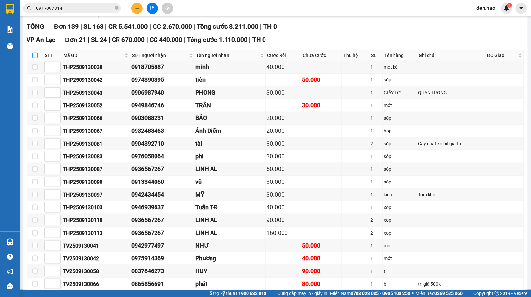
click at [35, 58] on input "checkbox" at bounding box center [34, 55] width 5 height 5
checkbox input "true"
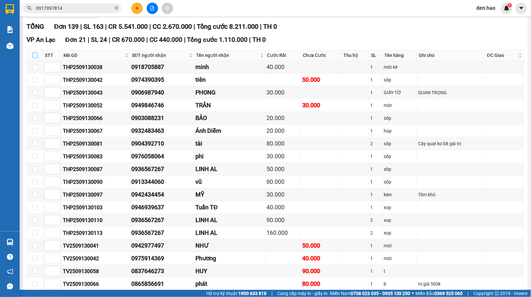
checkbox input "true"
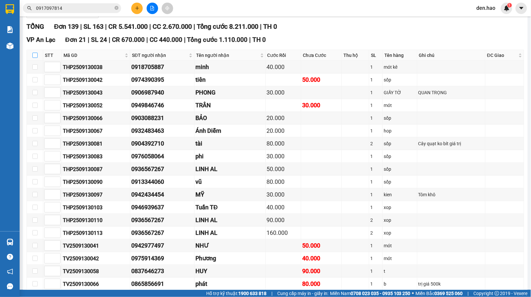
checkbox input "true"
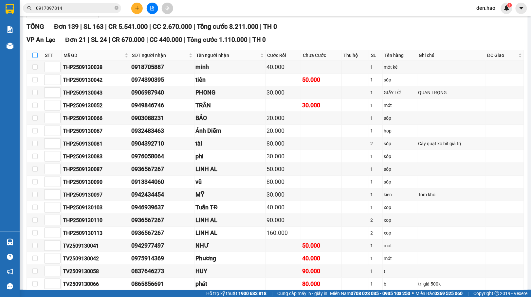
checkbox input "true"
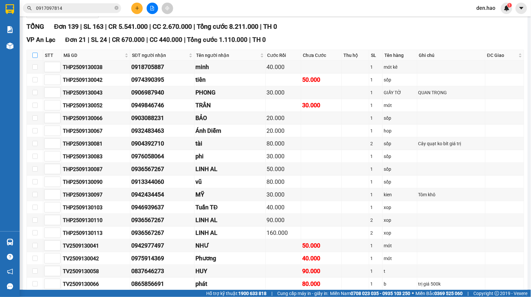
checkbox input "true"
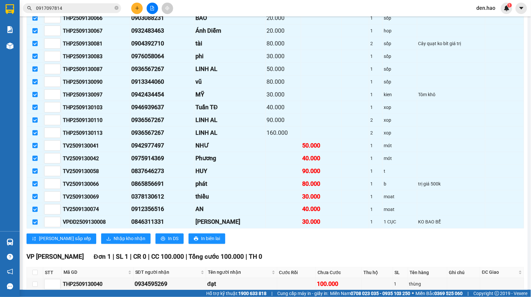
scroll to position [262, 0]
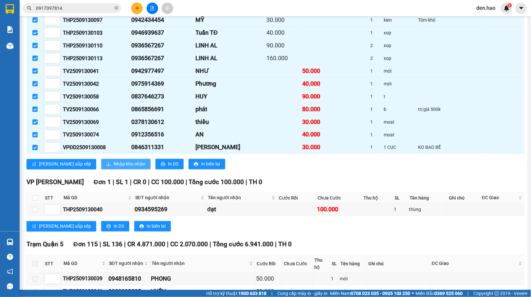
click at [114, 168] on span "Nhập kho nhận" at bounding box center [130, 164] width 32 height 7
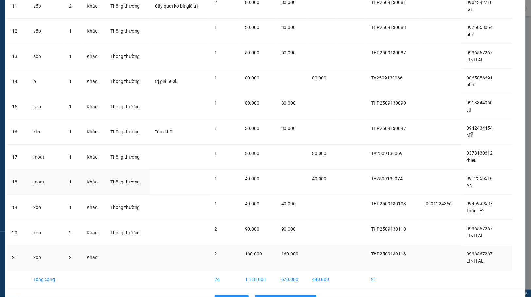
scroll to position [337, 0]
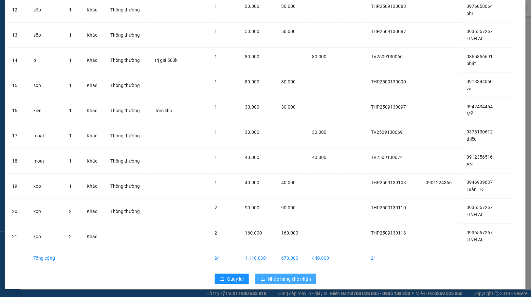
click at [279, 277] on span "Nhập hàng kho nhận" at bounding box center [289, 278] width 43 height 7
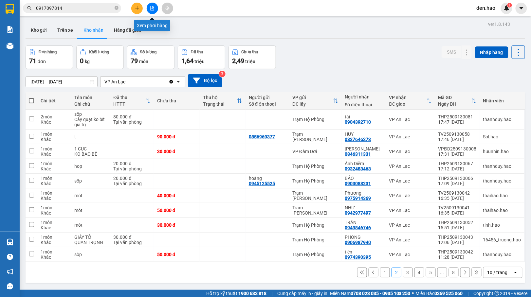
click at [152, 9] on icon "file-add" at bounding box center [152, 8] width 4 height 5
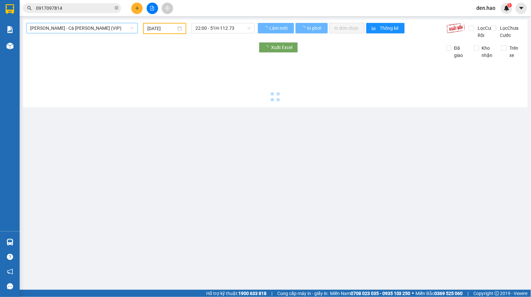
click at [114, 29] on span "[PERSON_NAME] - Cà [PERSON_NAME] (VIP)" at bounding box center [82, 28] width 104 height 10
type input "[DATE]"
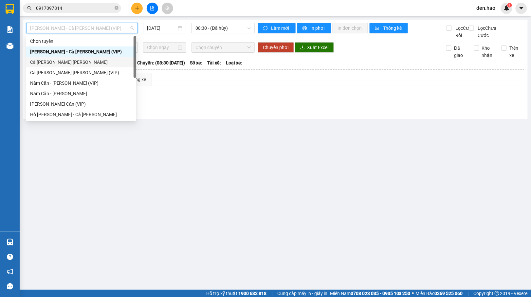
click at [57, 63] on div "Cà [PERSON_NAME] [PERSON_NAME]" at bounding box center [81, 62] width 102 height 7
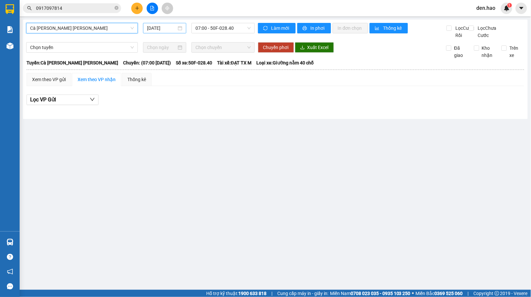
click at [145, 24] on div "[DATE]" at bounding box center [165, 28] width 44 height 10
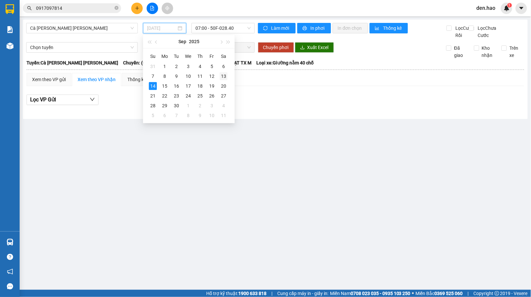
click at [226, 73] on div "13" at bounding box center [224, 76] width 8 height 8
type input "[DATE]"
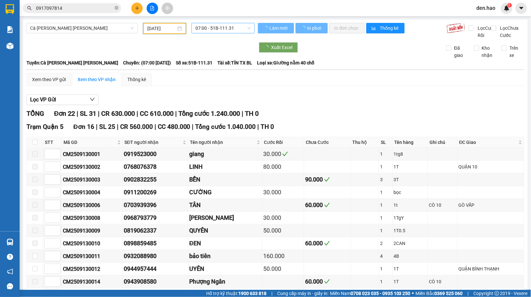
click at [215, 26] on span "07:00 - 51B-111.31" at bounding box center [222, 28] width 55 height 10
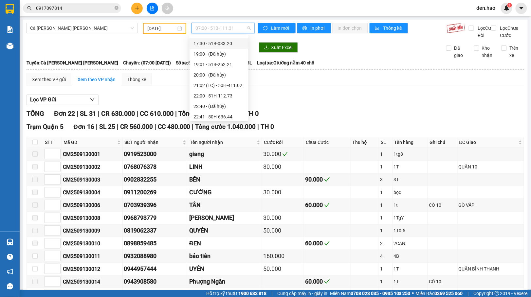
scroll to position [73, 0]
click at [221, 112] on div "22:41 - 50H-636.44" at bounding box center [218, 114] width 51 height 7
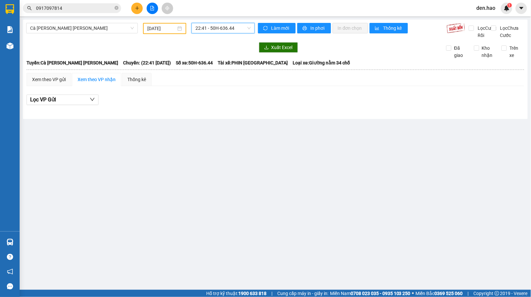
click at [220, 30] on span "22:41 - 50H-636.44" at bounding box center [222, 28] width 55 height 10
click at [97, 30] on span "Cà [PERSON_NAME] [PERSON_NAME]" at bounding box center [82, 28] width 104 height 10
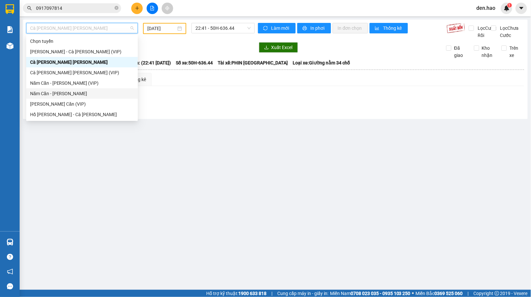
click at [60, 93] on div "Năm Căn - [PERSON_NAME]" at bounding box center [82, 93] width 104 height 7
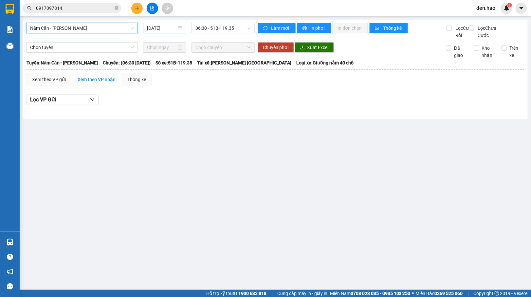
click at [148, 26] on input "[DATE]" at bounding box center [162, 28] width 30 height 7
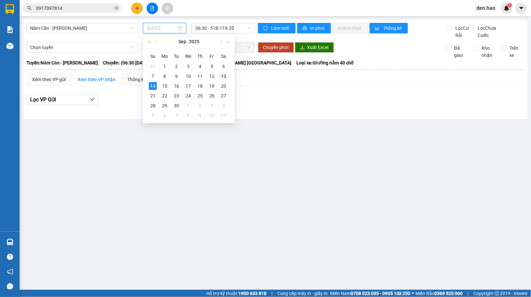
click at [225, 74] on div "13" at bounding box center [224, 76] width 8 height 8
type input "[DATE]"
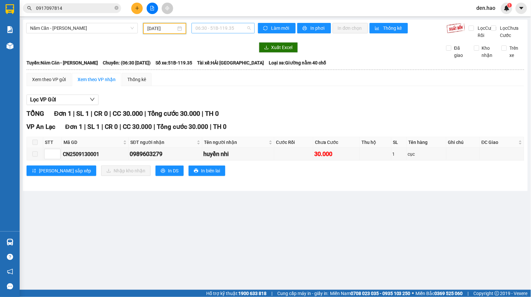
click at [226, 27] on span "06:30 - 51B-119.35" at bounding box center [222, 28] width 55 height 10
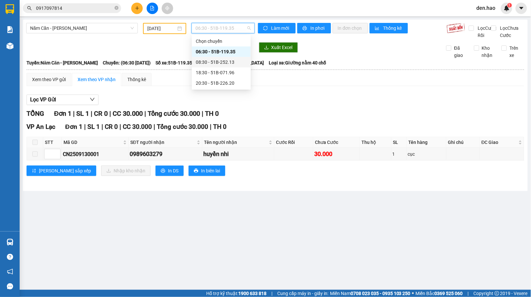
click at [223, 61] on div "08:30 - 51B-252.13" at bounding box center [221, 62] width 51 height 7
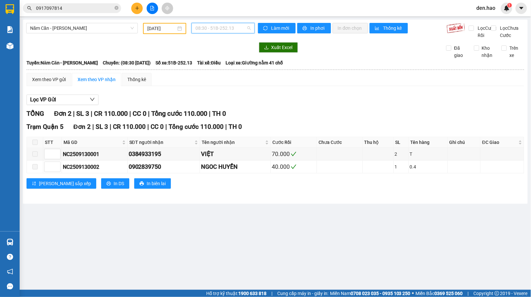
click at [224, 29] on span "08:30 - 51B-252.13" at bounding box center [222, 28] width 55 height 10
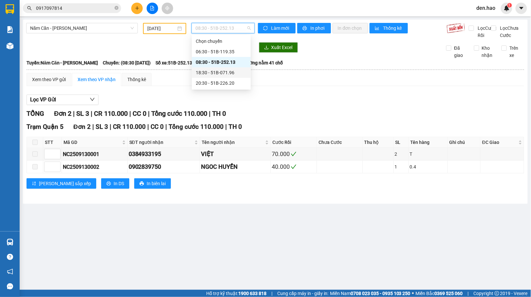
click at [223, 74] on div "18:30 - 51B-071.96" at bounding box center [221, 72] width 51 height 7
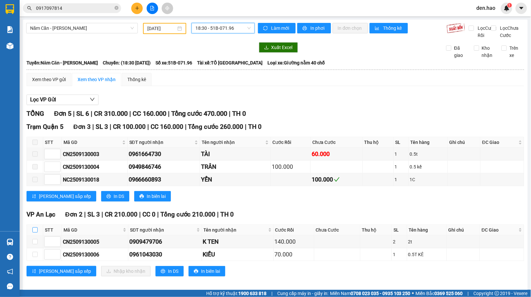
click at [35, 233] on input "checkbox" at bounding box center [34, 229] width 5 height 5
checkbox input "true"
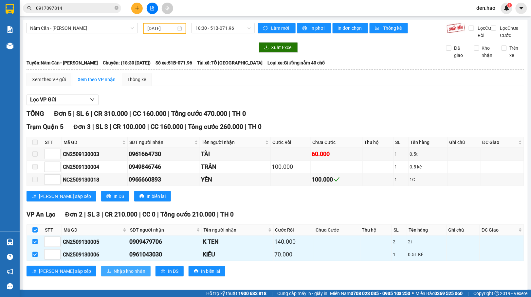
click at [114, 275] on span "Nhập kho nhận" at bounding box center [130, 271] width 32 height 7
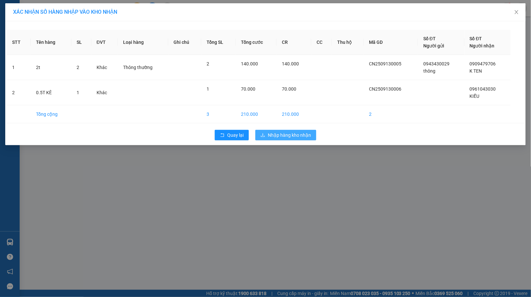
click at [276, 138] on span "Nhập hàng kho nhận" at bounding box center [289, 135] width 43 height 7
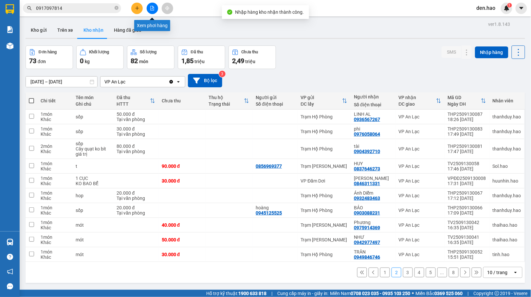
click at [150, 6] on icon "file-add" at bounding box center [152, 8] width 5 height 5
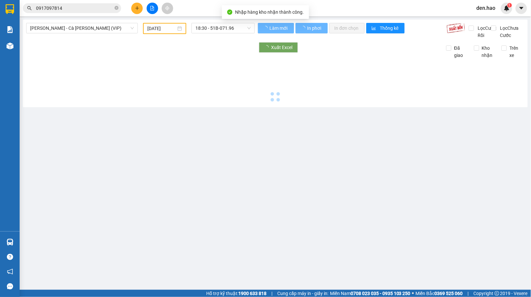
type input "[DATE]"
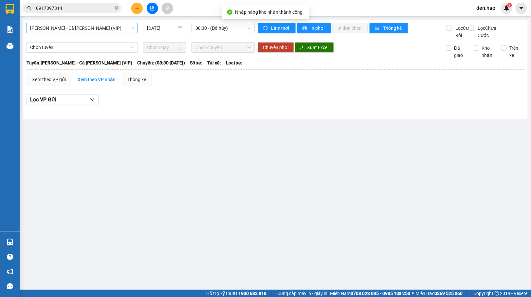
click at [114, 25] on span "[PERSON_NAME] - Cà [PERSON_NAME] (VIP)" at bounding box center [82, 28] width 104 height 10
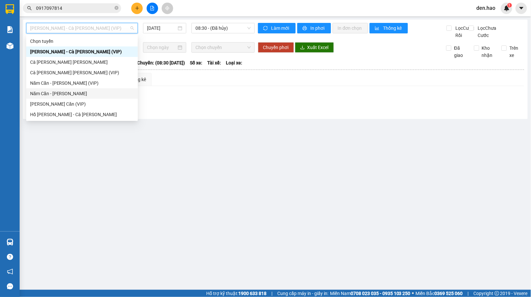
click at [64, 92] on div "Năm Căn - [PERSON_NAME]" at bounding box center [82, 93] width 104 height 7
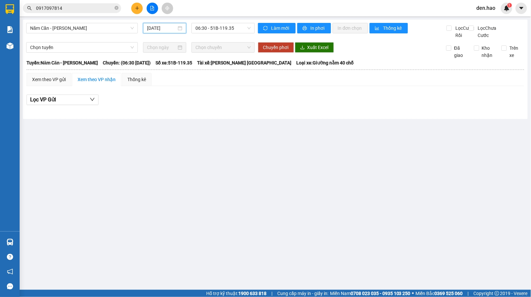
click at [147, 25] on input "[DATE]" at bounding box center [162, 28] width 30 height 7
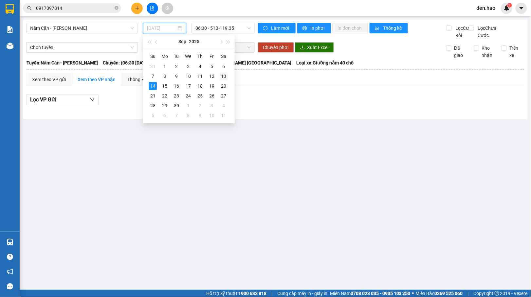
drag, startPoint x: 220, startPoint y: 76, endPoint x: 218, endPoint y: 51, distance: 25.0
click at [220, 76] on div "13" at bounding box center [224, 76] width 8 height 8
type input "[DATE]"
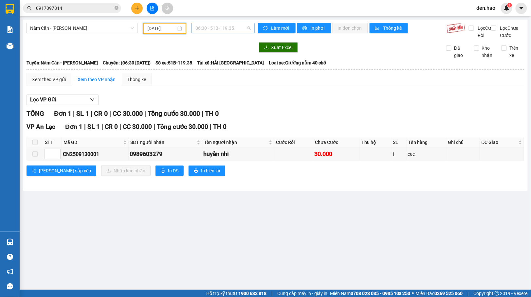
click at [223, 26] on span "06:30 - 51B-119.35" at bounding box center [222, 28] width 55 height 10
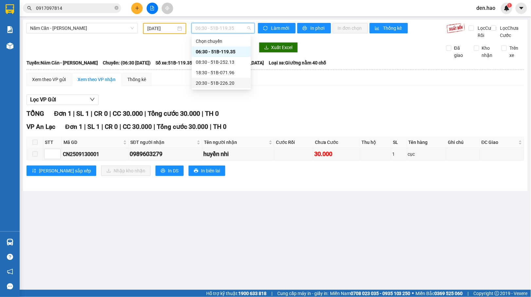
click at [222, 81] on div "20:30 - 51B-226.20" at bounding box center [221, 82] width 51 height 7
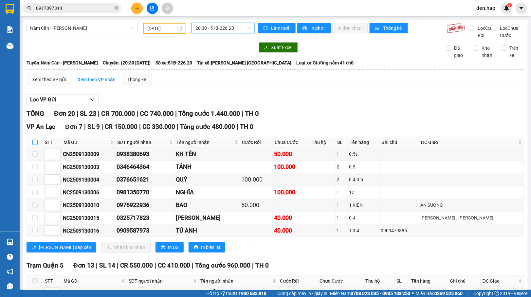
click at [34, 145] on input "checkbox" at bounding box center [34, 142] width 5 height 5
checkbox input "true"
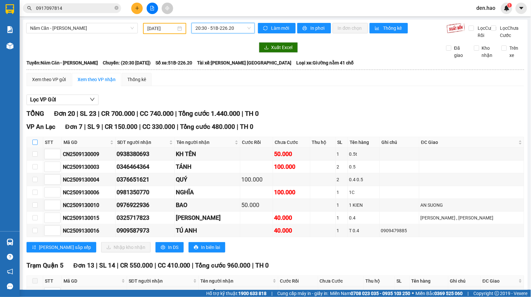
checkbox input "true"
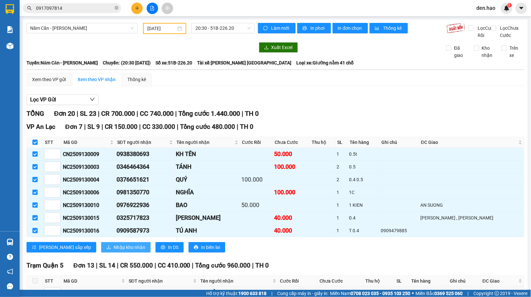
click at [114, 251] on span "Nhập kho nhận" at bounding box center [130, 247] width 32 height 7
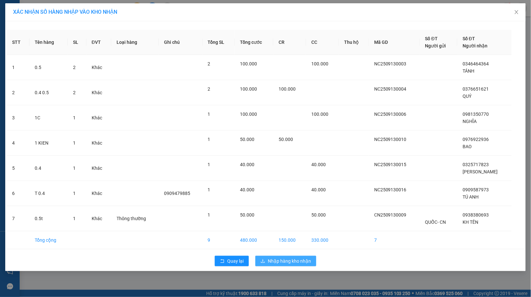
click at [276, 262] on span "Nhập hàng kho nhận" at bounding box center [289, 260] width 43 height 7
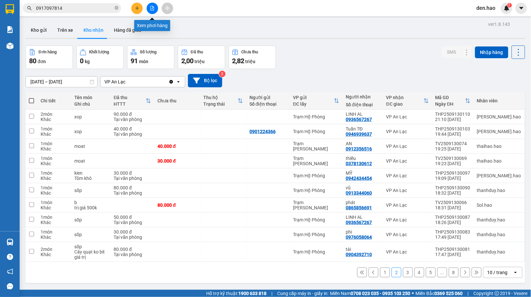
click at [150, 7] on icon "file-add" at bounding box center [152, 8] width 5 height 5
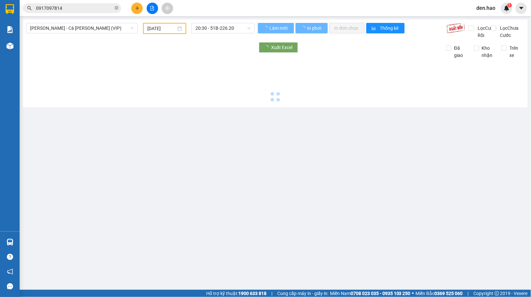
type input "[DATE]"
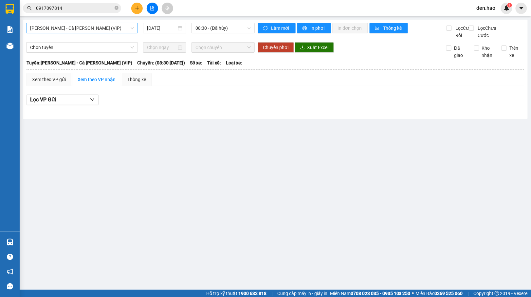
click at [103, 32] on span "[PERSON_NAME] - Cà [PERSON_NAME] (VIP)" at bounding box center [82, 28] width 104 height 10
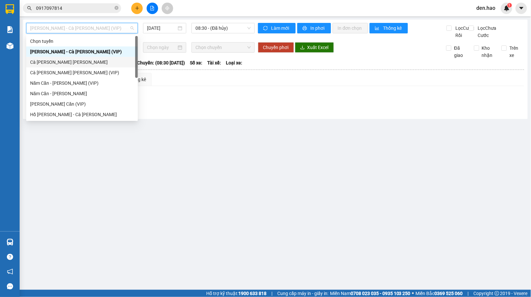
click at [68, 63] on div "Cà [PERSON_NAME] [PERSON_NAME]" at bounding box center [82, 62] width 104 height 7
type input "[DATE]"
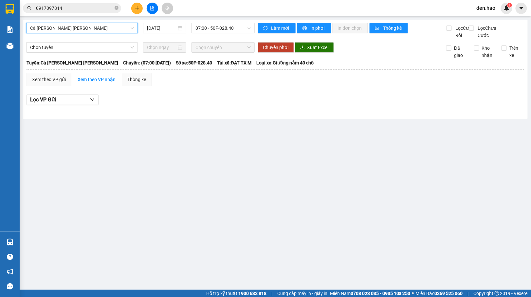
click at [114, 29] on span "Cà [PERSON_NAME] [PERSON_NAME]" at bounding box center [82, 28] width 104 height 10
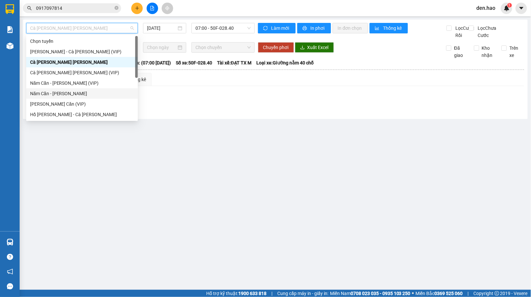
click at [60, 95] on div "Năm Căn - [PERSON_NAME]" at bounding box center [82, 93] width 104 height 7
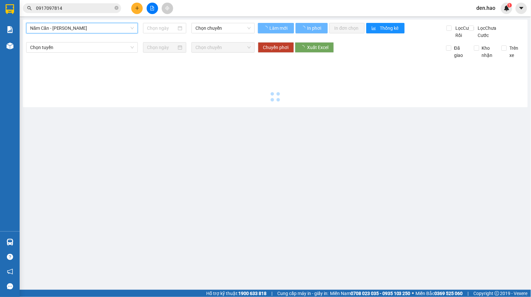
type input "[DATE]"
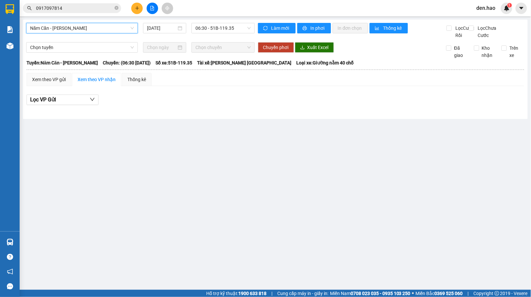
click at [105, 32] on span "Năm Căn - [PERSON_NAME]" at bounding box center [82, 28] width 104 height 10
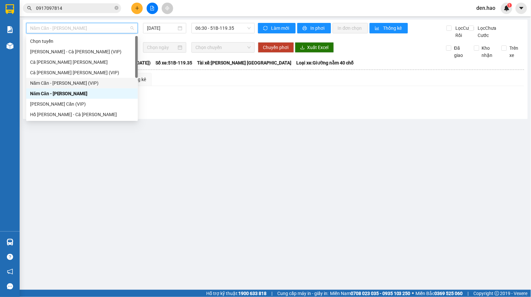
click at [71, 80] on div "Năm Căn - [PERSON_NAME] (VIP)" at bounding box center [82, 82] width 104 height 7
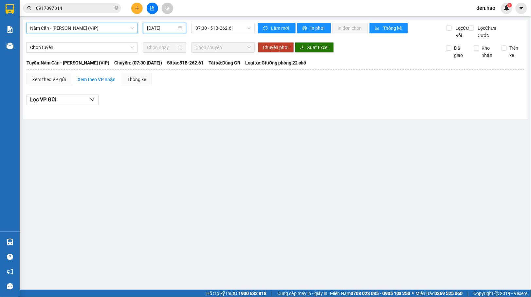
click at [147, 30] on input "[DATE]" at bounding box center [162, 28] width 30 height 7
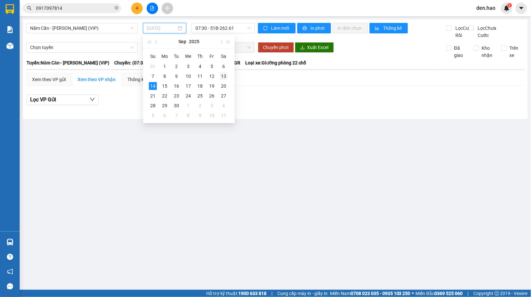
click at [221, 79] on div "13" at bounding box center [224, 76] width 8 height 8
type input "[DATE]"
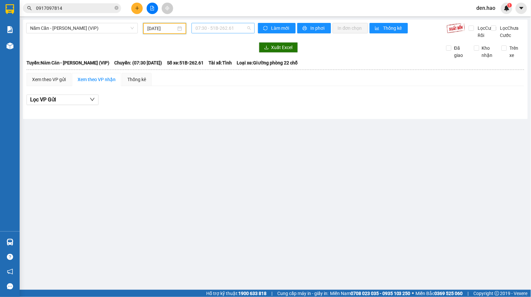
click at [226, 27] on span "07:30 - 51B-262.61" at bounding box center [222, 28] width 55 height 10
click at [212, 60] on div "19:30 - 50F-034.75" at bounding box center [221, 62] width 51 height 7
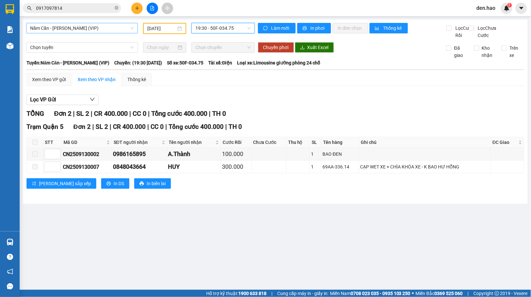
click at [107, 25] on span "Năm Căn - [PERSON_NAME] (VIP)" at bounding box center [82, 28] width 104 height 10
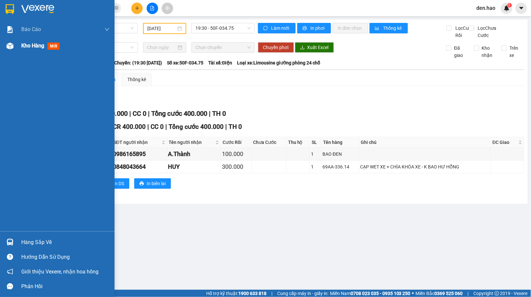
click at [6, 40] on div at bounding box center [9, 45] width 11 height 11
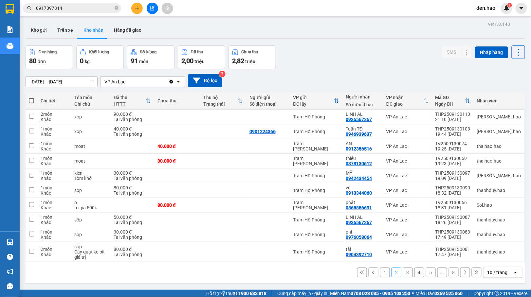
click at [380, 272] on button "1" at bounding box center [385, 273] width 10 height 10
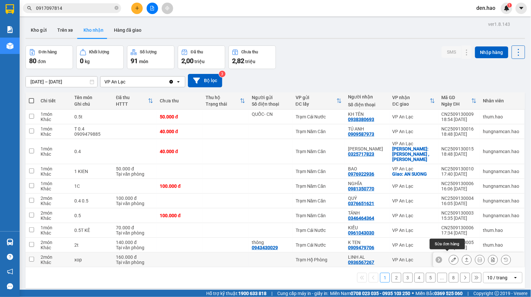
click at [451, 257] on icon at bounding box center [453, 259] width 5 height 5
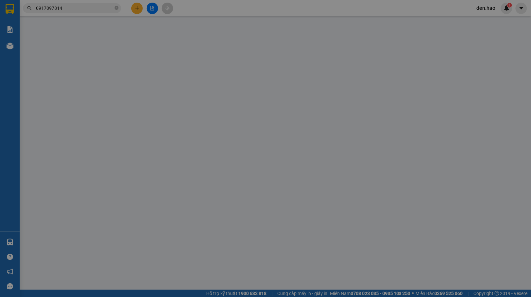
type input "0936567267"
type input "LINH AL"
type input "160.000"
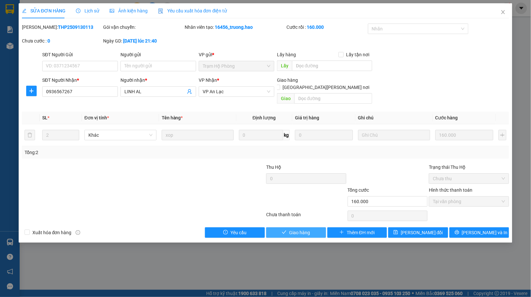
click at [307, 229] on span "Giao hàng" at bounding box center [299, 232] width 21 height 7
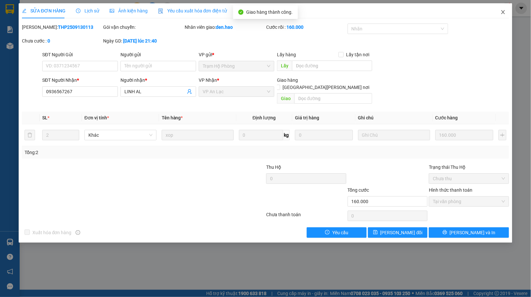
click at [504, 13] on icon "close" at bounding box center [503, 12] width 4 height 4
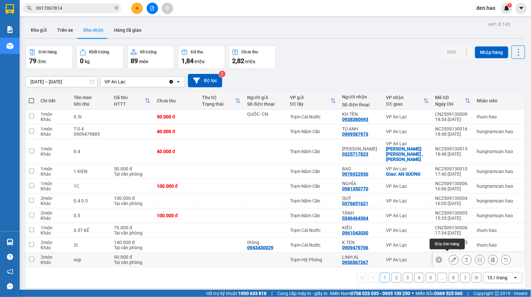
click at [451, 257] on icon at bounding box center [453, 259] width 5 height 5
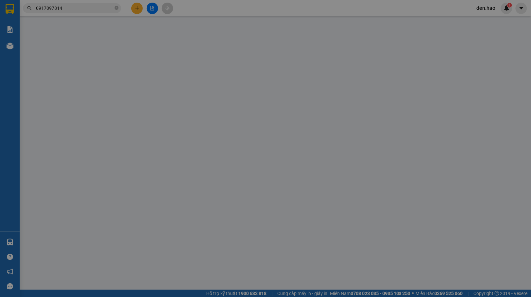
type input "0936567267"
type input "LINH AL"
type input "90.000"
type input "0"
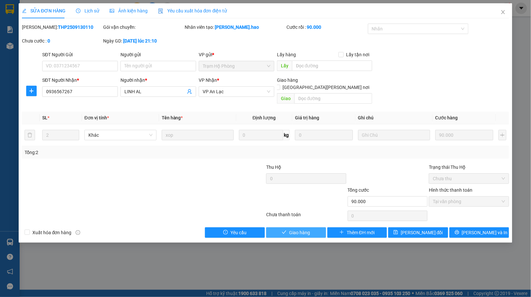
drag, startPoint x: 288, startPoint y: 227, endPoint x: 292, endPoint y: 223, distance: 5.8
click at [290, 227] on button "Giao hàng" at bounding box center [296, 232] width 60 height 10
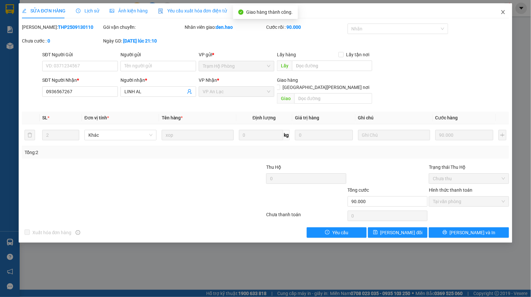
click at [503, 14] on icon "close" at bounding box center [502, 11] width 5 height 5
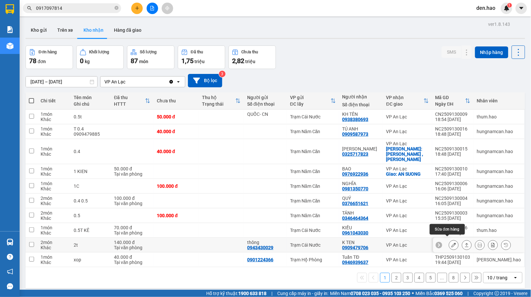
click at [449, 239] on button at bounding box center [453, 244] width 9 height 11
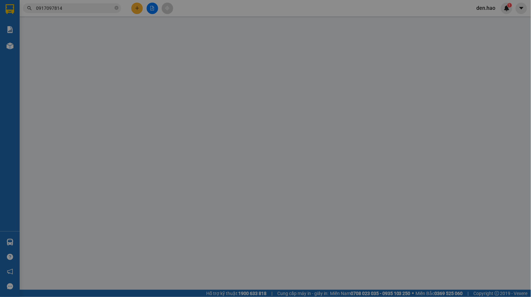
type input "0943430029"
type input "thông"
type input "0909479706"
type input "K TEN"
type input "140.000"
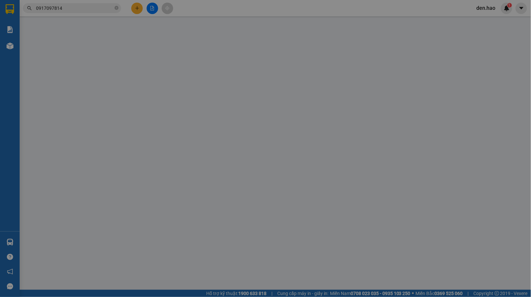
type input "0"
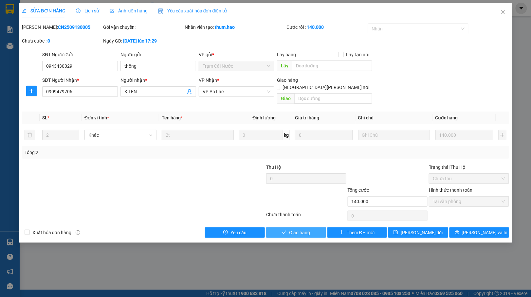
click at [305, 229] on span "Giao hàng" at bounding box center [299, 232] width 21 height 7
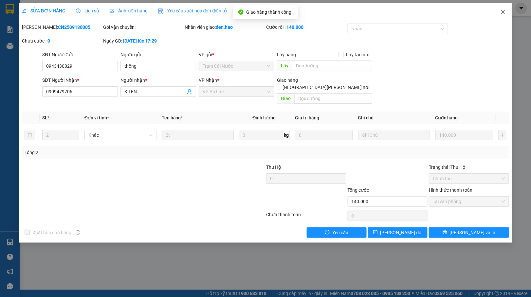
click at [504, 9] on span "Close" at bounding box center [503, 12] width 18 height 18
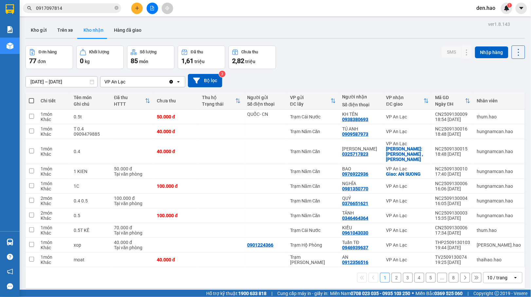
click at [392, 273] on button "2" at bounding box center [396, 278] width 10 height 10
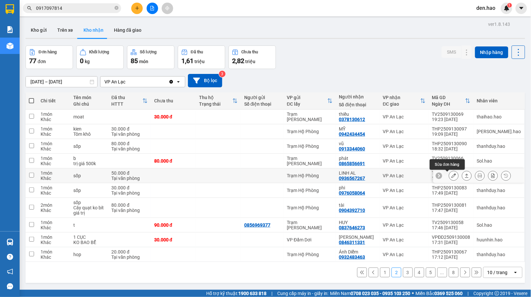
click at [451, 175] on icon at bounding box center [453, 175] width 5 height 5
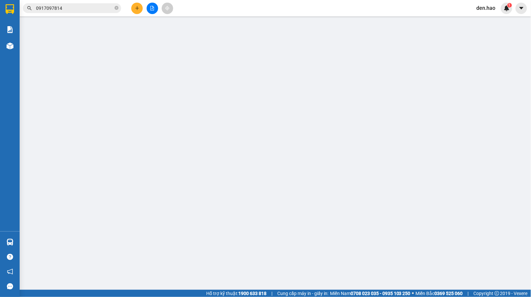
type input "0936567267"
type input "LINH AL"
type input "50.000"
type input "0"
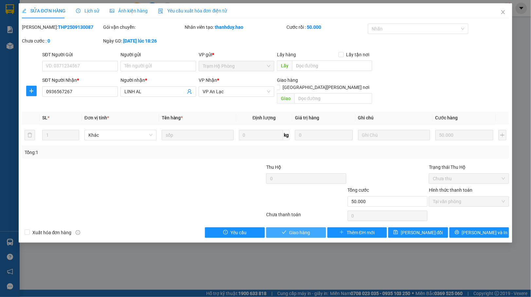
click at [286, 230] on icon "check" at bounding box center [284, 232] width 5 height 5
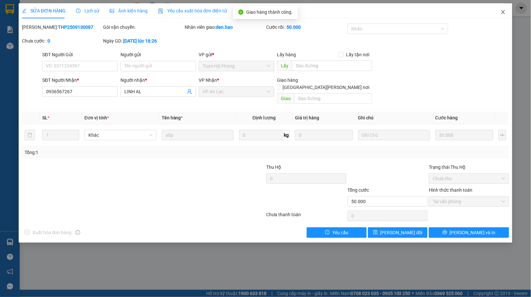
click at [505, 12] on icon "close" at bounding box center [502, 11] width 5 height 5
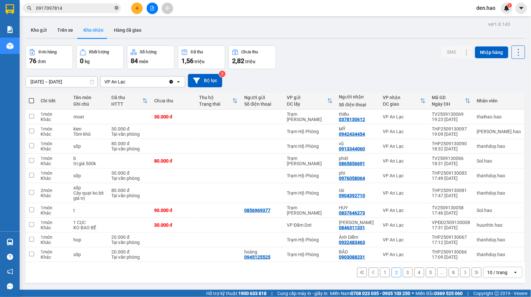
click at [115, 9] on icon "close-circle" at bounding box center [116, 8] width 4 height 4
click at [38, 29] on button "Kho gửi" at bounding box center [39, 30] width 26 height 16
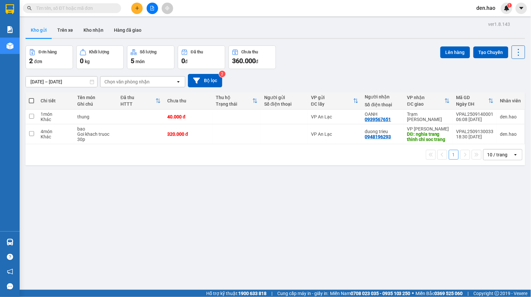
click at [31, 99] on span at bounding box center [31, 100] width 5 height 5
click at [31, 97] on input "checkbox" at bounding box center [31, 97] width 0 height 0
checkbox input "true"
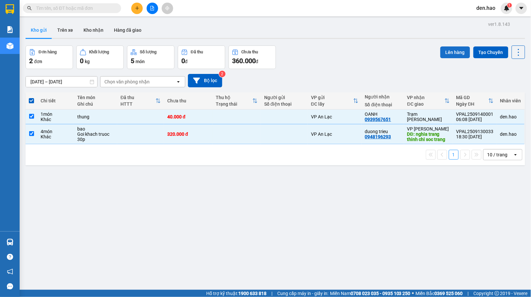
click at [453, 50] on button "Lên hàng" at bounding box center [455, 52] width 30 height 12
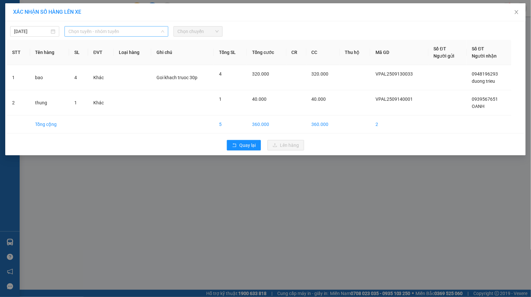
click at [140, 34] on span "Chọn tuyến - nhóm tuyến" at bounding box center [116, 31] width 96 height 10
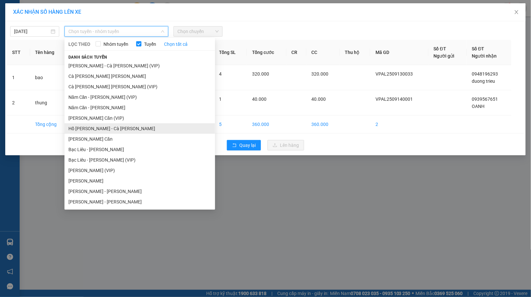
click at [109, 126] on li "Hồ [PERSON_NAME] - Cà [PERSON_NAME]" at bounding box center [139, 128] width 150 height 10
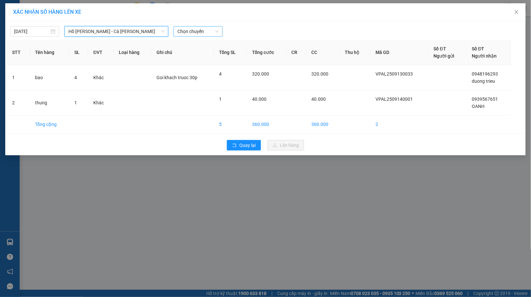
click at [204, 33] on span "Chọn chuyến" at bounding box center [197, 31] width 41 height 10
click at [514, 11] on icon "close" at bounding box center [516, 11] width 5 height 5
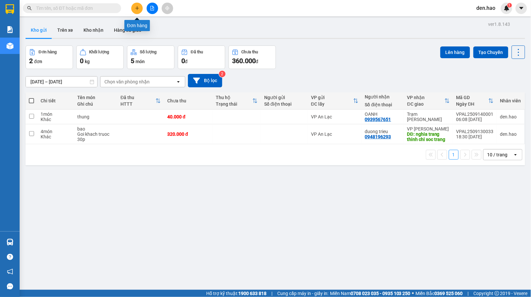
click at [139, 8] on icon "plus" at bounding box center [137, 8] width 5 height 5
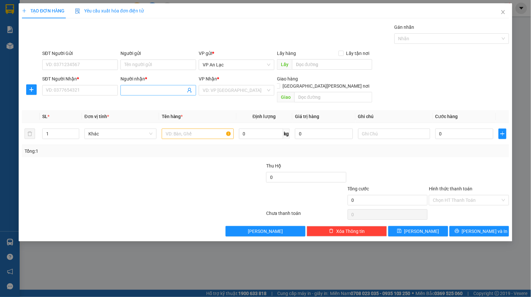
click at [142, 92] on input "Người nhận *" at bounding box center [154, 90] width 61 height 7
type input "t"
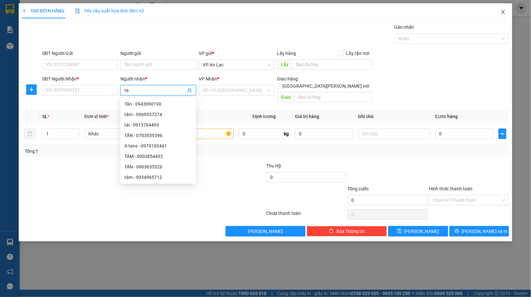
type input "ta"
click at [502, 14] on icon "close" at bounding box center [502, 11] width 5 height 5
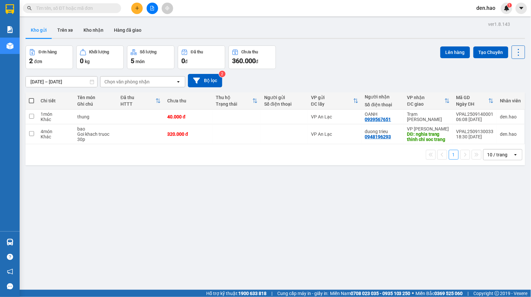
click at [95, 9] on input "text" at bounding box center [74, 8] width 77 height 7
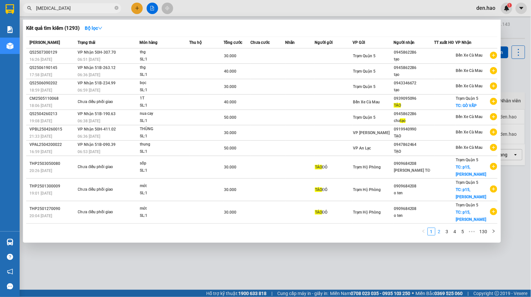
type input "[MEDICAL_DATA]"
click at [440, 228] on link "2" at bounding box center [438, 231] width 7 height 7
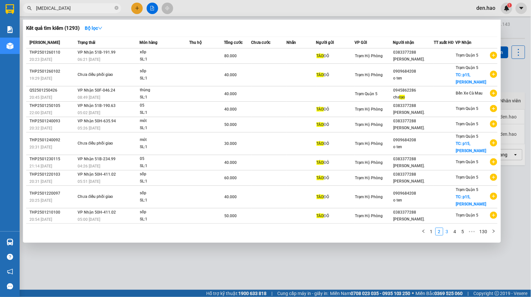
click at [444, 228] on link "3" at bounding box center [446, 231] width 7 height 7
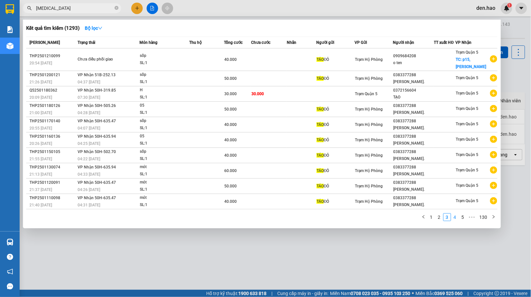
click at [453, 214] on link "4" at bounding box center [454, 217] width 7 height 7
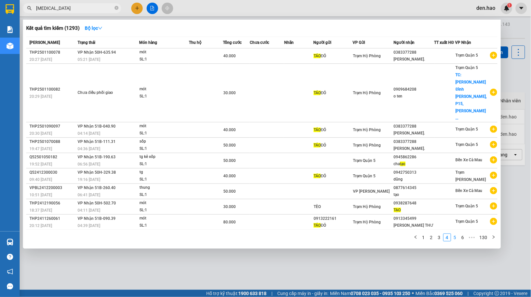
click at [453, 234] on link "5" at bounding box center [454, 237] width 7 height 7
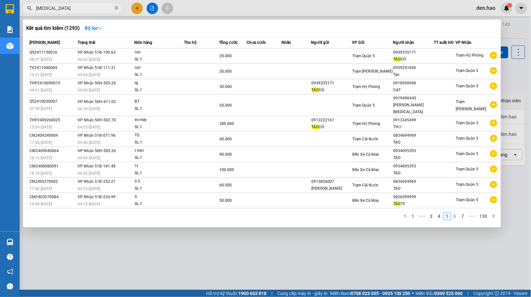
click at [457, 213] on link "6" at bounding box center [454, 216] width 7 height 7
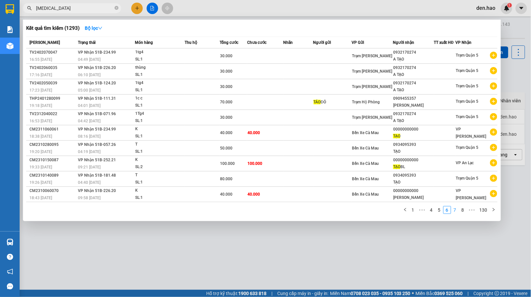
click at [455, 208] on link "7" at bounding box center [454, 209] width 7 height 7
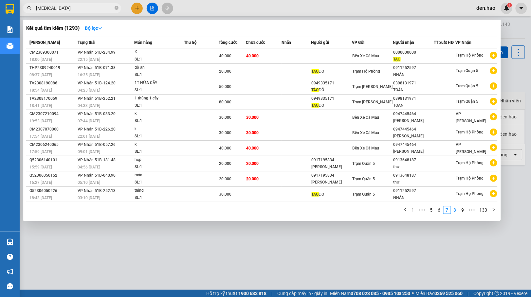
click at [454, 208] on link "8" at bounding box center [454, 209] width 7 height 7
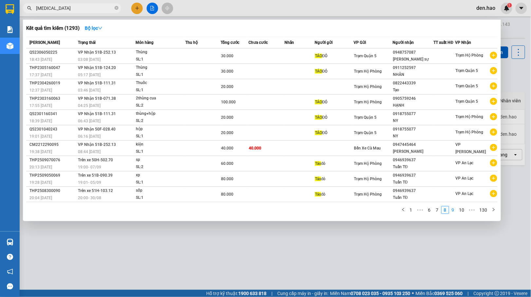
click at [452, 206] on link "9" at bounding box center [452, 209] width 7 height 7
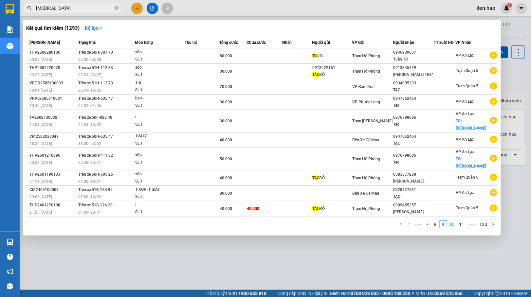
click at [453, 221] on link "10" at bounding box center [451, 224] width 9 height 7
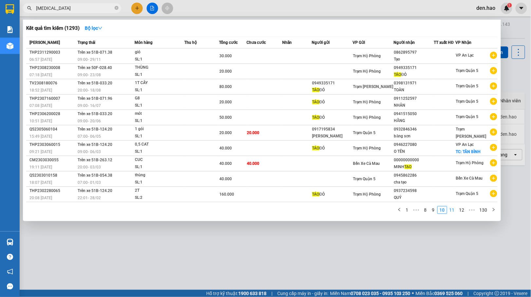
click at [451, 207] on link "11" at bounding box center [451, 209] width 9 height 7
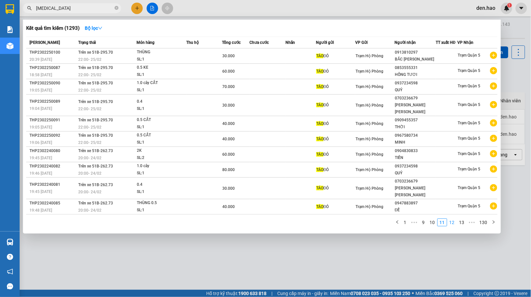
click at [451, 219] on link "12" at bounding box center [451, 222] width 9 height 7
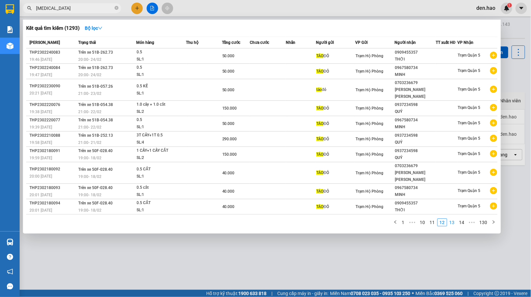
click at [454, 219] on link "13" at bounding box center [451, 222] width 9 height 7
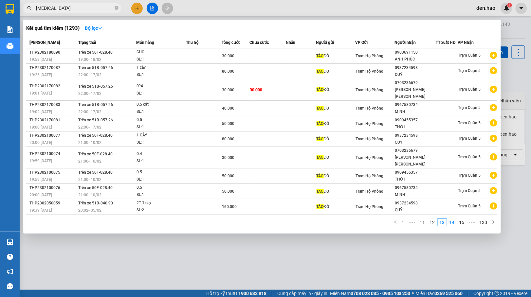
click at [452, 219] on link "14" at bounding box center [451, 222] width 9 height 7
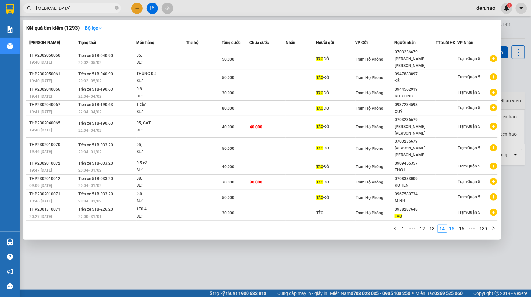
click at [454, 225] on link "15" at bounding box center [451, 228] width 9 height 7
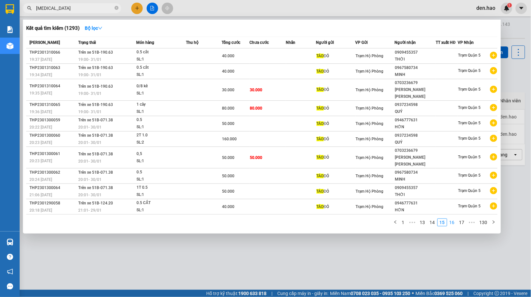
click at [451, 219] on link "16" at bounding box center [451, 222] width 9 height 7
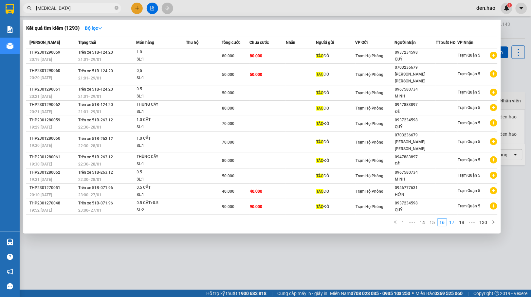
click at [453, 219] on link "17" at bounding box center [451, 222] width 9 height 7
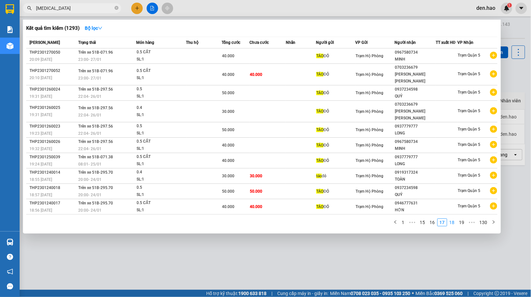
click at [450, 219] on link "18" at bounding box center [451, 222] width 9 height 7
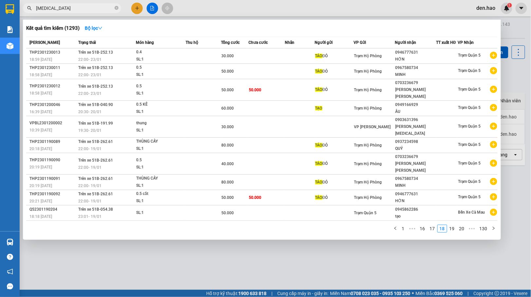
drag, startPoint x: 453, startPoint y: 205, endPoint x: 449, endPoint y: 202, distance: 5.8
click at [453, 225] on link "19" at bounding box center [451, 228] width 9 height 7
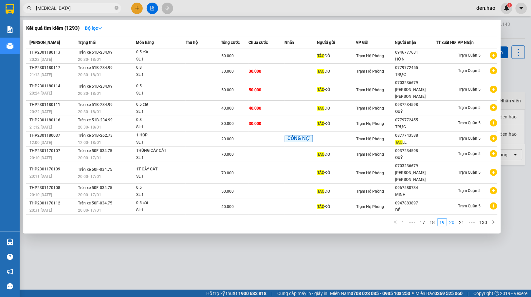
click at [453, 219] on link "20" at bounding box center [451, 222] width 9 height 7
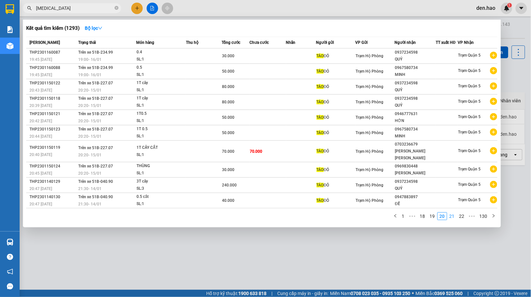
click at [448, 213] on link "21" at bounding box center [451, 216] width 9 height 7
click at [450, 213] on link "22" at bounding box center [451, 216] width 9 height 7
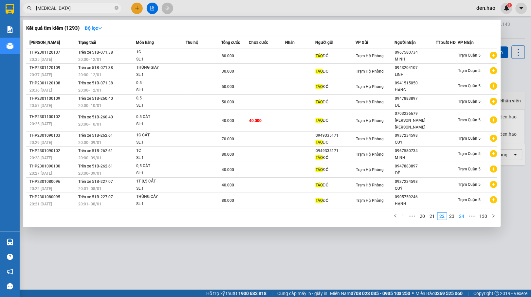
click at [450, 213] on link "23" at bounding box center [451, 216] width 9 height 7
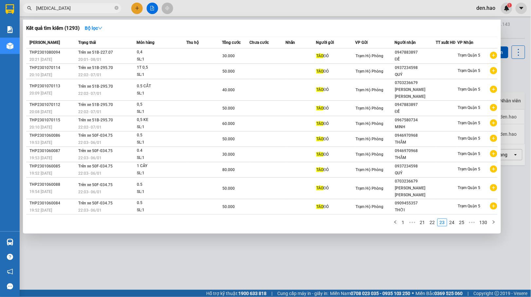
click at [452, 219] on link "24" at bounding box center [451, 222] width 9 height 7
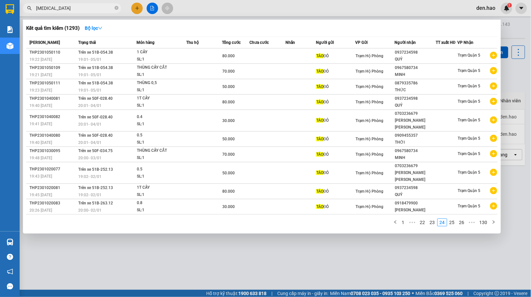
click at [452, 219] on link "25" at bounding box center [451, 222] width 9 height 7
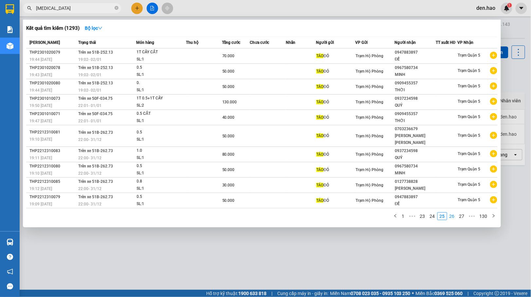
click at [452, 213] on link "26" at bounding box center [451, 216] width 9 height 7
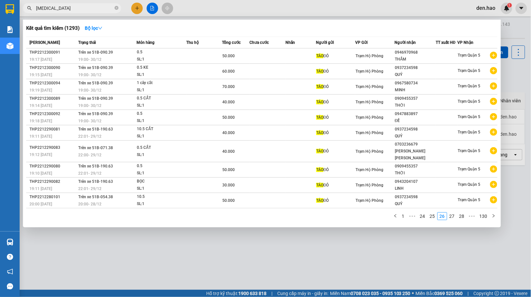
click at [452, 204] on div "Mã ĐH Trạng thái Món hàng Thu hộ Tổng [PERSON_NAME] [PERSON_NAME] Người gửi VP …" at bounding box center [261, 130] width 471 height 187
click at [452, 213] on link "27" at bounding box center [451, 216] width 9 height 7
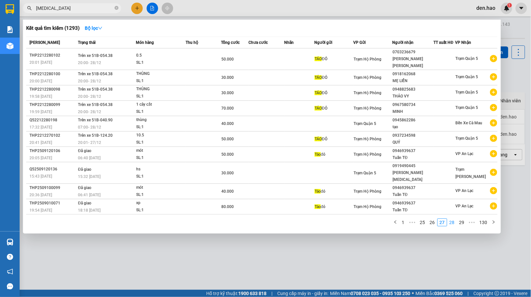
click at [452, 219] on link "28" at bounding box center [451, 222] width 9 height 7
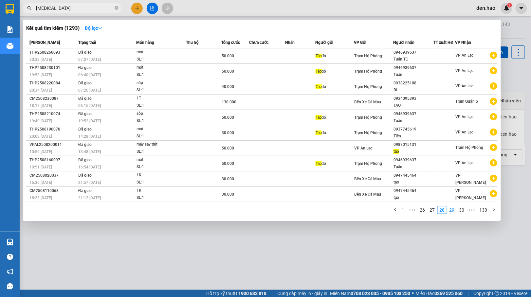
click at [452, 206] on link "29" at bounding box center [451, 209] width 9 height 7
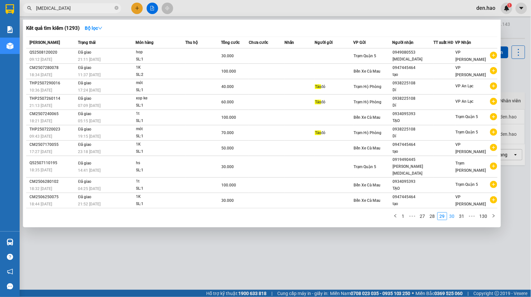
click at [450, 213] on link "30" at bounding box center [451, 216] width 9 height 7
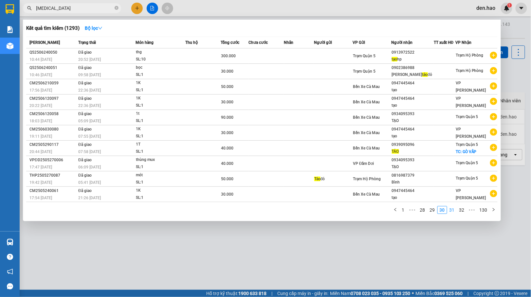
click at [453, 207] on link "31" at bounding box center [451, 209] width 9 height 7
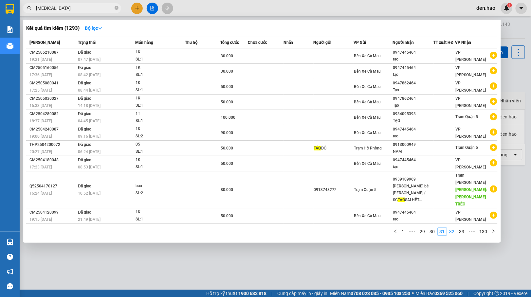
click at [452, 228] on link "32" at bounding box center [451, 231] width 9 height 7
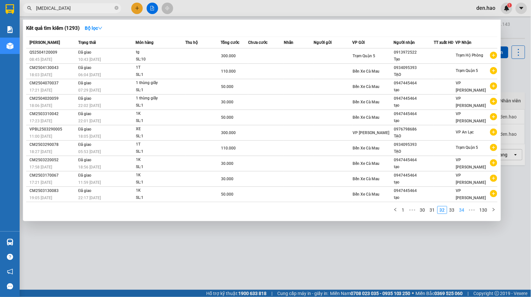
click at [453, 207] on link "33" at bounding box center [451, 209] width 9 height 7
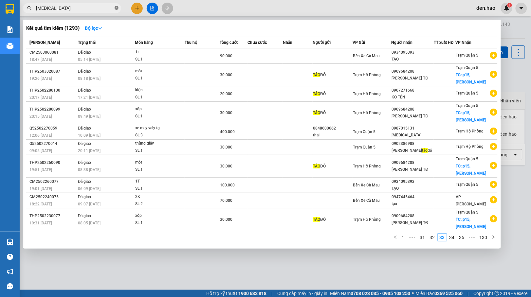
click at [115, 7] on icon "close-circle" at bounding box center [116, 8] width 4 height 4
type input "0777"
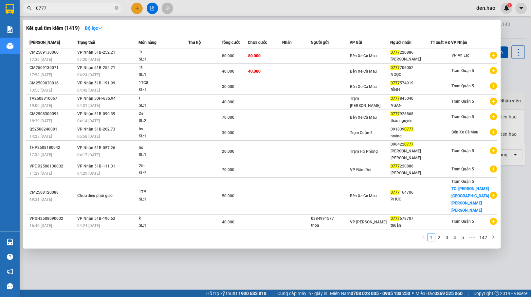
type input "0777"
click at [240, 0] on div at bounding box center [265, 148] width 531 height 297
click at [116, 9] on icon "close-circle" at bounding box center [116, 8] width 4 height 4
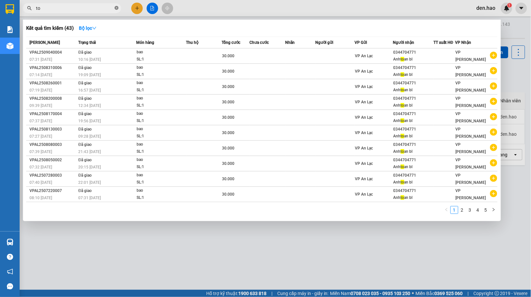
type input "t"
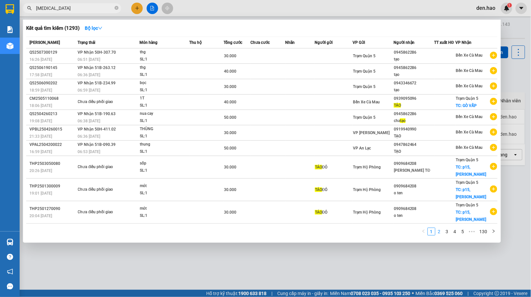
type input "tao"
click at [440, 230] on link "2" at bounding box center [438, 231] width 7 height 7
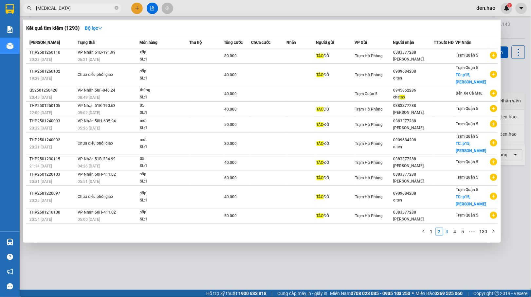
click at [448, 228] on link "3" at bounding box center [446, 231] width 7 height 7
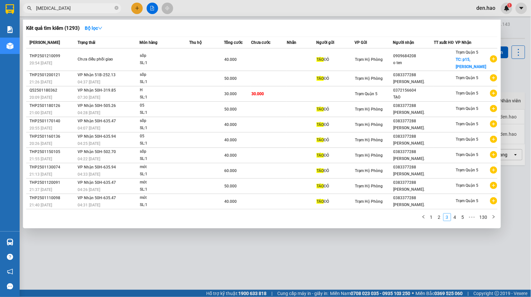
click at [448, 228] on div at bounding box center [265, 148] width 531 height 297
click at [95, 5] on input "tao" at bounding box center [74, 8] width 77 height 7
click at [455, 217] on link "4" at bounding box center [454, 217] width 7 height 7
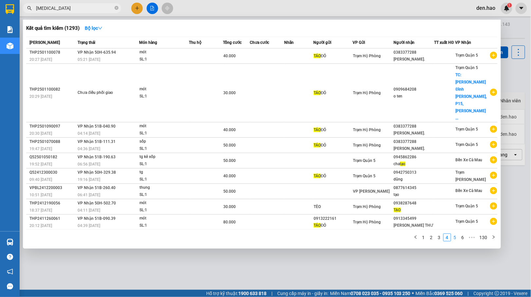
click at [456, 234] on link "5" at bounding box center [454, 237] width 7 height 7
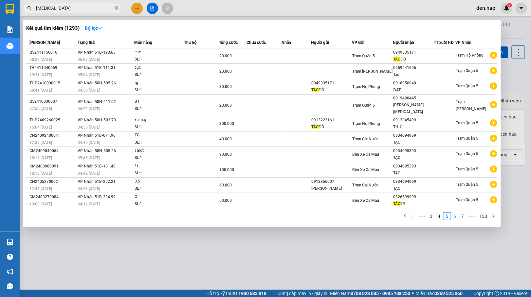
click at [454, 213] on link "6" at bounding box center [454, 216] width 7 height 7
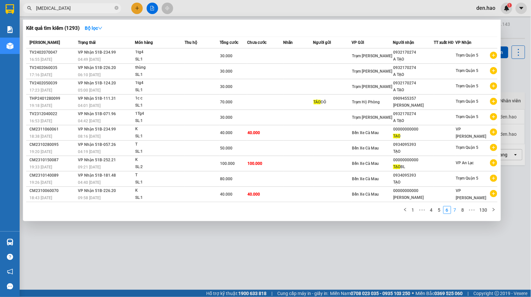
click at [454, 206] on link "7" at bounding box center [454, 209] width 7 height 7
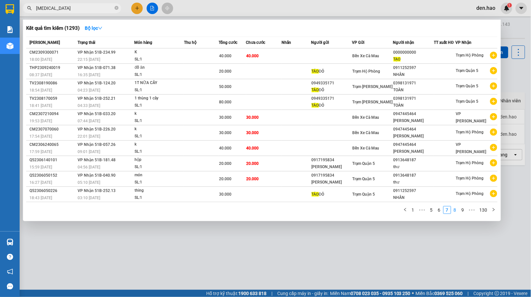
click at [454, 206] on link "8" at bounding box center [454, 209] width 7 height 7
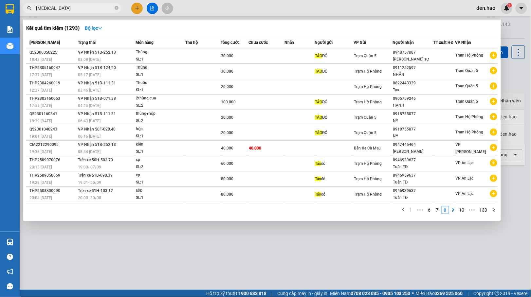
click at [454, 206] on link "9" at bounding box center [452, 209] width 7 height 7
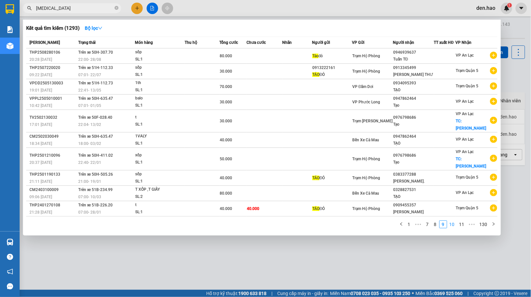
click at [449, 221] on link "10" at bounding box center [451, 224] width 9 height 7
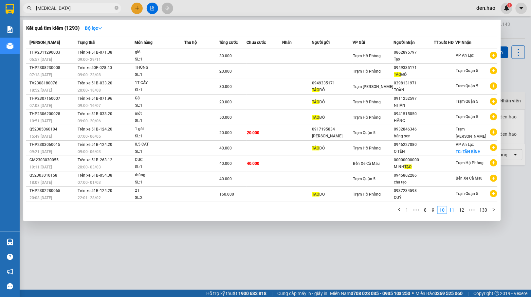
click at [449, 208] on link "11" at bounding box center [451, 209] width 9 height 7
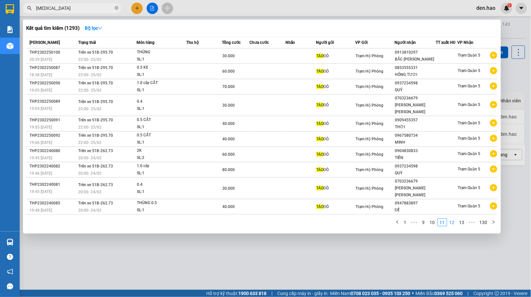
click at [451, 219] on link "12" at bounding box center [451, 222] width 9 height 7
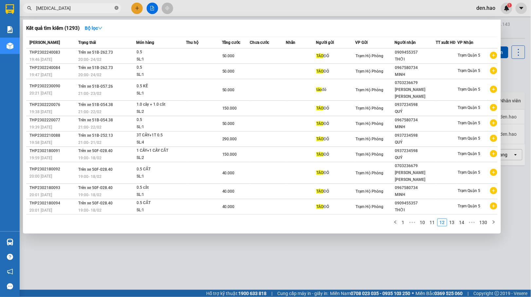
click at [117, 9] on icon "close-circle" at bounding box center [116, 8] width 4 height 4
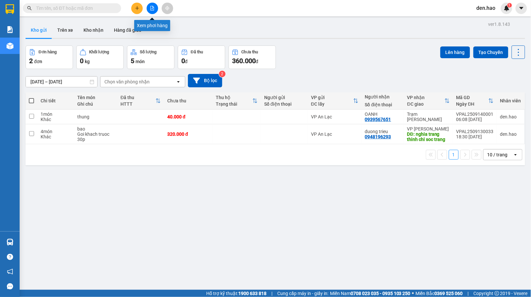
click at [150, 7] on icon "file-add" at bounding box center [152, 8] width 5 height 5
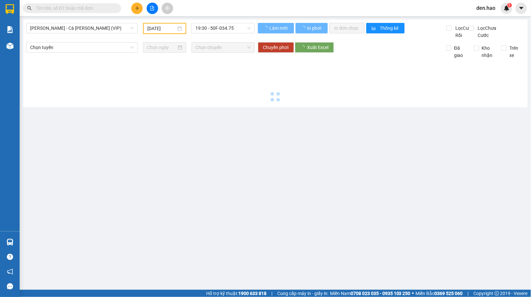
type input "[DATE]"
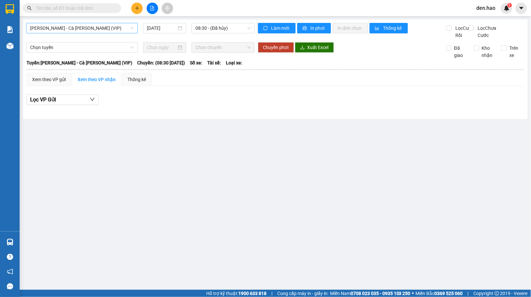
click at [88, 26] on span "[PERSON_NAME] - Cà [PERSON_NAME] (VIP)" at bounding box center [82, 28] width 104 height 10
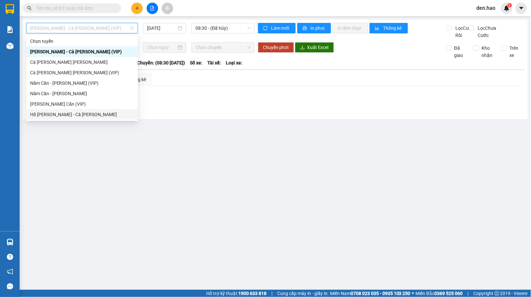
click at [65, 115] on div "Hồ [PERSON_NAME] - Cà [PERSON_NAME]" at bounding box center [82, 114] width 104 height 7
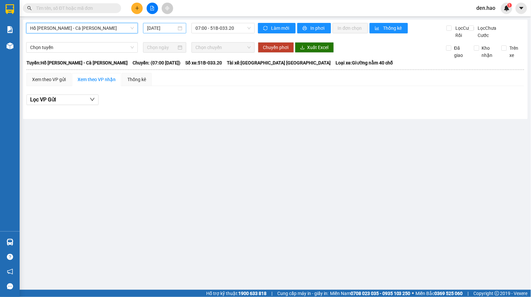
click at [148, 26] on input "[DATE]" at bounding box center [162, 28] width 30 height 7
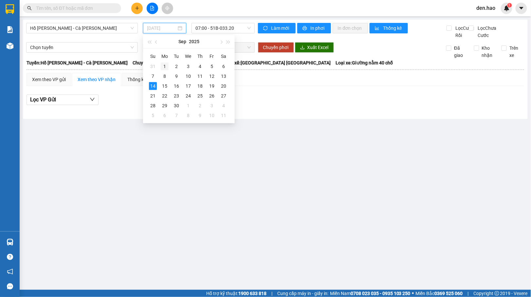
click at [164, 65] on div "1" at bounding box center [165, 66] width 8 height 8
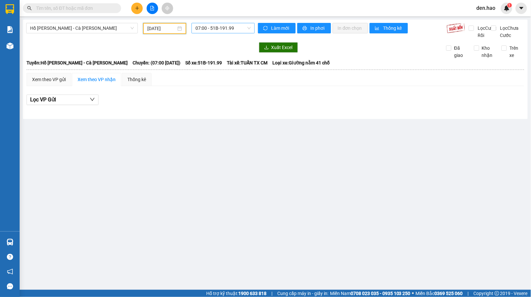
click at [201, 25] on span "07:00 - 51B-191.99" at bounding box center [222, 28] width 55 height 10
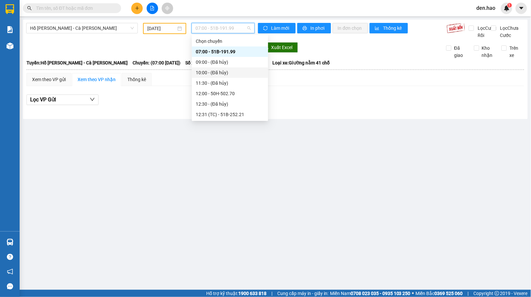
scroll to position [44, 0]
click at [223, 50] on div "12:00 - 50H-502.70" at bounding box center [230, 49] width 68 height 7
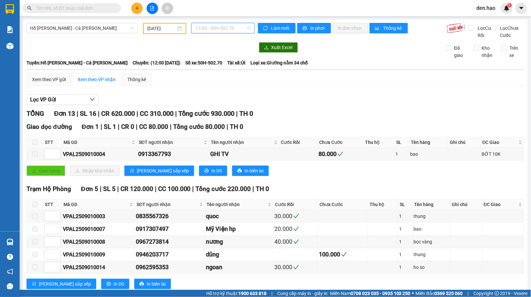
click at [211, 26] on span "12:00 - 50H-502.70" at bounding box center [222, 28] width 55 height 10
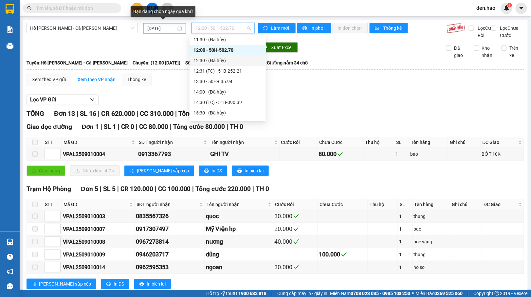
click at [147, 29] on input "[DATE]" at bounding box center [161, 28] width 29 height 7
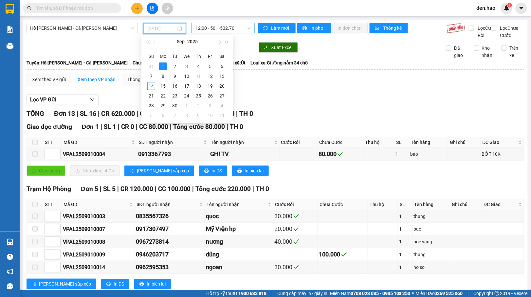
drag, startPoint x: 175, startPoint y: 66, endPoint x: 205, endPoint y: 27, distance: 48.9
click at [175, 65] on div "2" at bounding box center [175, 66] width 8 height 8
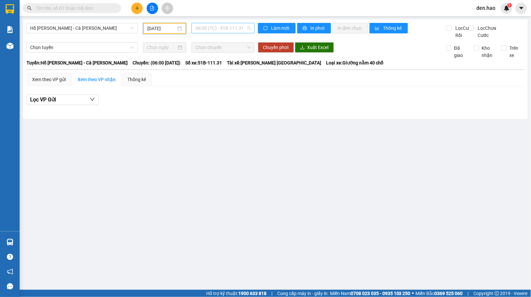
click at [211, 26] on span "06:00 (TC) - 51B-111.31" at bounding box center [222, 28] width 55 height 10
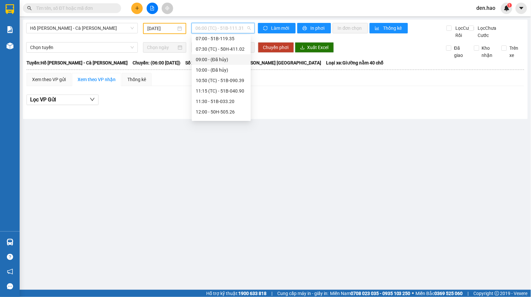
scroll to position [54, 0]
click at [215, 100] on div "12:30 - 50H-329.38" at bounding box center [221, 102] width 51 height 7
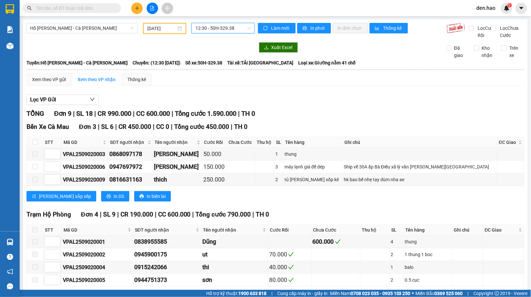
click at [200, 24] on span "12:30 - 50H-329.38" at bounding box center [222, 28] width 55 height 10
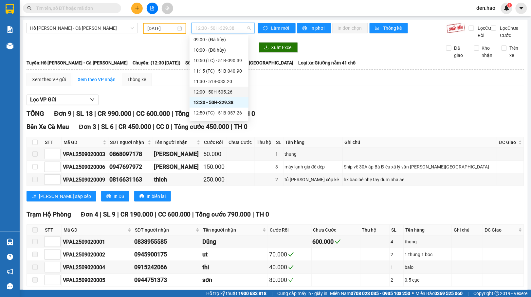
click at [215, 90] on div "12:00 - 50H-505.26" at bounding box center [218, 91] width 51 height 7
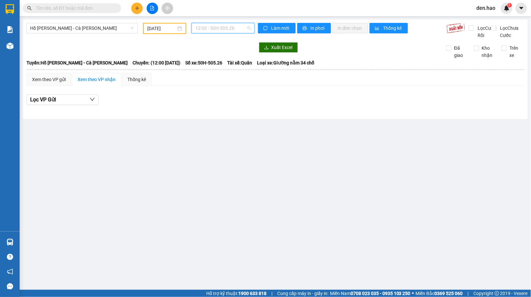
click at [217, 31] on span "12:00 - 50H-505.26" at bounding box center [222, 28] width 55 height 10
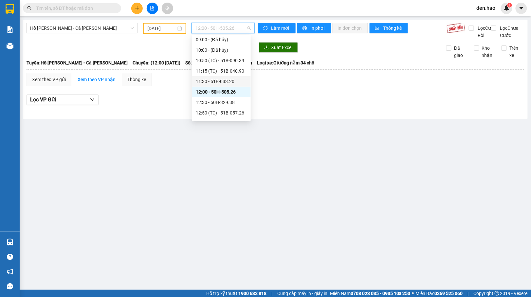
click at [216, 78] on div "11:30 - 51B-033.20" at bounding box center [221, 81] width 51 height 7
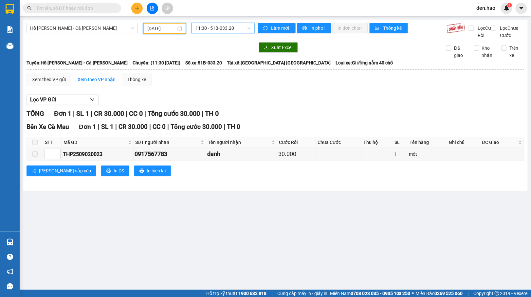
click at [149, 26] on input "[DATE]" at bounding box center [161, 28] width 29 height 7
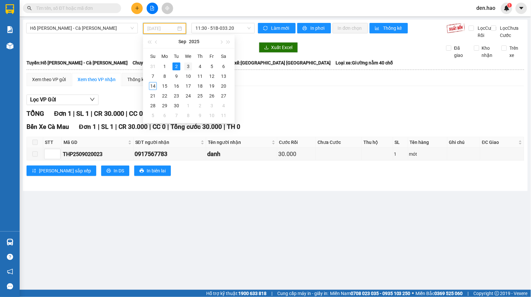
click at [187, 68] on div "3" at bounding box center [188, 66] width 8 height 8
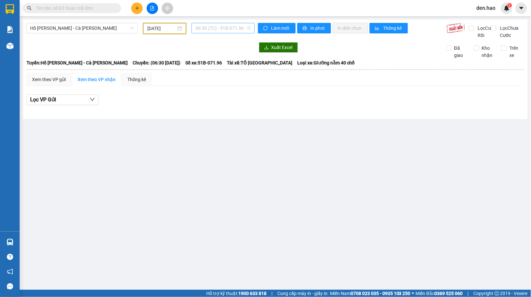
click at [206, 25] on span "06:30 (TC) - 51B-071.96" at bounding box center [222, 28] width 55 height 10
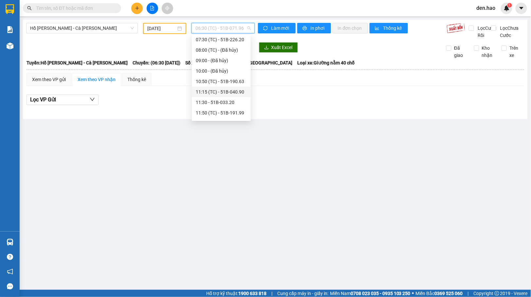
scroll to position [54, 0]
click at [215, 103] on div "12:00 - 50H-505.26" at bounding box center [221, 102] width 51 height 7
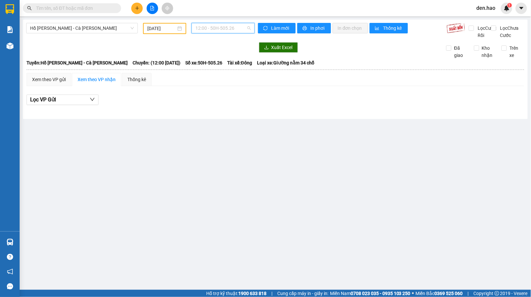
click at [227, 31] on span "12:00 - 50H-505.26" at bounding box center [222, 28] width 55 height 10
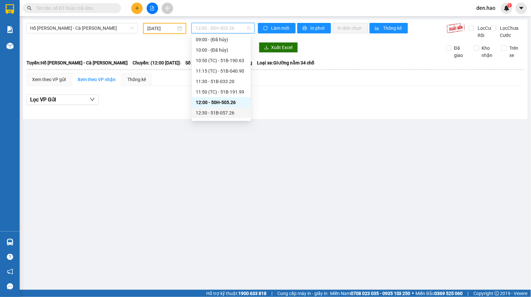
click at [216, 111] on div "12:30 - 51B-057.26" at bounding box center [221, 112] width 51 height 7
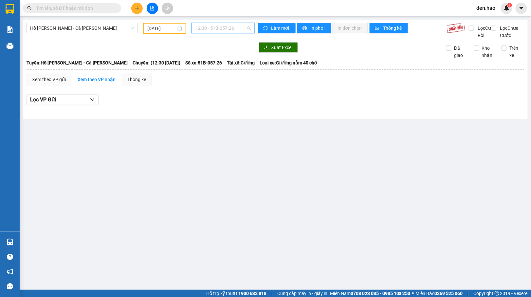
click at [220, 29] on span "12:30 - 51B-057.26" at bounding box center [222, 28] width 55 height 10
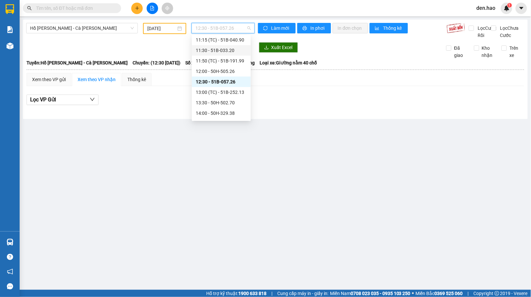
scroll to position [97, 0]
click at [224, 47] on div "11:50 (TC) - 51B-191.99" at bounding box center [221, 48] width 51 height 7
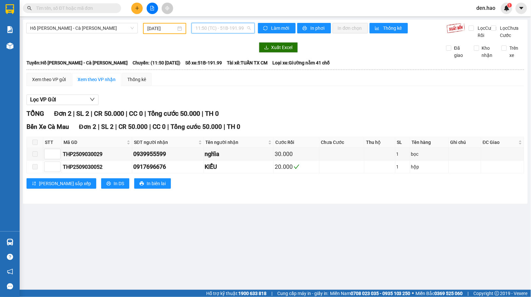
click at [231, 25] on span "11:50 (TC) - 51B-191.99" at bounding box center [222, 28] width 55 height 10
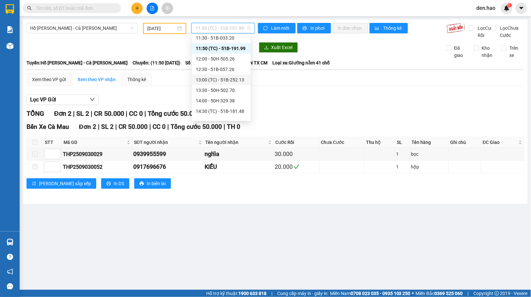
click at [215, 80] on div "13:00 (TC) - 51B-252.13" at bounding box center [221, 79] width 51 height 7
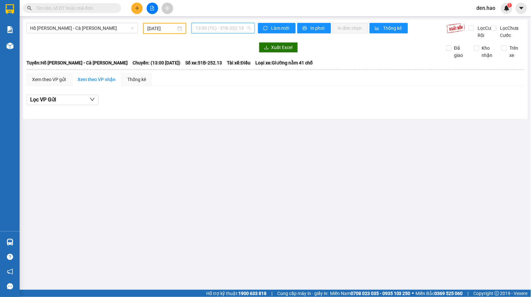
click at [234, 30] on span "13:00 (TC) - 51B-252.13" at bounding box center [222, 28] width 55 height 10
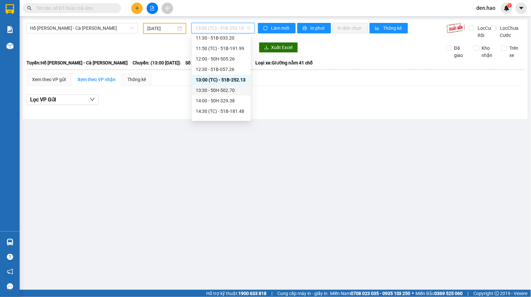
click at [215, 89] on div "13:30 - 50H-502.70" at bounding box center [221, 90] width 51 height 7
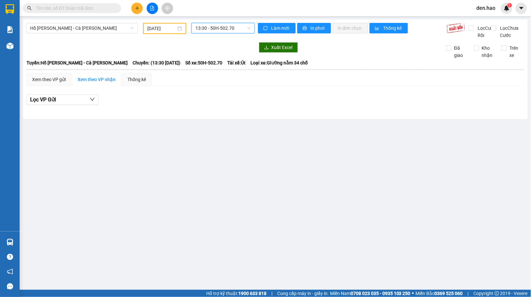
click at [223, 30] on span "13:30 - 50H-502.70" at bounding box center [222, 28] width 55 height 10
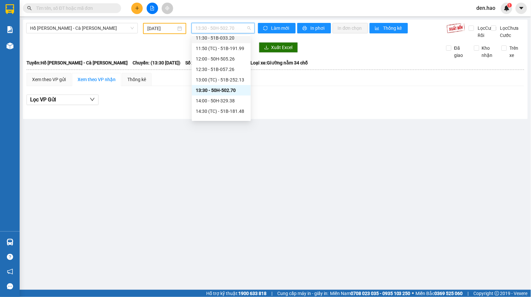
scroll to position [54, 0]
click at [234, 59] on div "10:50 (TC) - 51B-190.63" at bounding box center [221, 60] width 51 height 7
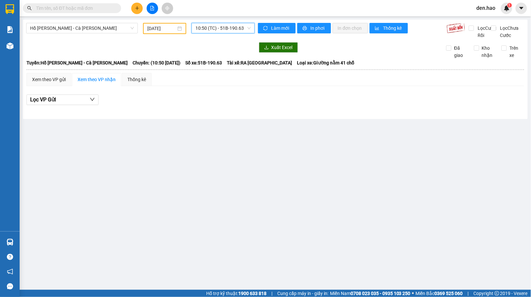
click at [232, 27] on span "10:50 (TC) - 51B-190.63" at bounding box center [222, 28] width 55 height 10
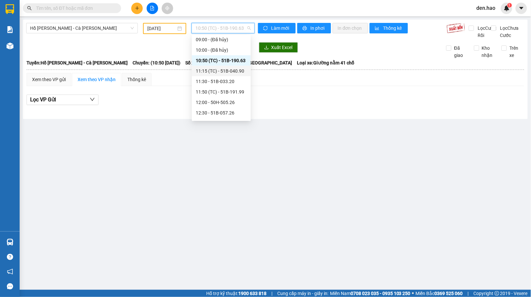
click at [224, 68] on div "11:15 (TC) - 51B-040.90" at bounding box center [221, 70] width 51 height 7
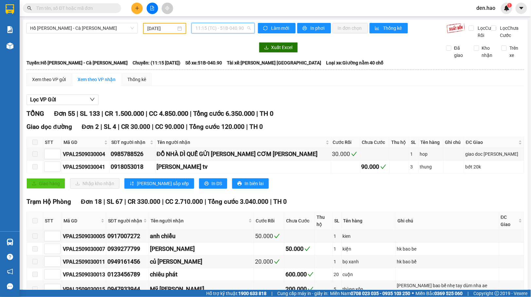
click at [203, 25] on span "11:15 (TC) - 51B-040.90" at bounding box center [222, 28] width 55 height 10
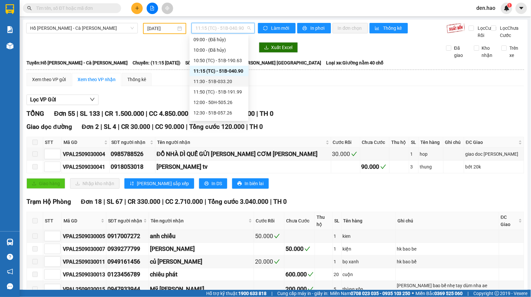
click at [220, 80] on div "11:30 - 51B-033.20" at bounding box center [218, 81] width 51 height 7
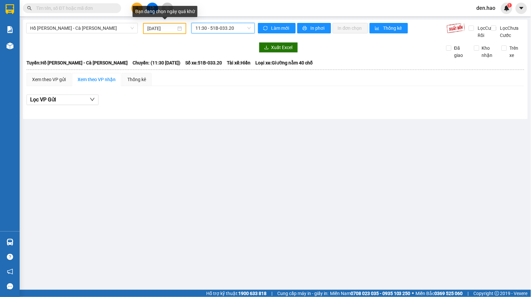
click at [151, 27] on input "[DATE]" at bounding box center [161, 28] width 29 height 7
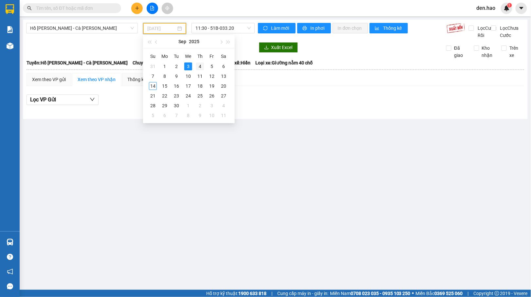
click at [198, 63] on div "4" at bounding box center [200, 66] width 8 height 8
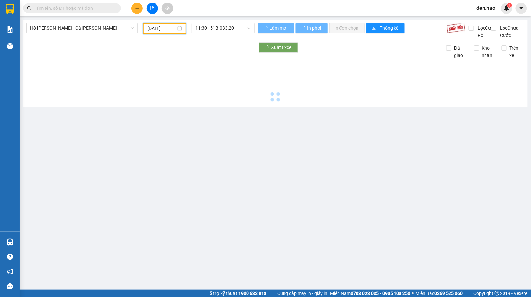
type input "[DATE]"
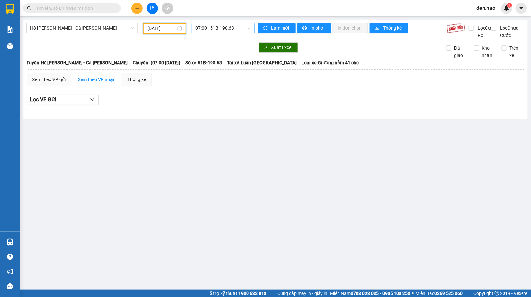
click at [215, 27] on span "07:00 - 51B-190.63" at bounding box center [222, 28] width 55 height 10
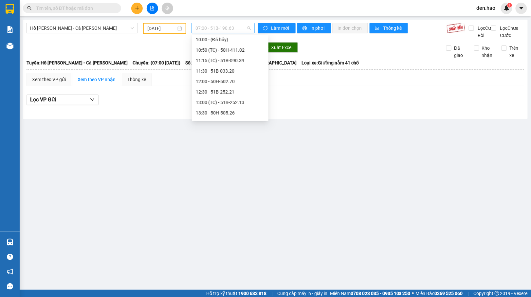
scroll to position [10, 0]
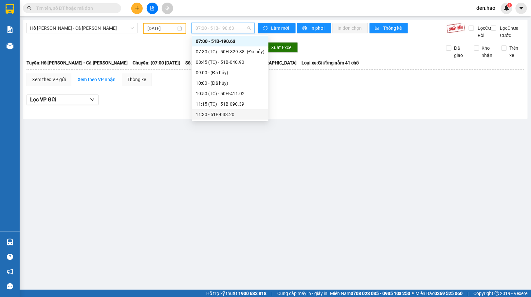
click at [221, 113] on div "11:30 - 51B-033.20" at bounding box center [230, 114] width 69 height 7
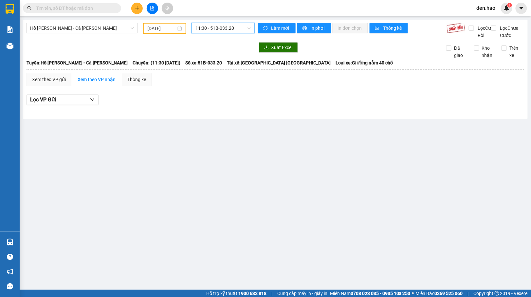
click at [229, 25] on span "11:30 - 51B-033.20" at bounding box center [222, 28] width 55 height 10
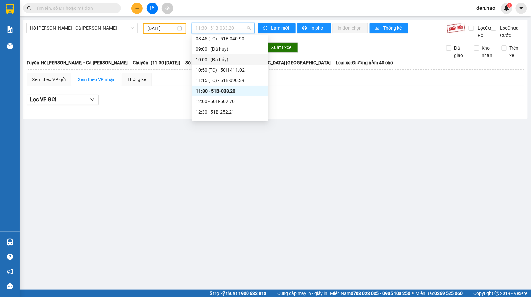
scroll to position [54, 0]
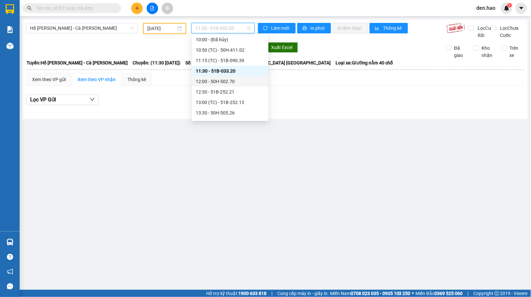
click at [220, 81] on div "12:00 - 50H-502.70" at bounding box center [230, 81] width 69 height 7
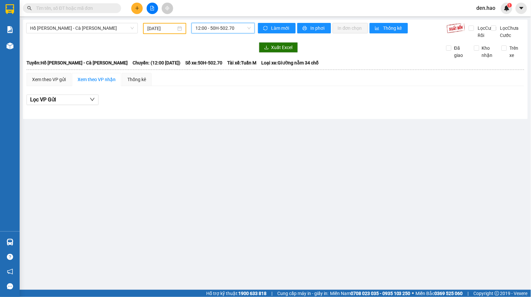
click at [217, 27] on span "12:00 - 50H-502.70" at bounding box center [222, 28] width 55 height 10
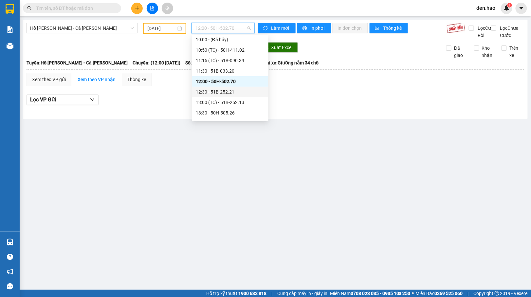
click at [226, 91] on div "12:30 - 51B-252.21" at bounding box center [230, 91] width 69 height 7
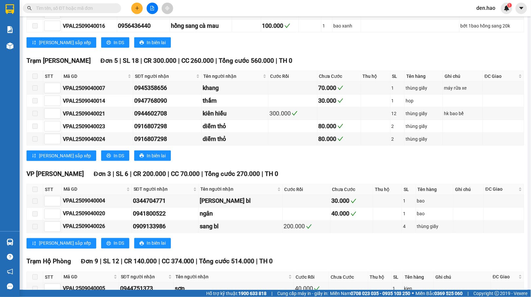
scroll to position [218, 0]
click at [52, 9] on input "text" at bounding box center [74, 8] width 77 height 7
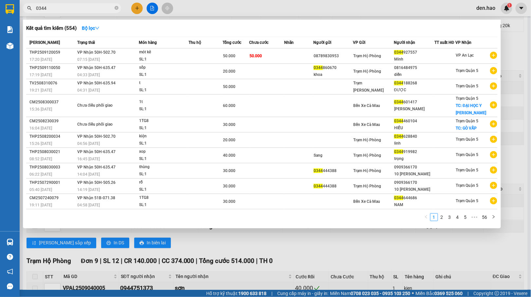
click at [203, 12] on div at bounding box center [265, 148] width 531 height 297
click at [89, 10] on input "0344" at bounding box center [74, 8] width 77 height 7
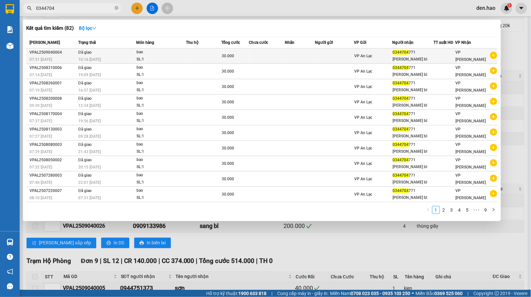
type input "0344704"
click at [399, 58] on div "Anh toan bl" at bounding box center [413, 59] width 41 height 7
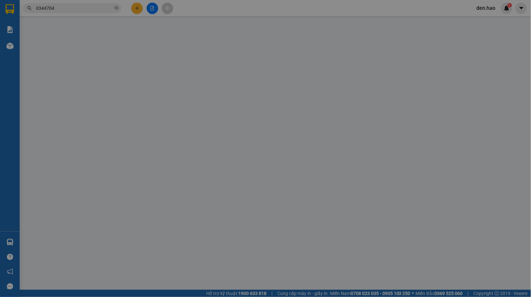
type input "0344704771"
type input "Anh toan bl"
type input "30.000"
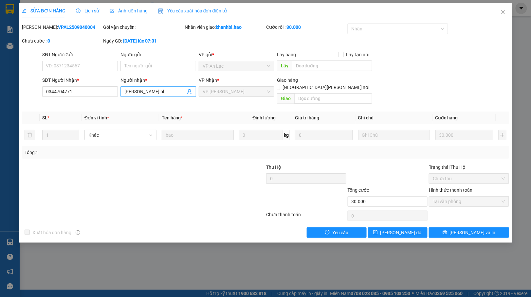
click at [134, 92] on input "Anh toan bl" at bounding box center [154, 91] width 61 height 7
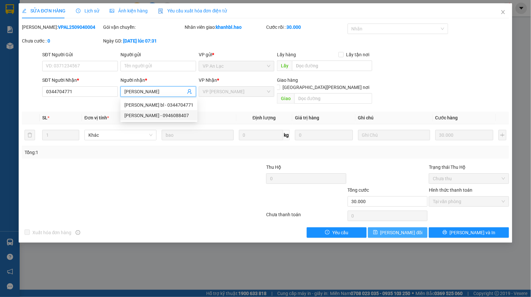
type input "toan bl"
click at [398, 229] on span "[PERSON_NAME] đổi" at bounding box center [401, 232] width 42 height 7
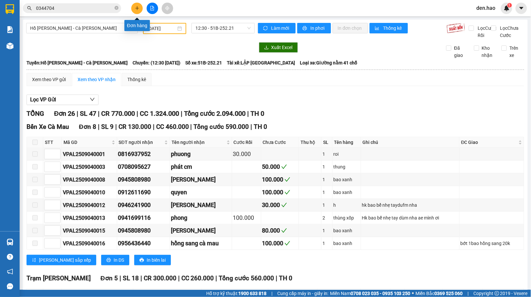
click at [137, 8] on icon "plus" at bounding box center [137, 8] width 4 height 0
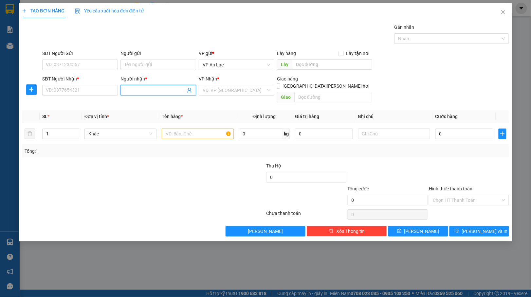
click at [129, 90] on input "Người nhận *" at bounding box center [154, 90] width 61 height 7
type input "t"
type input "a"
click at [78, 90] on input "SĐT Người Nhận *" at bounding box center [80, 90] width 76 height 10
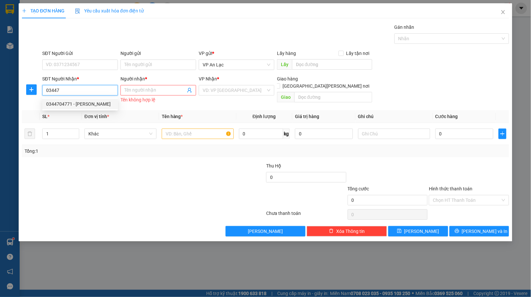
click at [77, 105] on div "0344704771 - toan bl" at bounding box center [80, 103] width 68 height 7
type input "0344704771"
type input "toan bl"
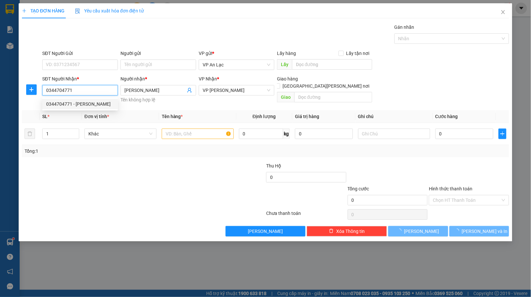
type input "30.000"
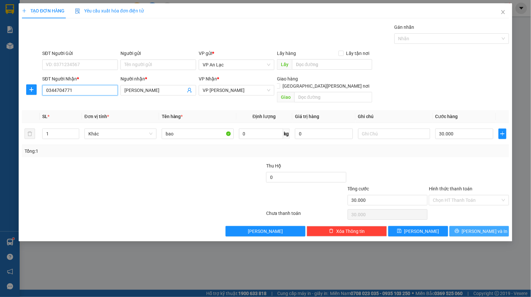
type input "0344704771"
click at [459, 229] on icon "printer" at bounding box center [456, 231] width 5 height 5
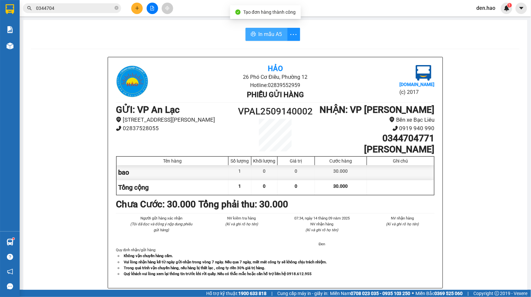
click at [259, 37] on span "In mẫu A5" at bounding box center [270, 34] width 24 height 8
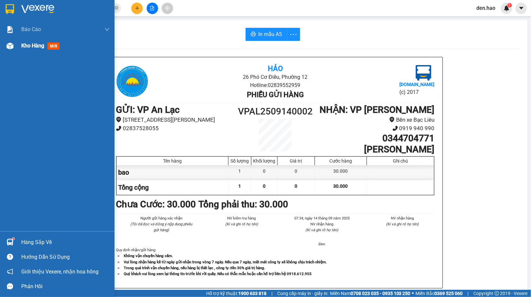
click at [10, 51] on div at bounding box center [9, 45] width 11 height 11
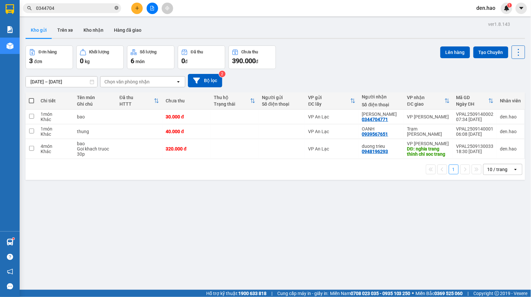
click at [117, 8] on icon "close-circle" at bounding box center [116, 8] width 4 height 4
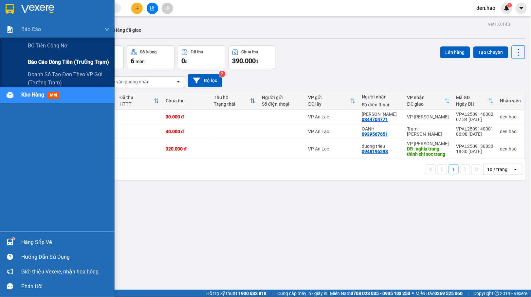
click at [52, 60] on span "Báo cáo dòng tiền (trưởng trạm)" at bounding box center [68, 62] width 81 height 8
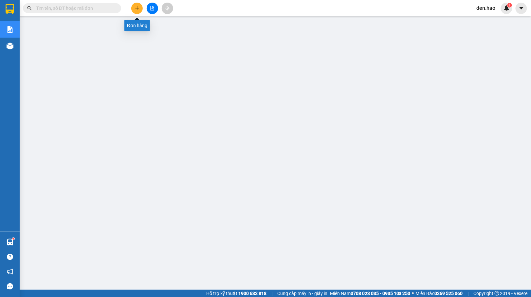
click at [138, 5] on button at bounding box center [136, 8] width 11 height 11
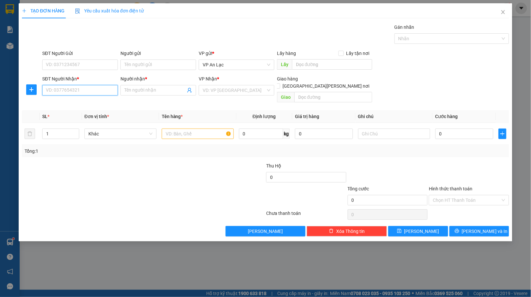
click at [87, 90] on input "SĐT Người Nhận *" at bounding box center [80, 90] width 76 height 10
click at [127, 90] on input "Người nhận *" at bounding box center [154, 90] width 61 height 7
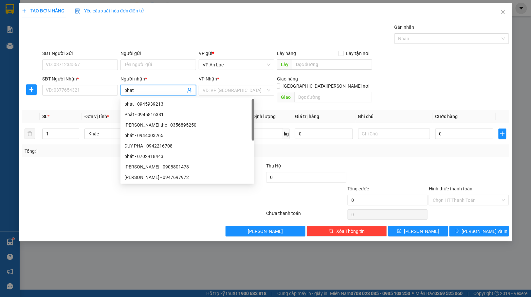
type input "phat c"
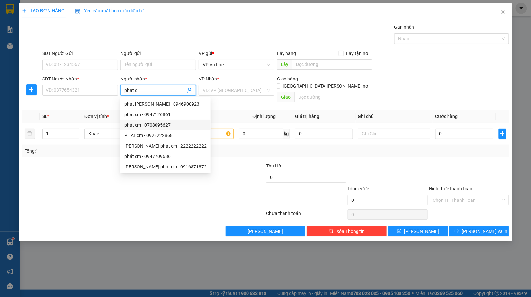
click at [154, 127] on div "phát cm - 0708095627" at bounding box center [165, 124] width 82 height 7
type input "0708095627"
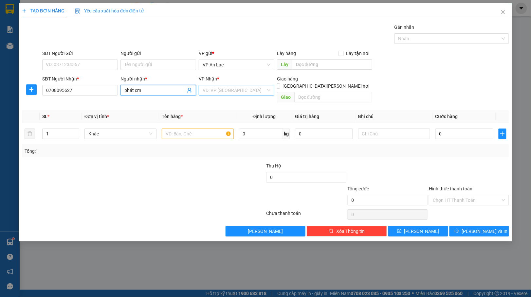
type input "phát cm"
click at [229, 92] on input "search" at bounding box center [233, 90] width 63 height 10
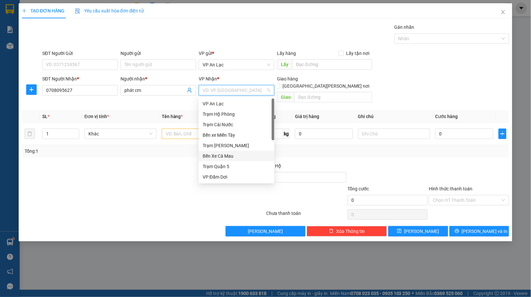
click at [223, 154] on div "Bến Xe Cà Mau" at bounding box center [236, 155] width 68 height 7
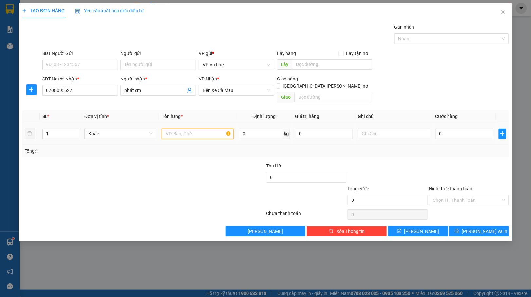
click at [170, 129] on input "text" at bounding box center [198, 134] width 72 height 10
type input "thung"
click at [435, 129] on input "0" at bounding box center [464, 134] width 58 height 10
type input "50"
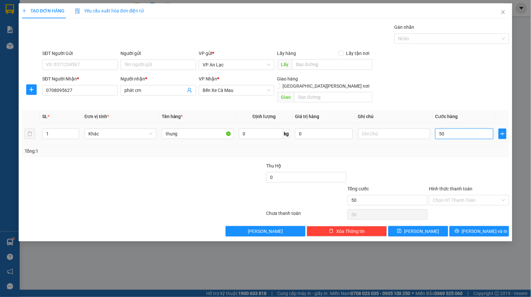
type input "50"
type input "50.000"
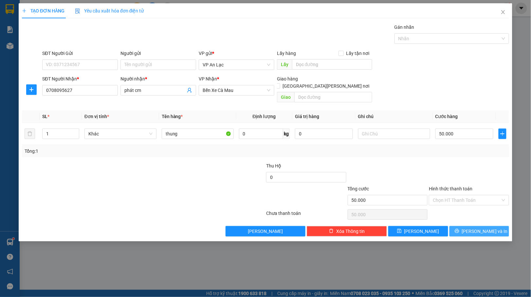
click at [463, 226] on button "[PERSON_NAME] và In" at bounding box center [479, 231] width 60 height 10
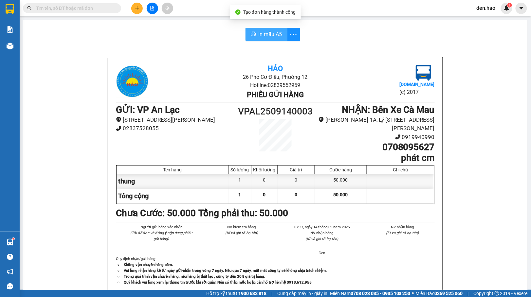
click at [260, 33] on span "In mẫu A5" at bounding box center [270, 34] width 24 height 8
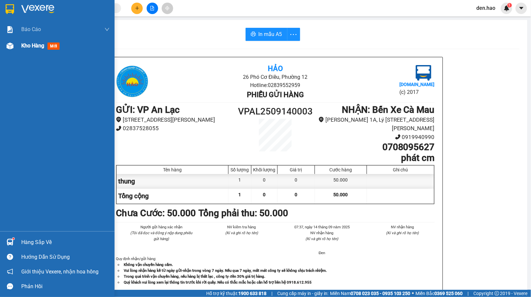
click at [7, 48] on img at bounding box center [10, 46] width 7 height 7
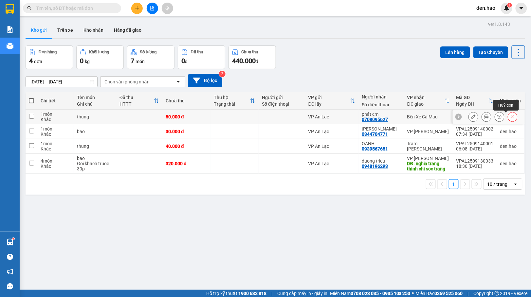
click at [510, 115] on icon at bounding box center [512, 116] width 5 height 5
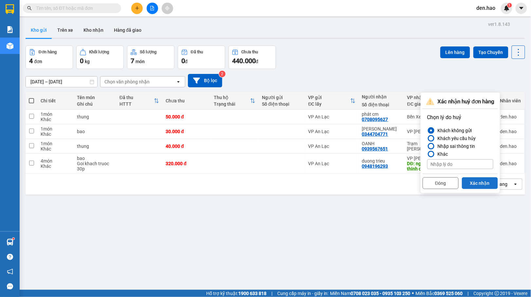
click at [478, 180] on button "Xác nhận" at bounding box center [480, 183] width 36 height 12
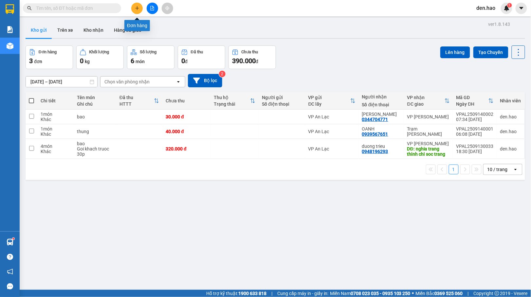
click at [132, 7] on button at bounding box center [136, 8] width 11 height 11
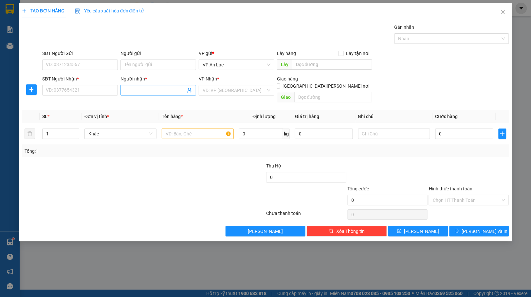
click at [124, 90] on input "Người nhận *" at bounding box center [154, 90] width 61 height 7
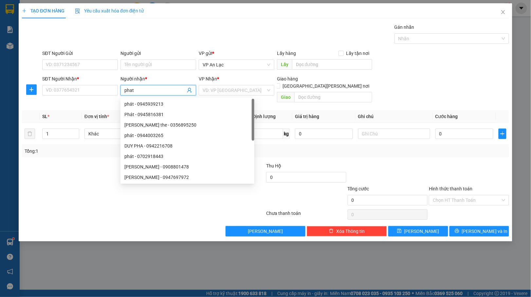
type input "phat c"
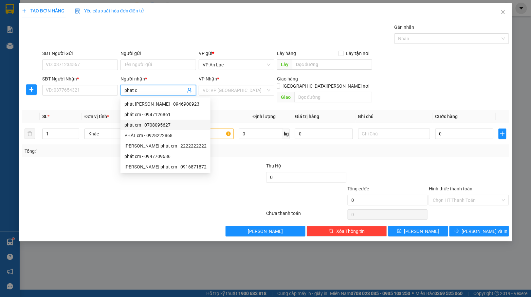
click at [171, 122] on div "phát cm - 0708095627" at bounding box center [165, 124] width 82 height 7
type input "0708095627"
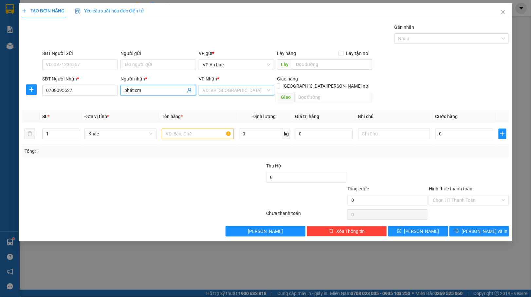
type input "phát cm"
click at [223, 94] on input "search" at bounding box center [233, 90] width 63 height 10
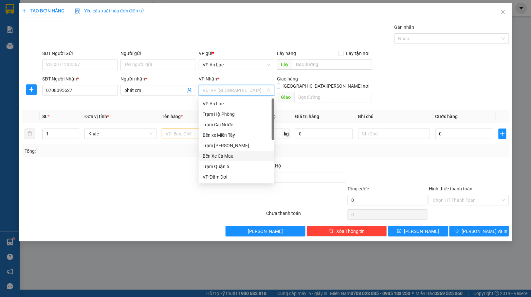
click at [226, 156] on div "Bến Xe Cà Mau" at bounding box center [236, 155] width 68 height 7
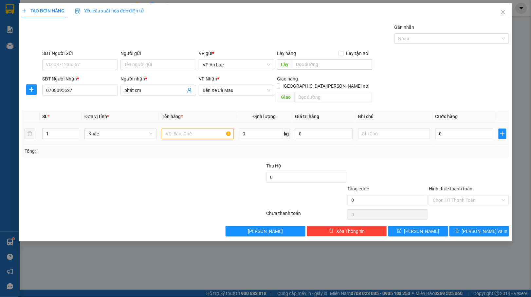
click at [172, 129] on input "text" at bounding box center [198, 134] width 72 height 10
type input "thung"
click at [436, 129] on input "0" at bounding box center [464, 134] width 58 height 10
click at [466, 226] on button "[PERSON_NAME] và In" at bounding box center [479, 231] width 60 height 10
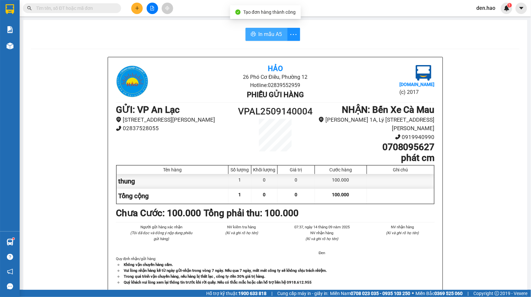
click at [275, 33] on span "In mẫu A5" at bounding box center [270, 34] width 24 height 8
click at [267, 26] on div "In mẫu A5 Hảo 26 Phó Cơ Điều, Phường 12 Hotline: 02839552959 Phiếu gửi hàng Vex…" at bounding box center [275, 277] width 504 height 514
click at [266, 37] on span "In mẫu A5" at bounding box center [270, 34] width 24 height 8
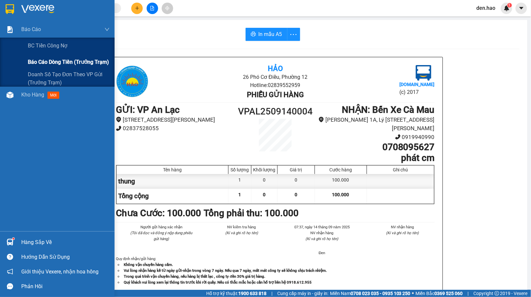
click at [43, 64] on span "Báo cáo dòng tiền (trưởng trạm)" at bounding box center [68, 62] width 81 height 8
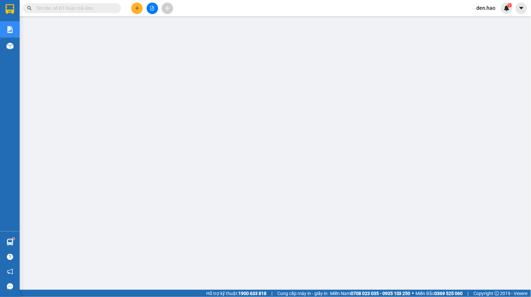
click at [92, 8] on input "text" at bounding box center [74, 8] width 77 height 7
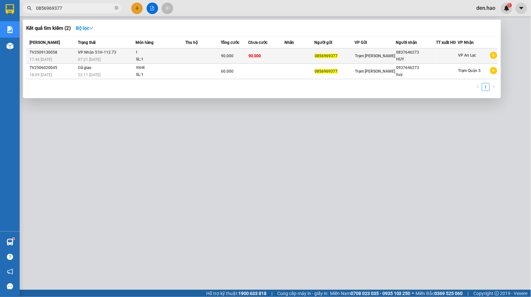
type input "0856969377"
click at [383, 58] on div "Trạm [PERSON_NAME]" at bounding box center [375, 55] width 41 height 7
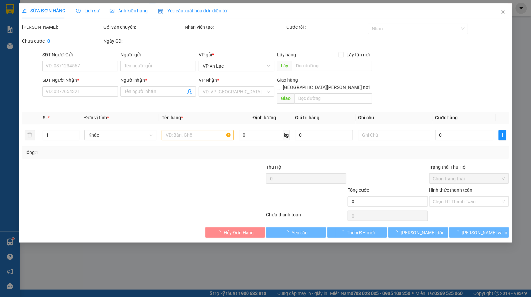
type input "0856969377"
type input "0837646273"
type input "HUY"
type input "90.000"
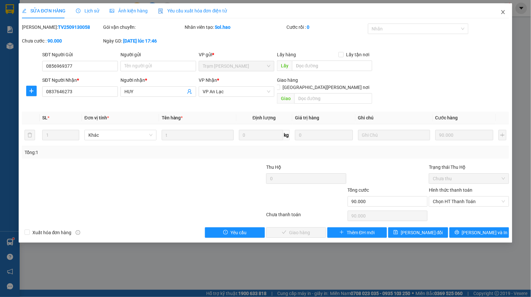
click at [499, 10] on span "Close" at bounding box center [503, 12] width 18 height 18
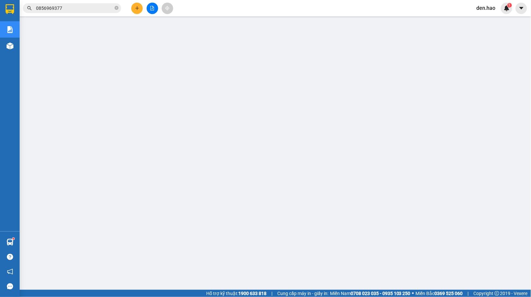
click at [139, 10] on button at bounding box center [136, 8] width 11 height 11
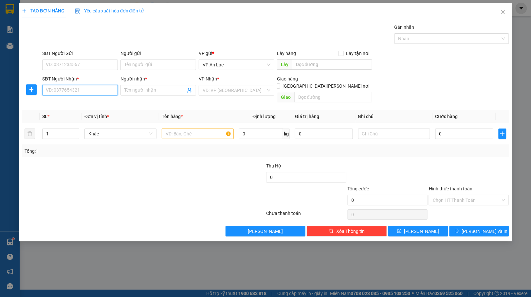
click at [100, 90] on input "SĐT Người Nhận *" at bounding box center [80, 90] width 76 height 10
click at [88, 105] on div "0787801010 - Bé" at bounding box center [80, 103] width 68 height 7
type input "0787801010"
type input "Bé"
type input "30.000"
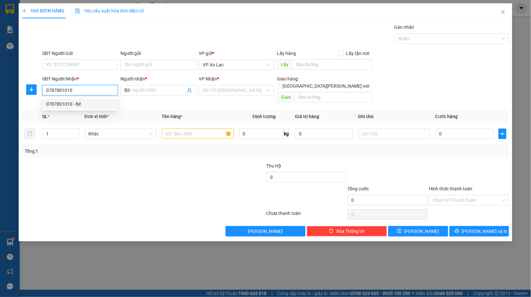
type input "30.000"
type input "0787801010"
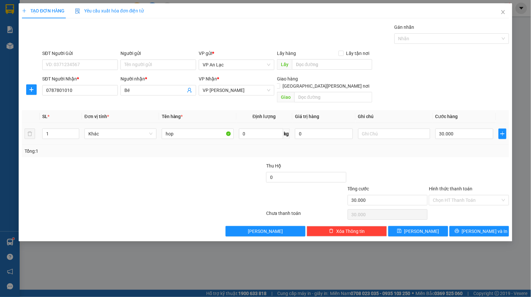
click at [480, 133] on div "30.000" at bounding box center [464, 133] width 58 height 13
click at [477, 129] on input "30.000" at bounding box center [464, 134] width 58 height 10
type input "0"
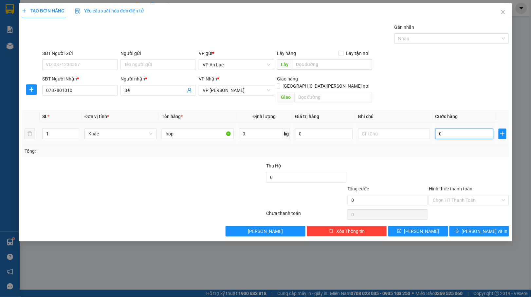
type input "4"
type input "04"
type input "40"
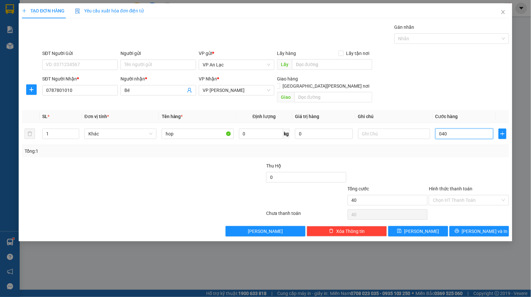
type input "040"
type input "40.000"
drag, startPoint x: 432, startPoint y: 65, endPoint x: 440, endPoint y: 109, distance: 44.3
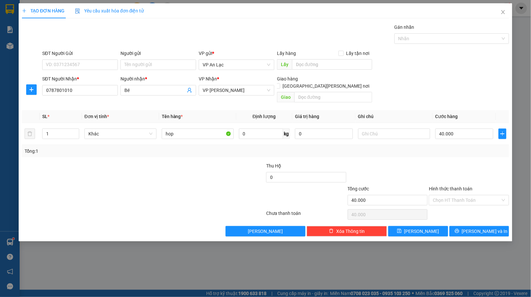
click at [432, 65] on div "SĐT Người Gửi VD: 0371234567 Người gửi Tên người gửi VP gửi * VP An Lạc Lấy hàn…" at bounding box center [275, 61] width 469 height 23
click at [436, 226] on button "[PERSON_NAME]" at bounding box center [418, 231] width 60 height 10
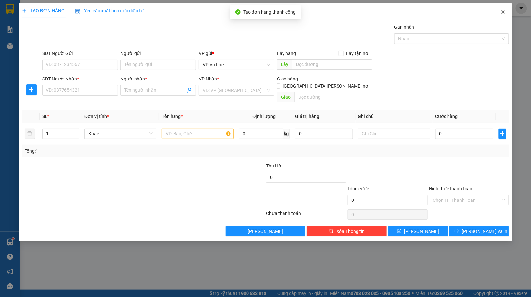
click at [501, 15] on span "Close" at bounding box center [503, 12] width 18 height 18
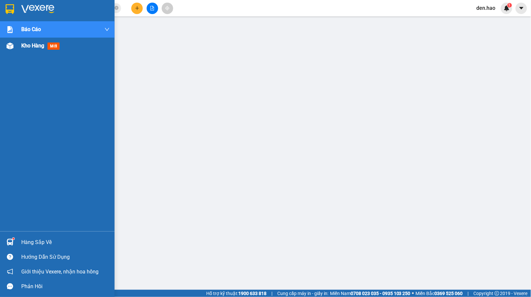
click at [10, 47] on img at bounding box center [10, 46] width 7 height 7
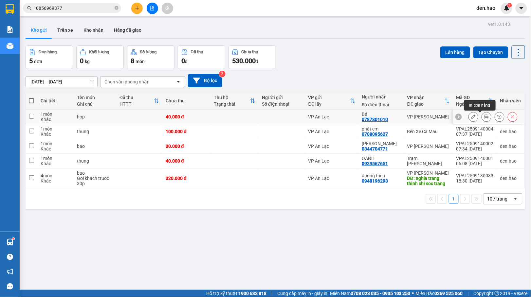
click at [484, 115] on icon at bounding box center [486, 116] width 5 height 5
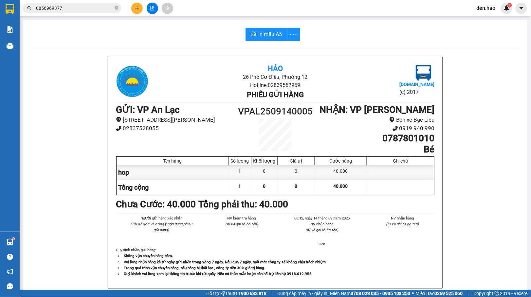
click at [252, 24] on div "In mẫu A5 Hảo 26 Phó Cơ Điều, Phường 12 Hotline: 02839552959 Phiếu gửi hàng Vex…" at bounding box center [275, 272] width 504 height 505
click at [253, 41] on button "In mẫu A5" at bounding box center [266, 34] width 42 height 13
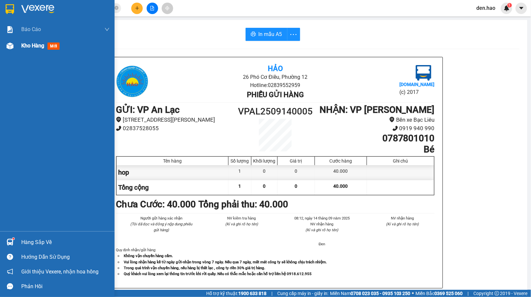
click at [14, 41] on div at bounding box center [9, 45] width 11 height 11
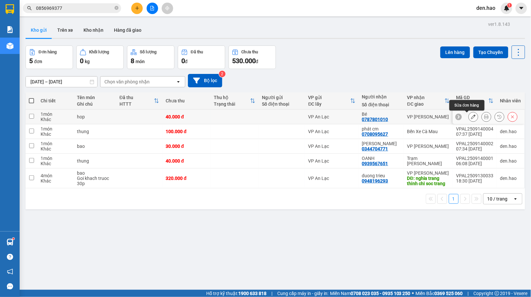
click at [468, 114] on button at bounding box center [472, 116] width 9 height 11
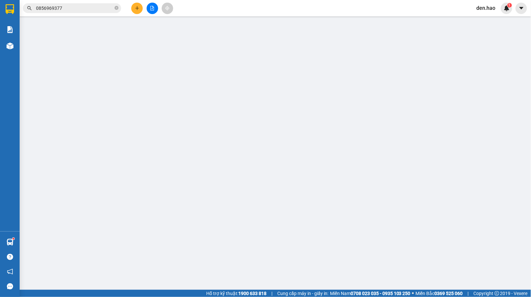
type input "0787801010"
type input "Bé"
type input "40.000"
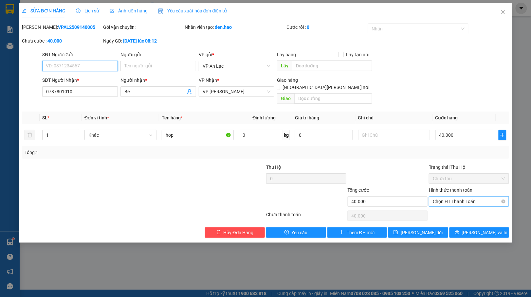
click at [476, 197] on span "Chọn HT Thanh Toán" at bounding box center [468, 202] width 72 height 10
click at [473, 212] on div "Tại văn phòng" at bounding box center [469, 208] width 80 height 10
type input "0"
click at [443, 231] on button "[PERSON_NAME] đổi" at bounding box center [418, 232] width 60 height 10
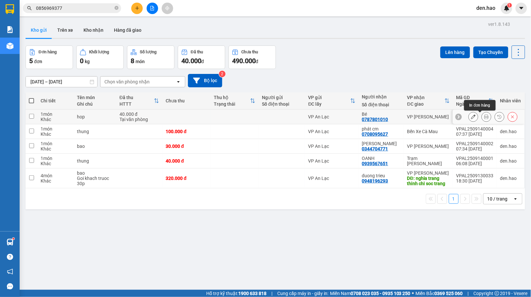
click at [482, 117] on button at bounding box center [486, 116] width 9 height 11
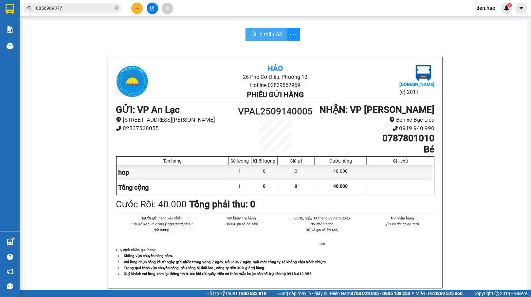
click at [273, 41] on button "In mẫu A5" at bounding box center [266, 34] width 42 height 13
click at [67, 10] on input "0856969377" at bounding box center [74, 8] width 77 height 7
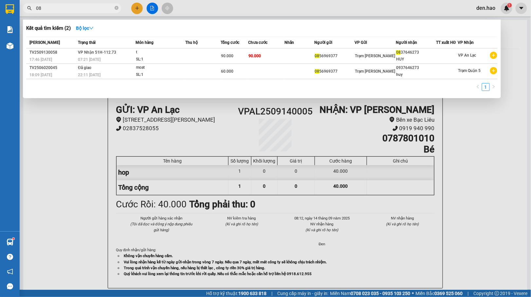
type input "0"
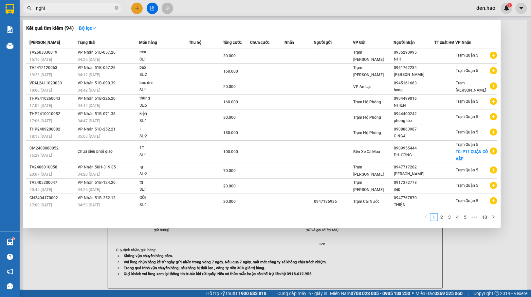
drag, startPoint x: 70, startPoint y: 8, endPoint x: 75, endPoint y: 9, distance: 5.3
click at [72, 8] on input "nghi" at bounding box center [74, 8] width 77 height 7
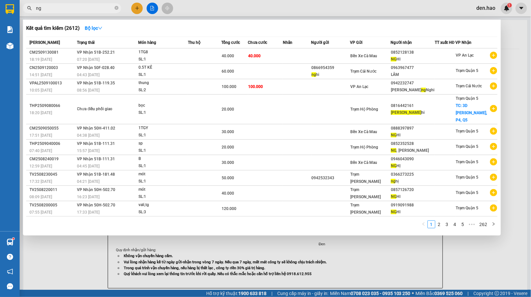
type input "n"
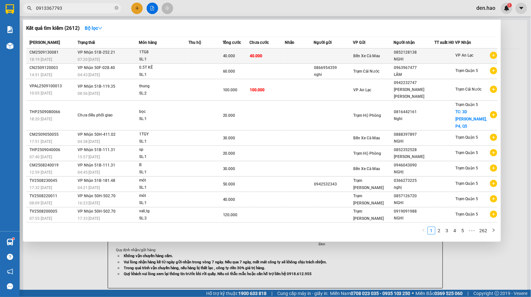
type input "0913367793"
